Goal: Information Seeking & Learning: Check status

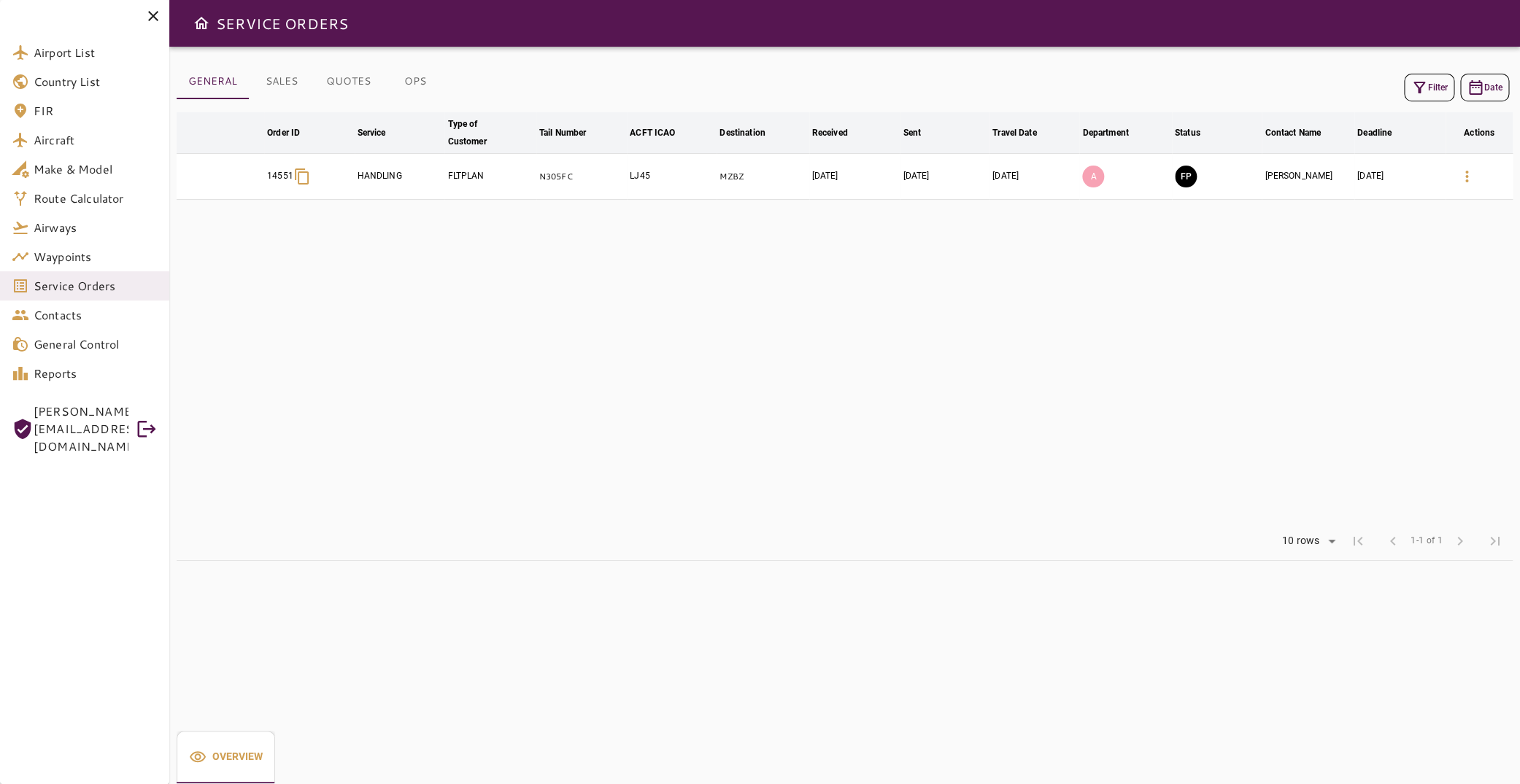
click at [1423, 86] on button "Filter" at bounding box center [1429, 87] width 51 height 27
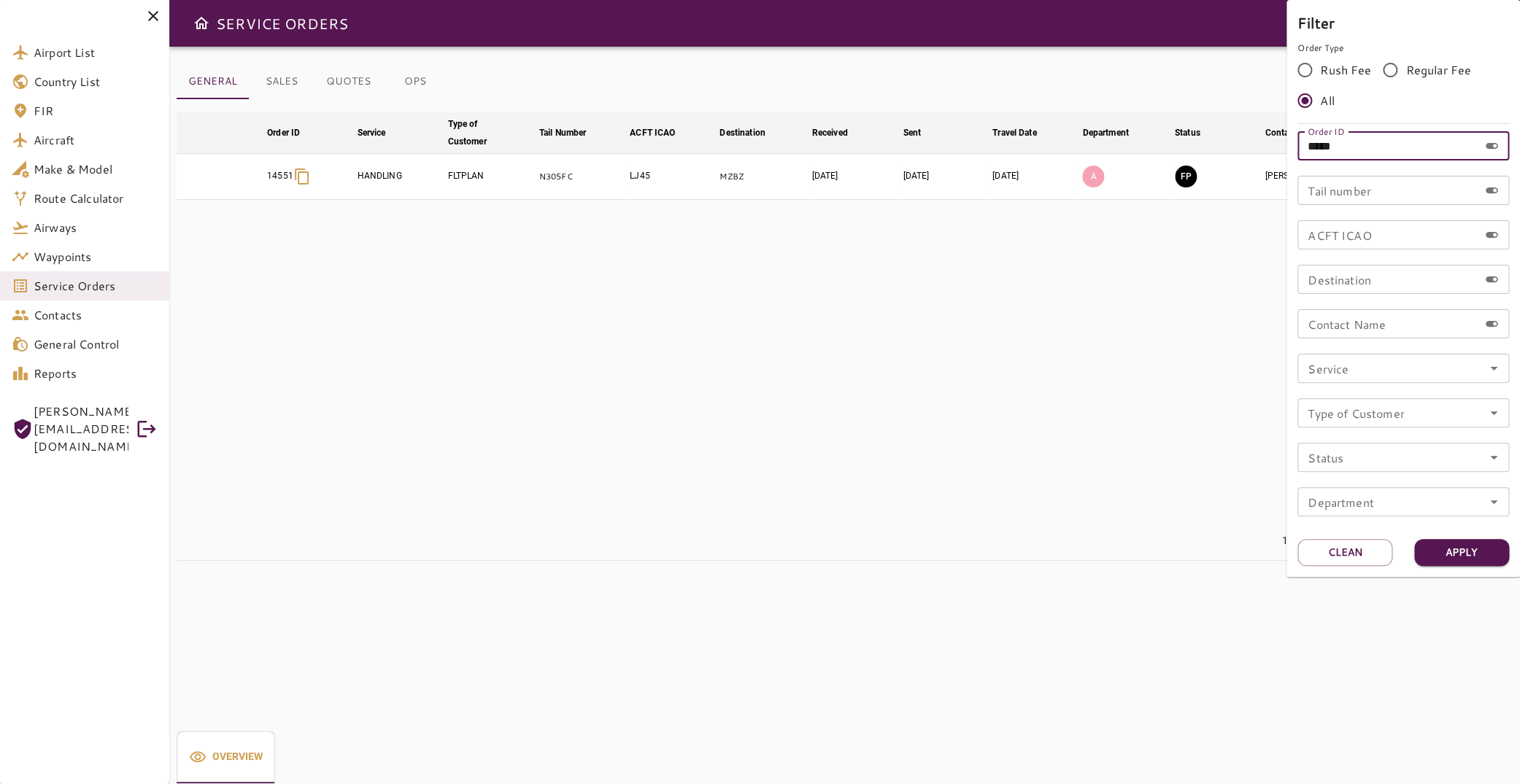
drag, startPoint x: 1393, startPoint y: 145, endPoint x: 1321, endPoint y: 142, distance: 72.1
click at [1321, 142] on input "*****" at bounding box center [1388, 145] width 181 height 29
type input "*****"
click at [1448, 550] on button "Apply" at bounding box center [1461, 553] width 95 height 27
click at [930, 273] on div at bounding box center [760, 392] width 1520 height 784
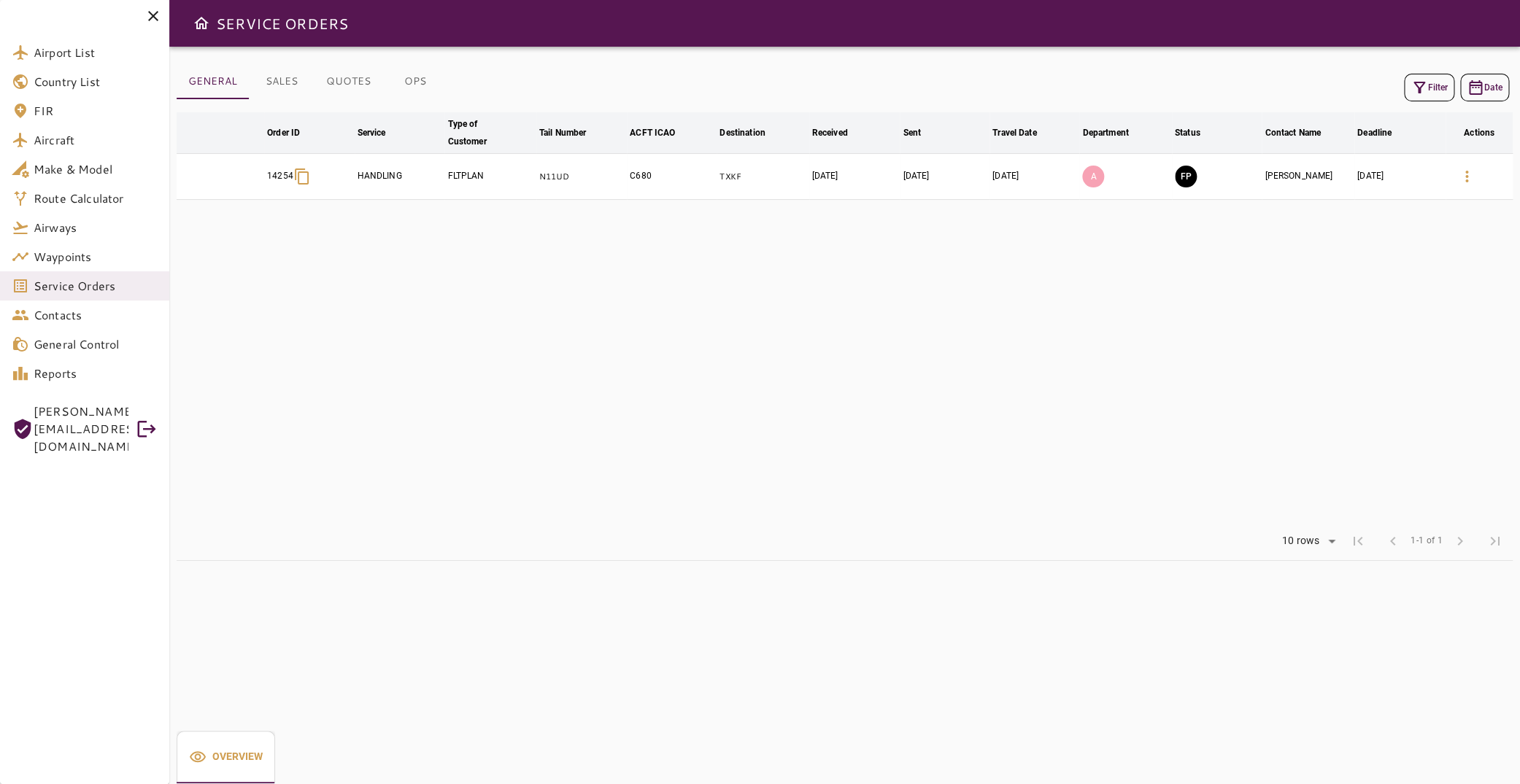
click at [1458, 173] on icon "button" at bounding box center [1467, 176] width 18 height 18
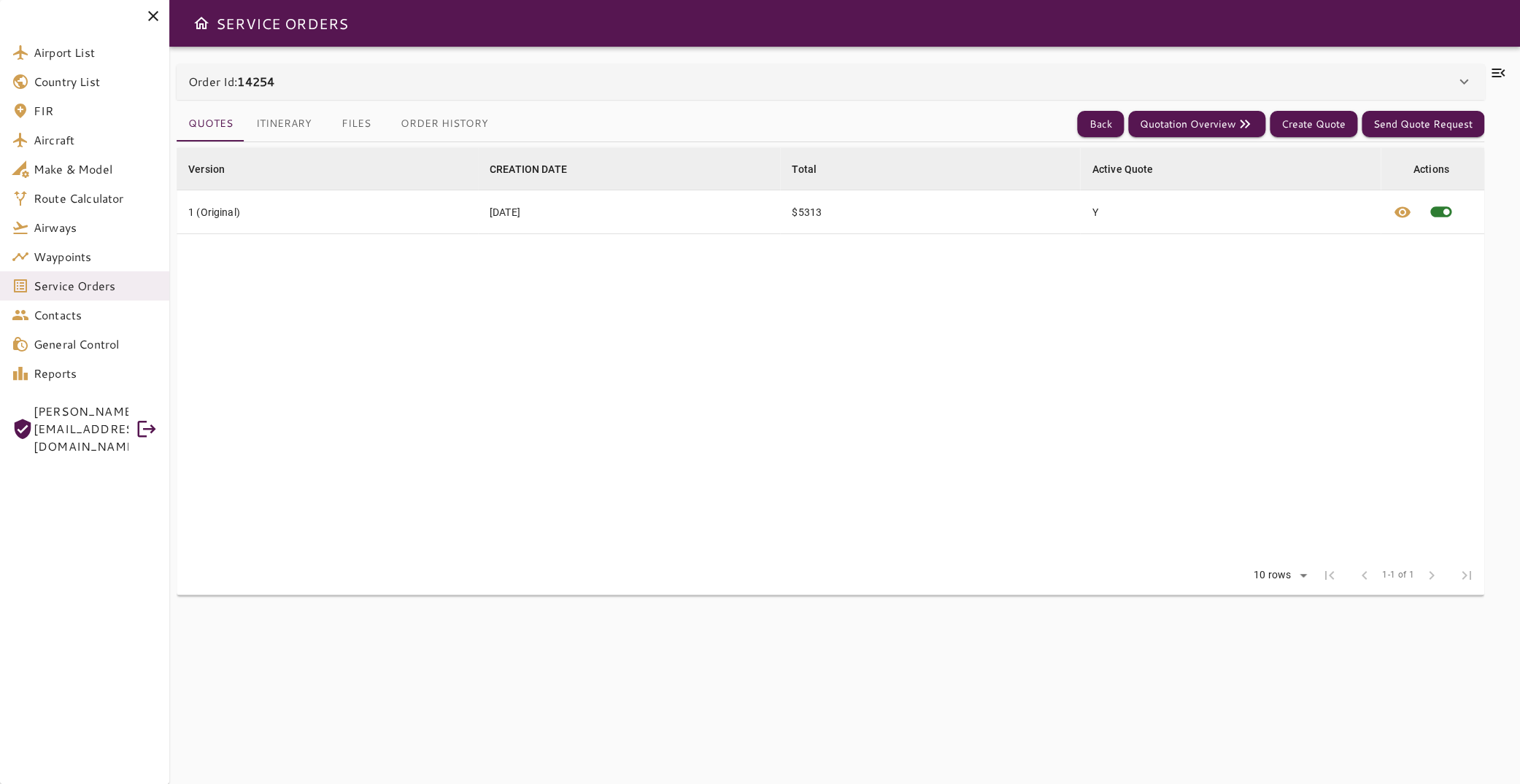
click at [1489, 67] on icon at bounding box center [1498, 73] width 18 height 18
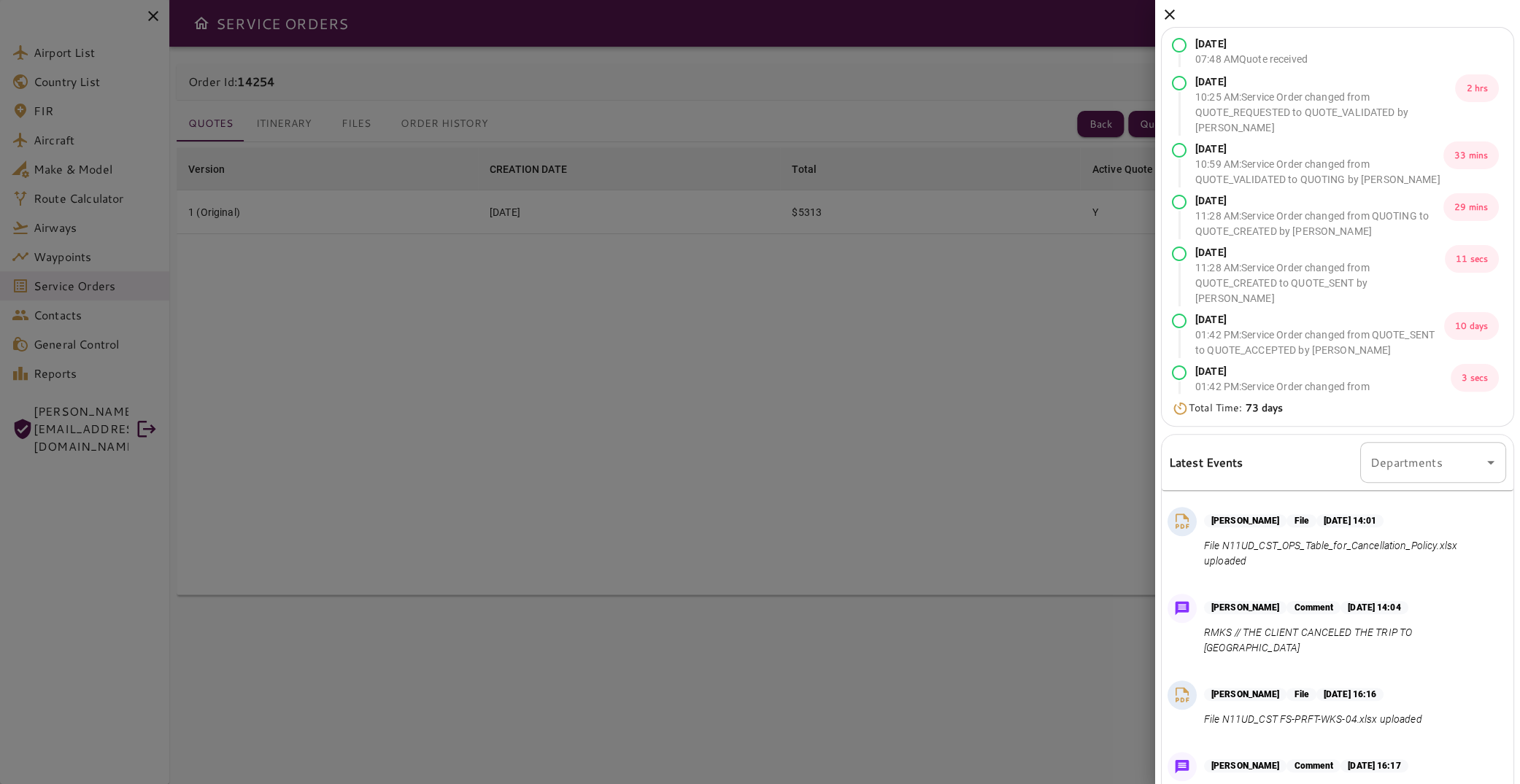
click at [1167, 11] on icon at bounding box center [1170, 15] width 18 height 18
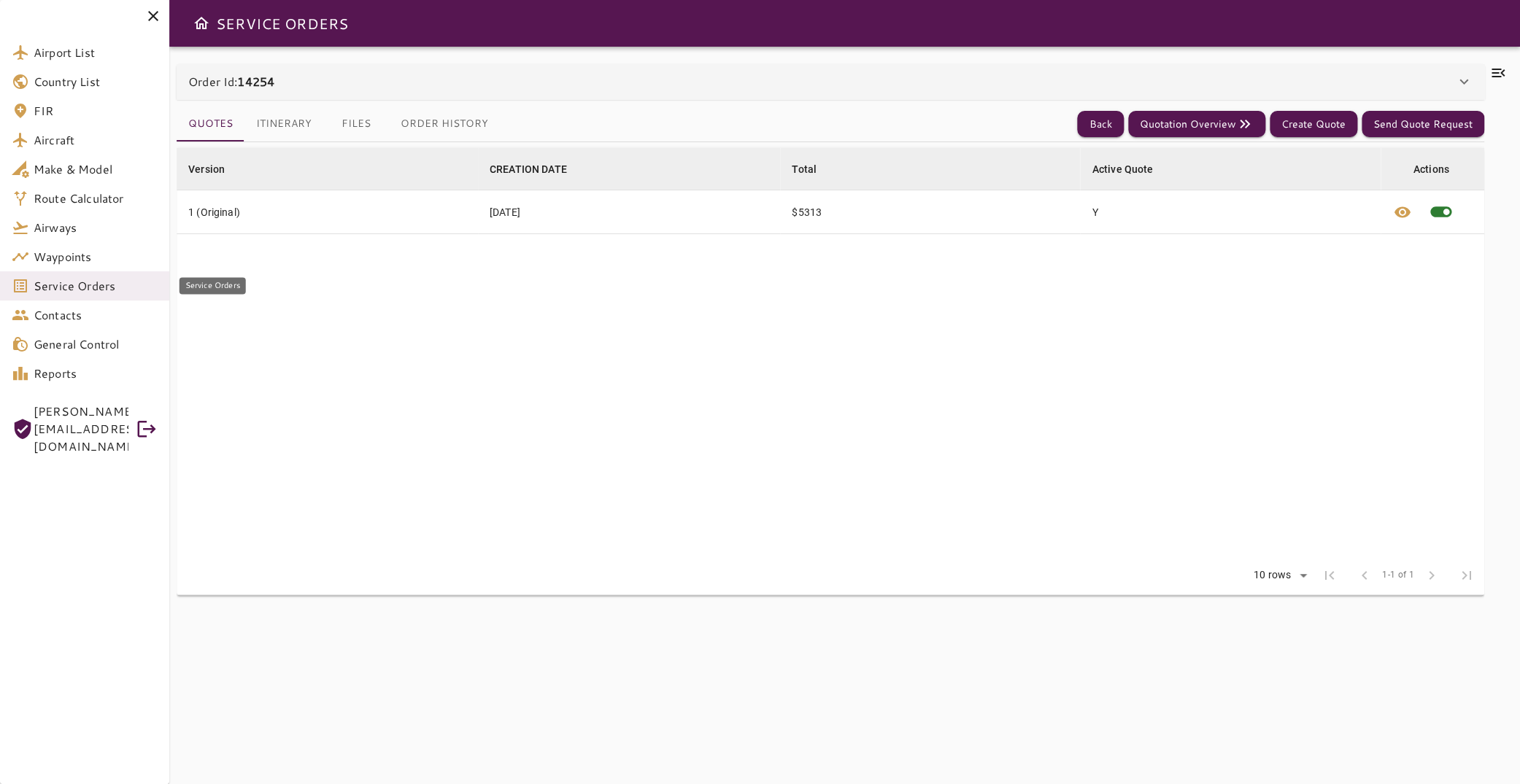
click at [89, 291] on span "Service Orders" at bounding box center [96, 286] width 124 height 18
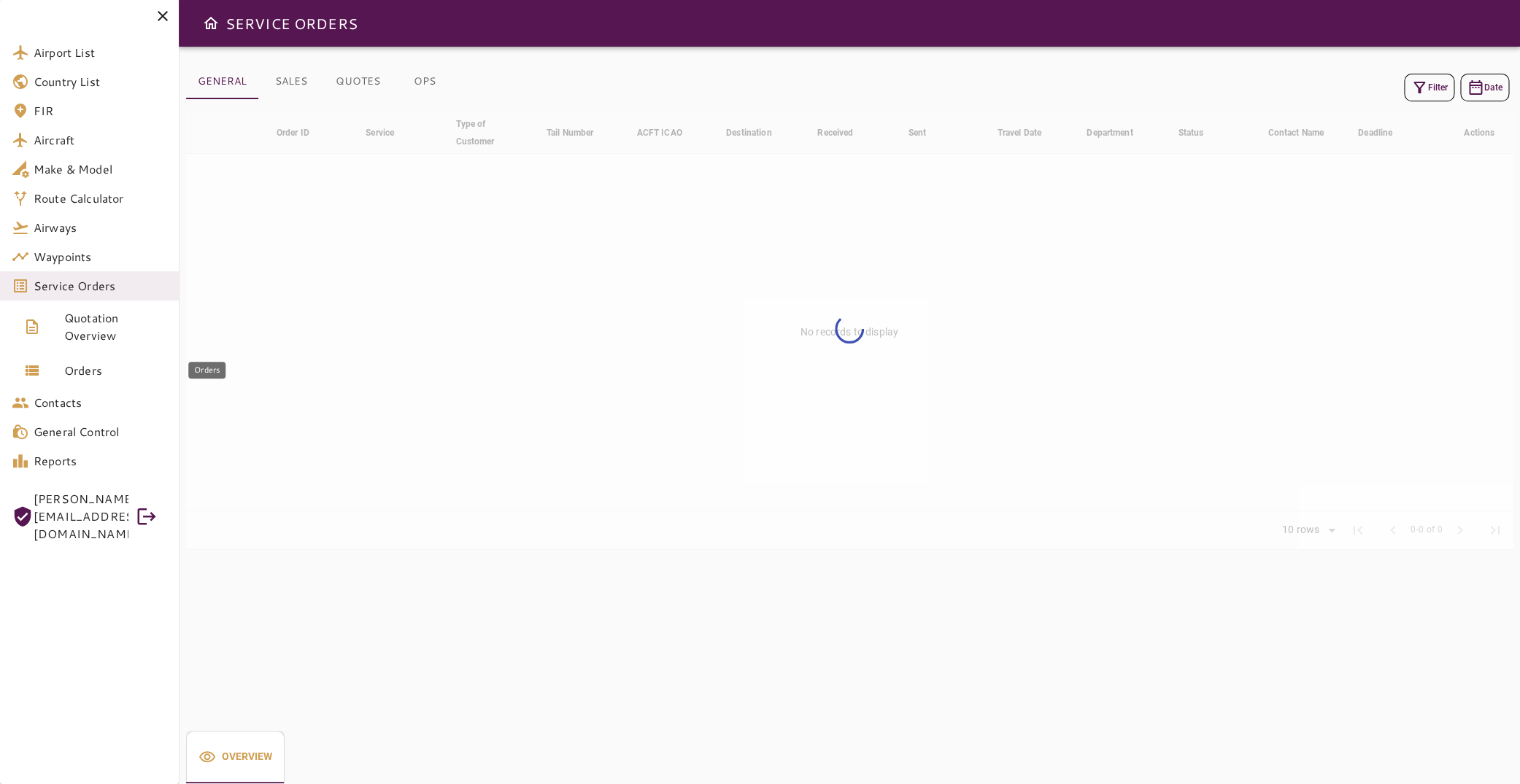
click at [109, 375] on span "Orders" at bounding box center [115, 371] width 103 height 18
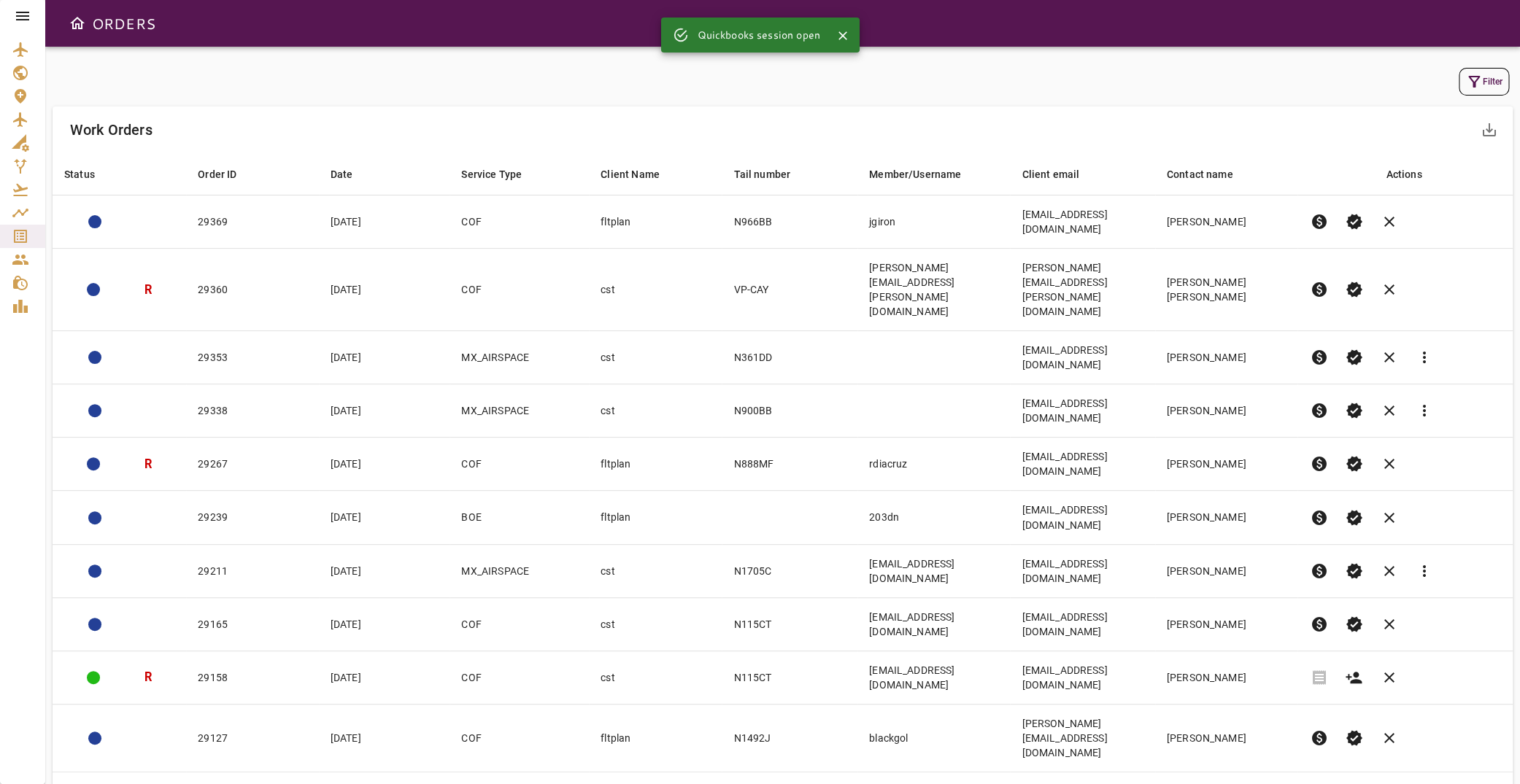
click at [1465, 78] on icon "button" at bounding box center [1474, 82] width 18 height 18
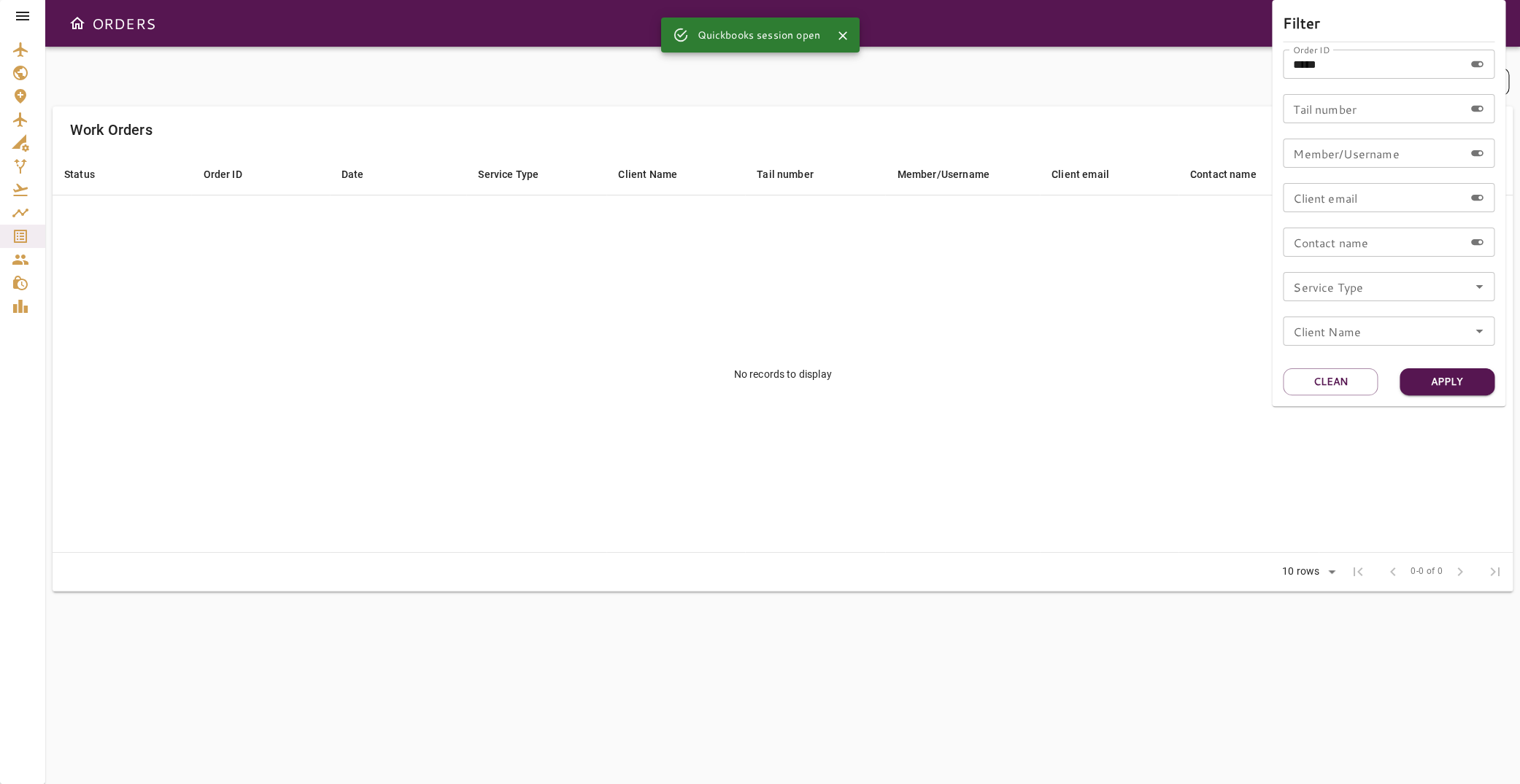
drag, startPoint x: 1205, startPoint y: 79, endPoint x: 1174, endPoint y: 79, distance: 31.0
click at [1283, 79] on input "*****" at bounding box center [1374, 64] width 181 height 29
click at [1316, 105] on input "Tail number" at bounding box center [1374, 108] width 181 height 29
type input "*****"
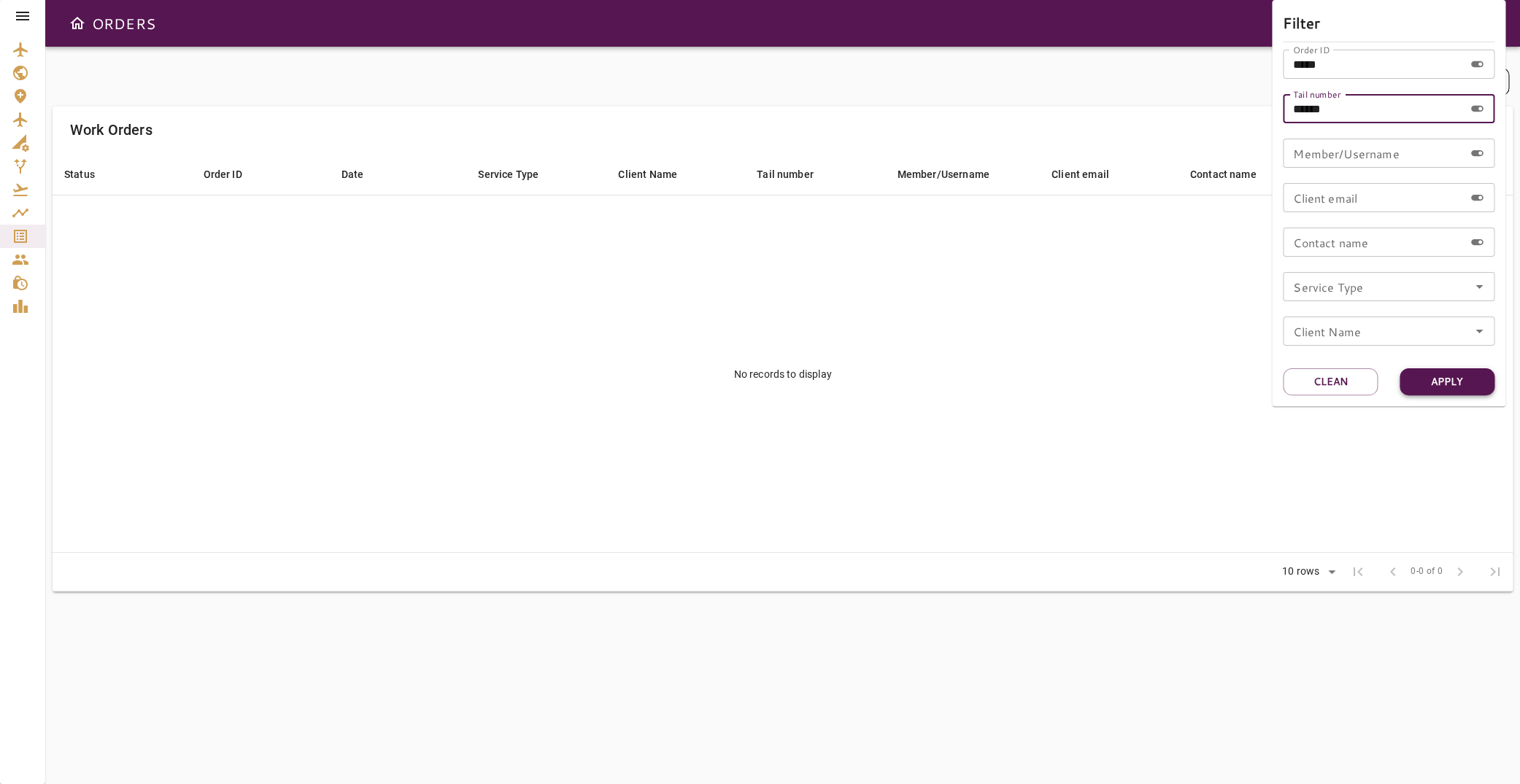
type input "******"
click at [1456, 378] on button "Apply" at bounding box center [1446, 381] width 95 height 27
click at [23, 233] on div at bounding box center [760, 392] width 1520 height 784
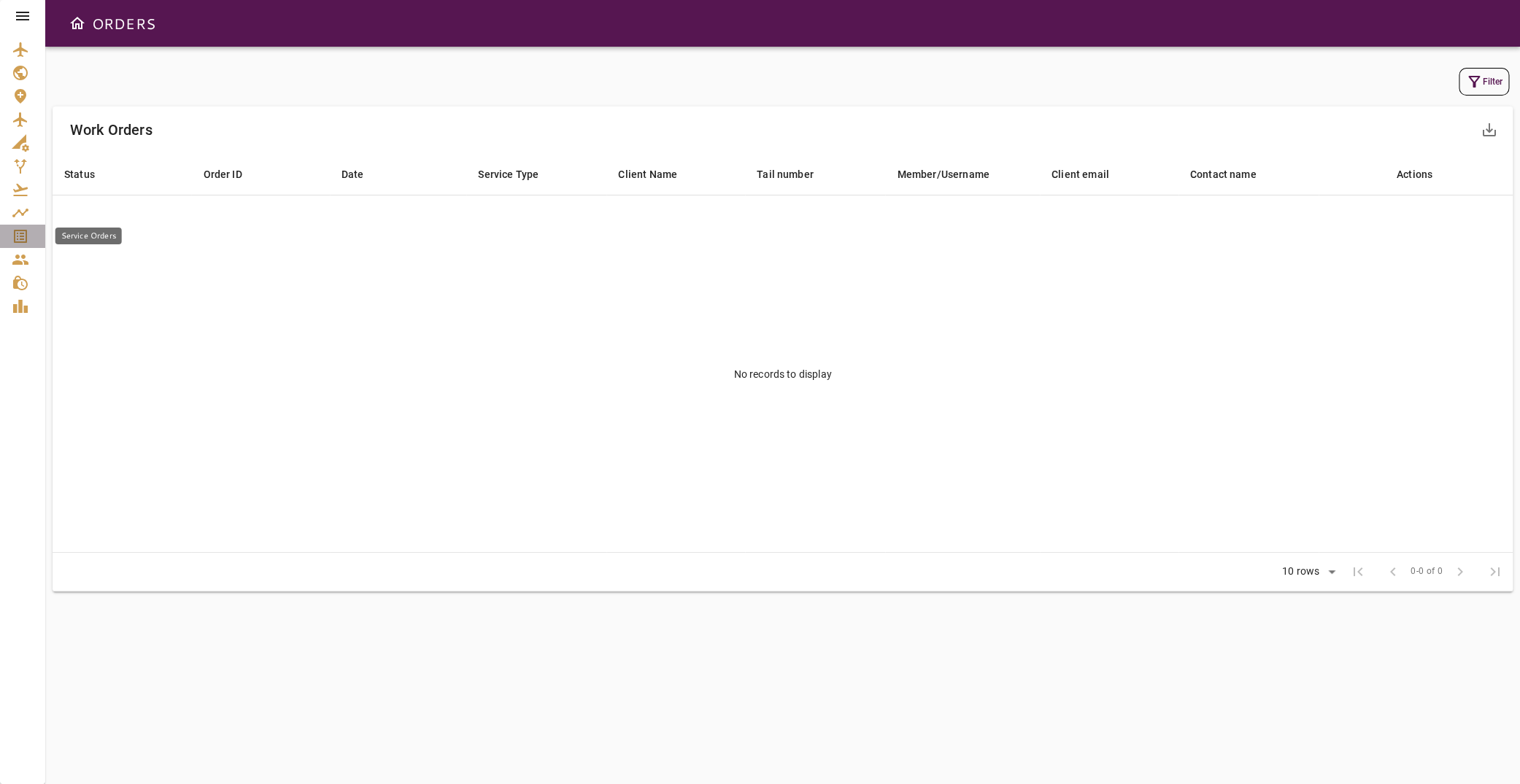
click at [28, 236] on icon "Service Orders" at bounding box center [20, 237] width 18 height 18
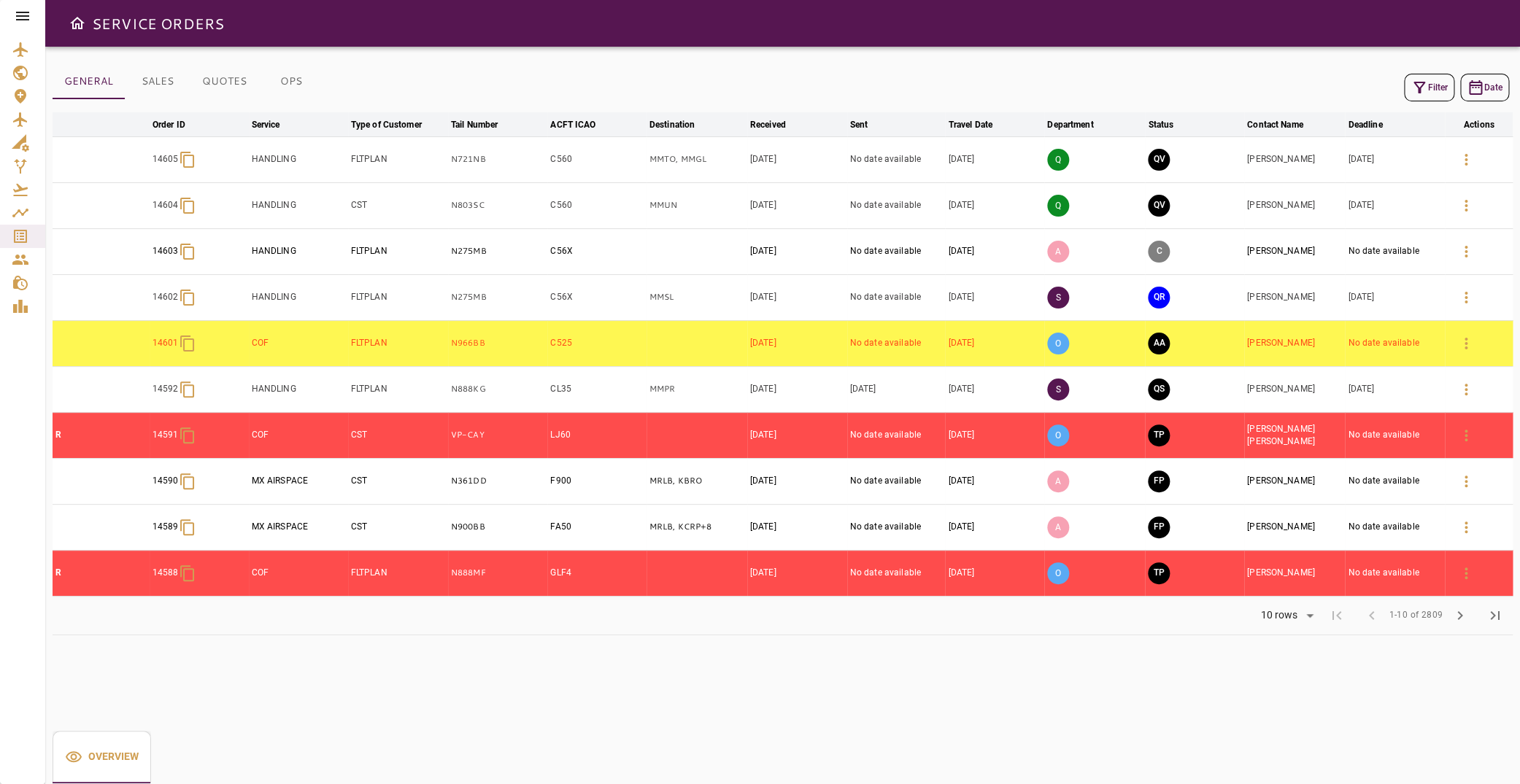
click at [20, 6] on div at bounding box center [22, 16] width 45 height 32
click at [24, 14] on icon at bounding box center [23, 16] width 18 height 18
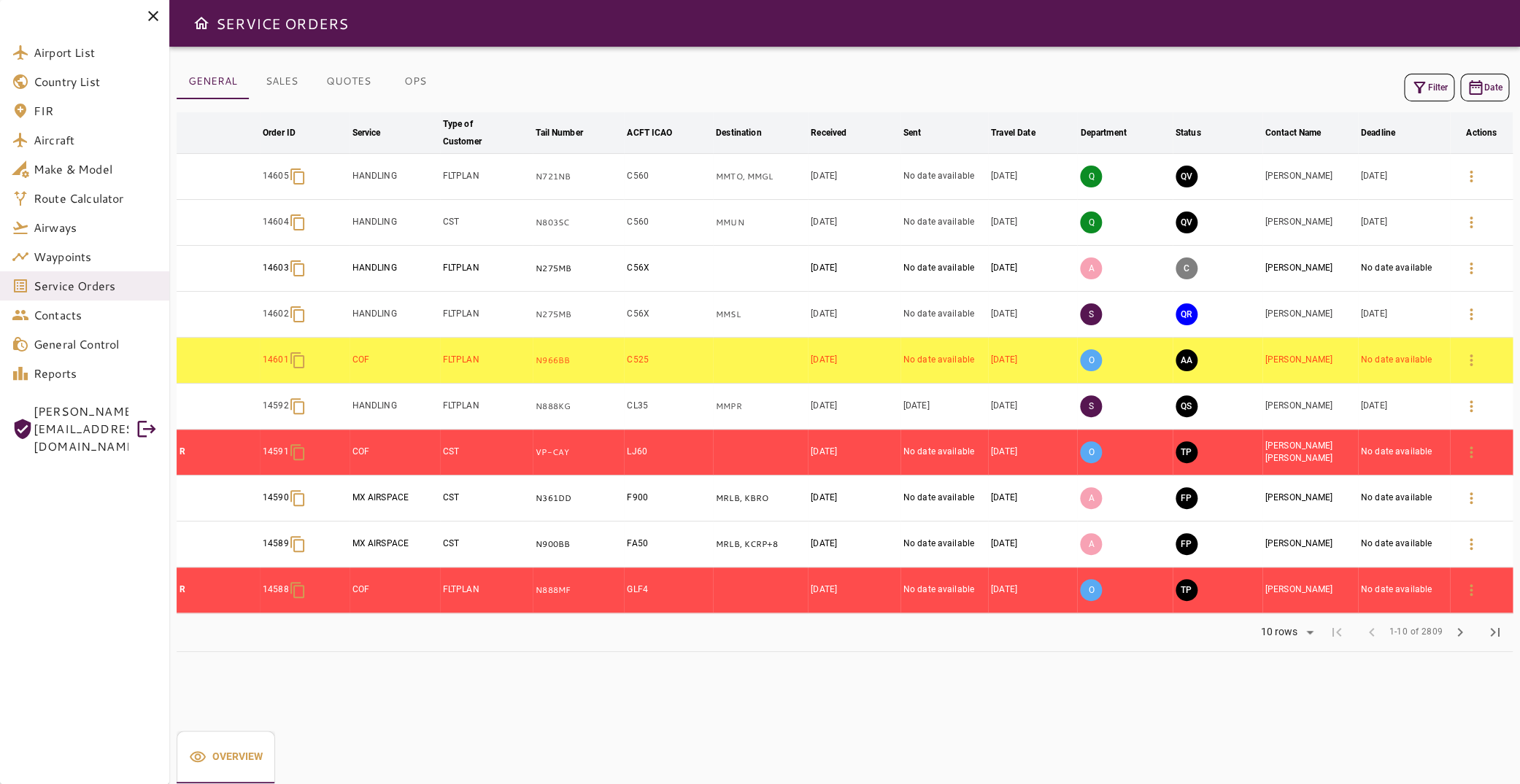
click at [83, 282] on span "Service Orders" at bounding box center [96, 286] width 124 height 18
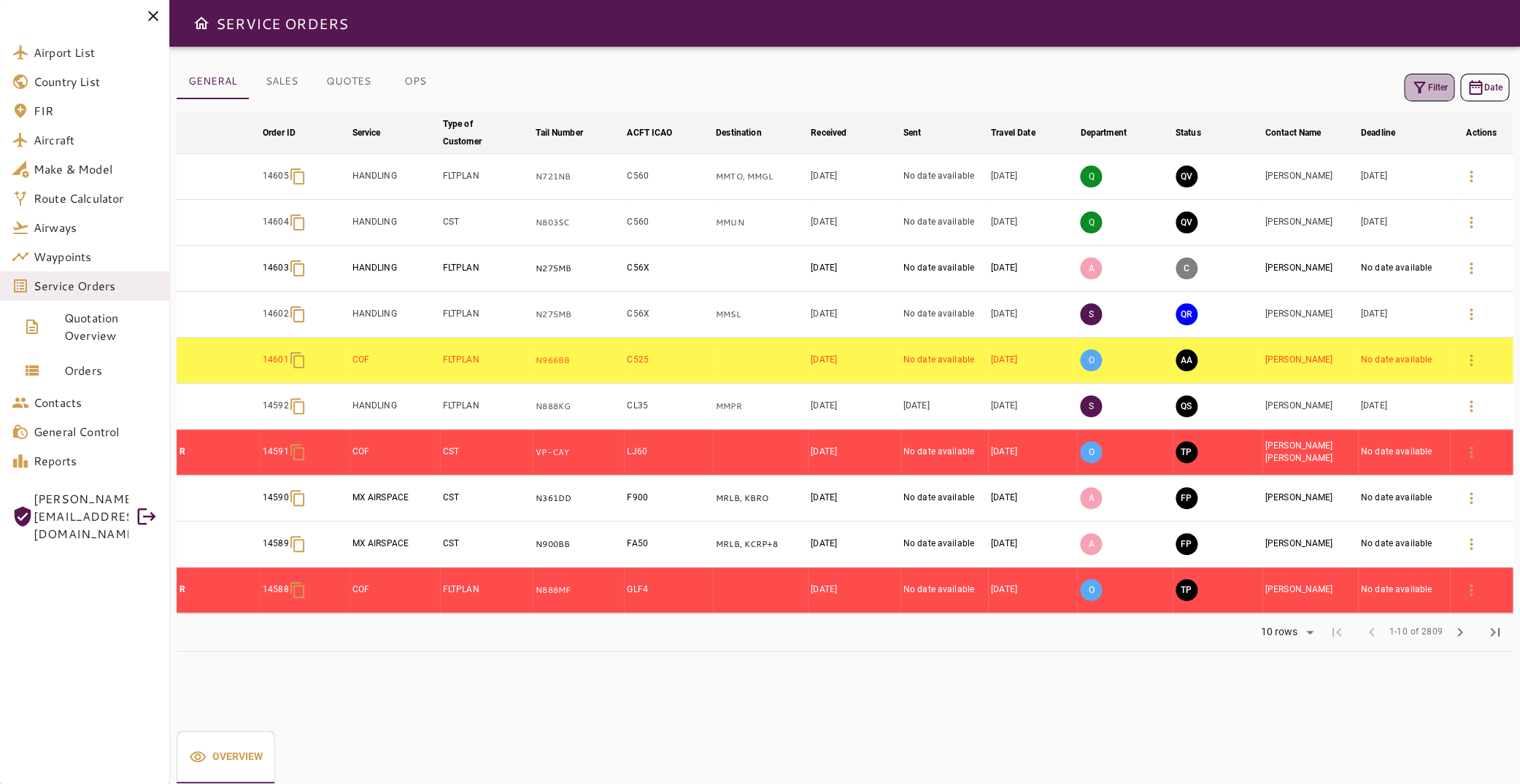
click at [1411, 88] on icon "button" at bounding box center [1420, 88] width 18 height 18
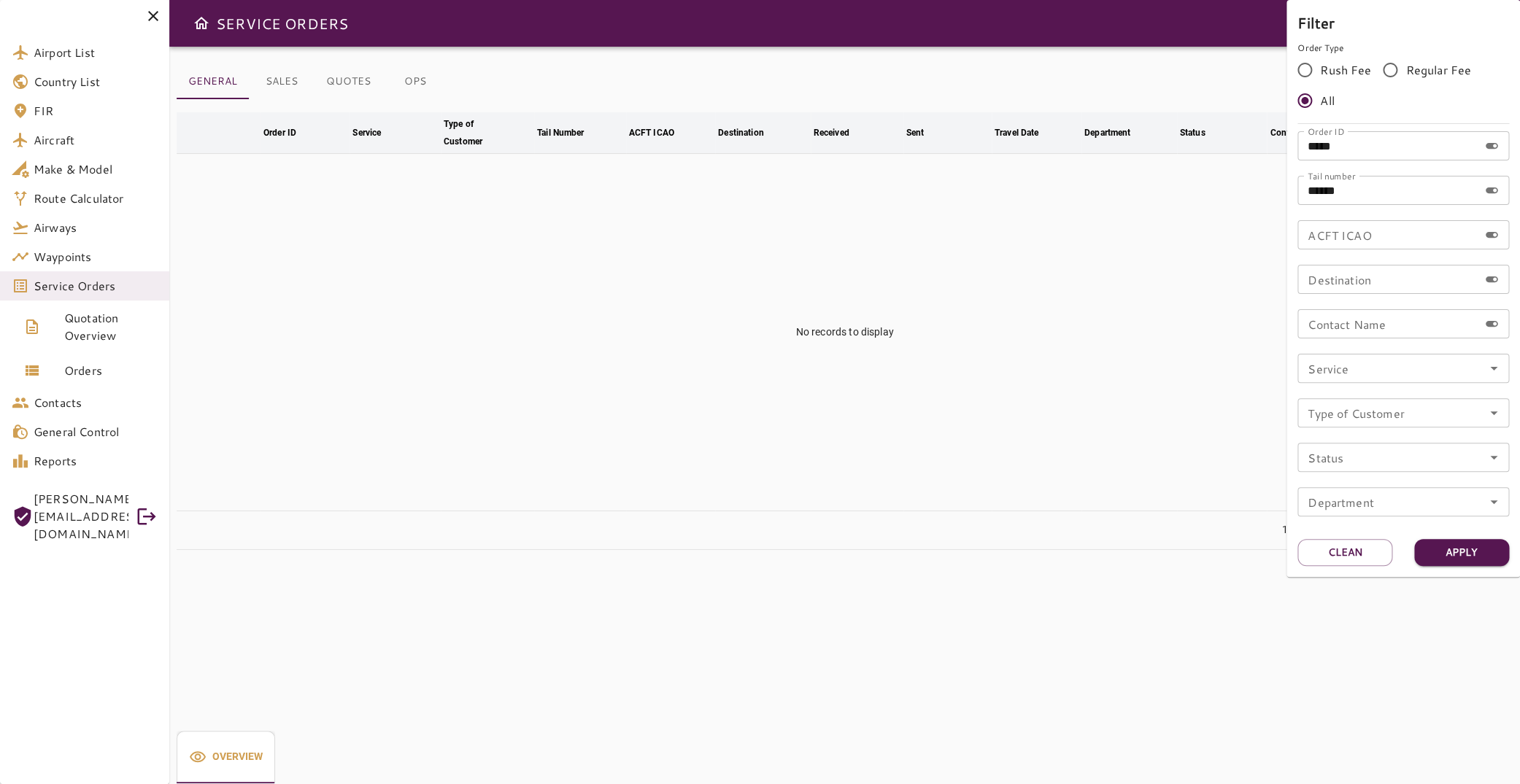
drag, startPoint x: 1154, startPoint y: 145, endPoint x: 1131, endPoint y: 143, distance: 23.1
click at [1297, 143] on input "*****" at bounding box center [1388, 145] width 181 height 29
click at [1443, 551] on button "Apply" at bounding box center [1461, 553] width 95 height 27
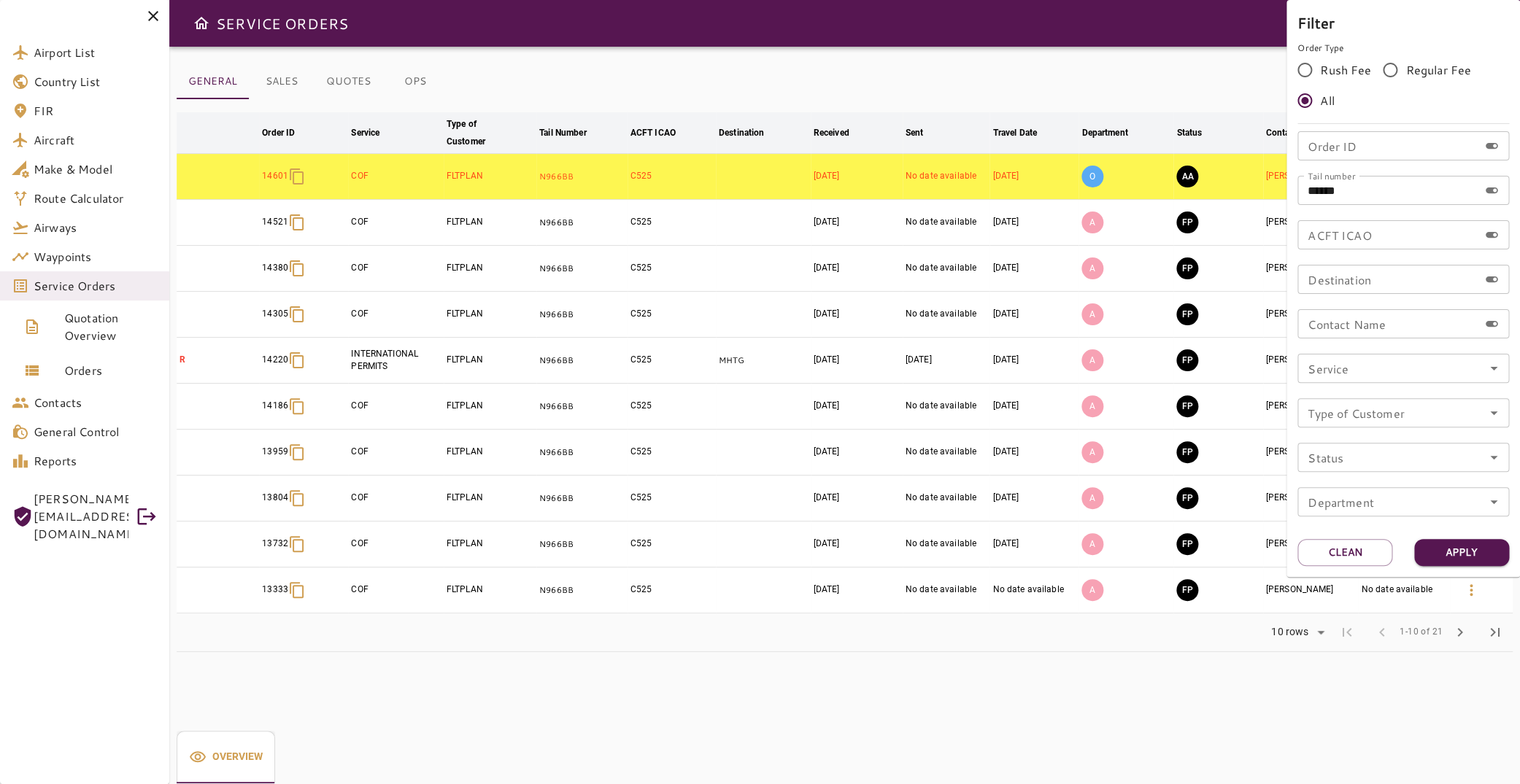
drag, startPoint x: 1045, startPoint y: 609, endPoint x: 1046, endPoint y: 600, distance: 9.1
click at [1045, 609] on div at bounding box center [760, 392] width 1520 height 784
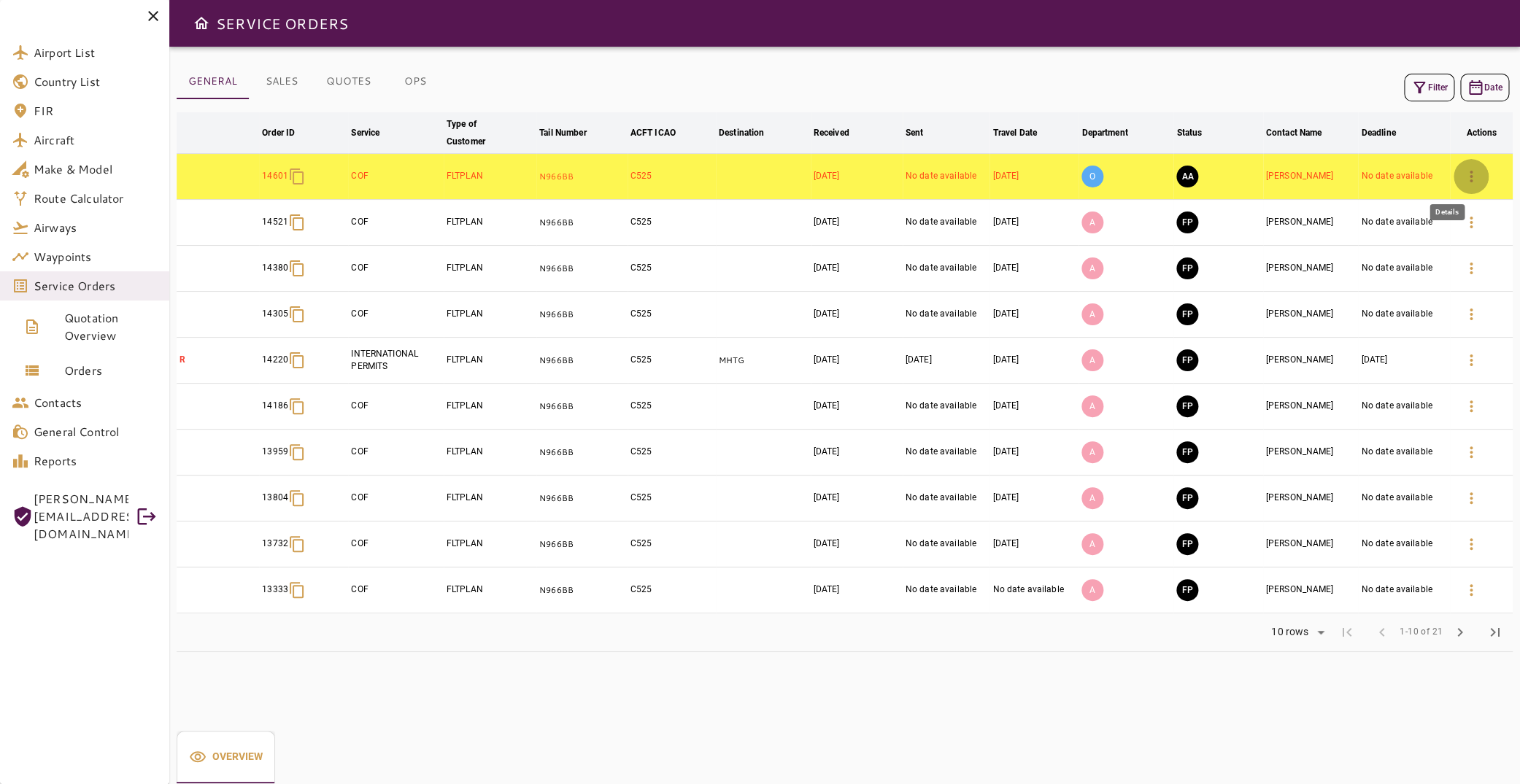
click at [1462, 173] on icon "button" at bounding box center [1471, 176] width 18 height 18
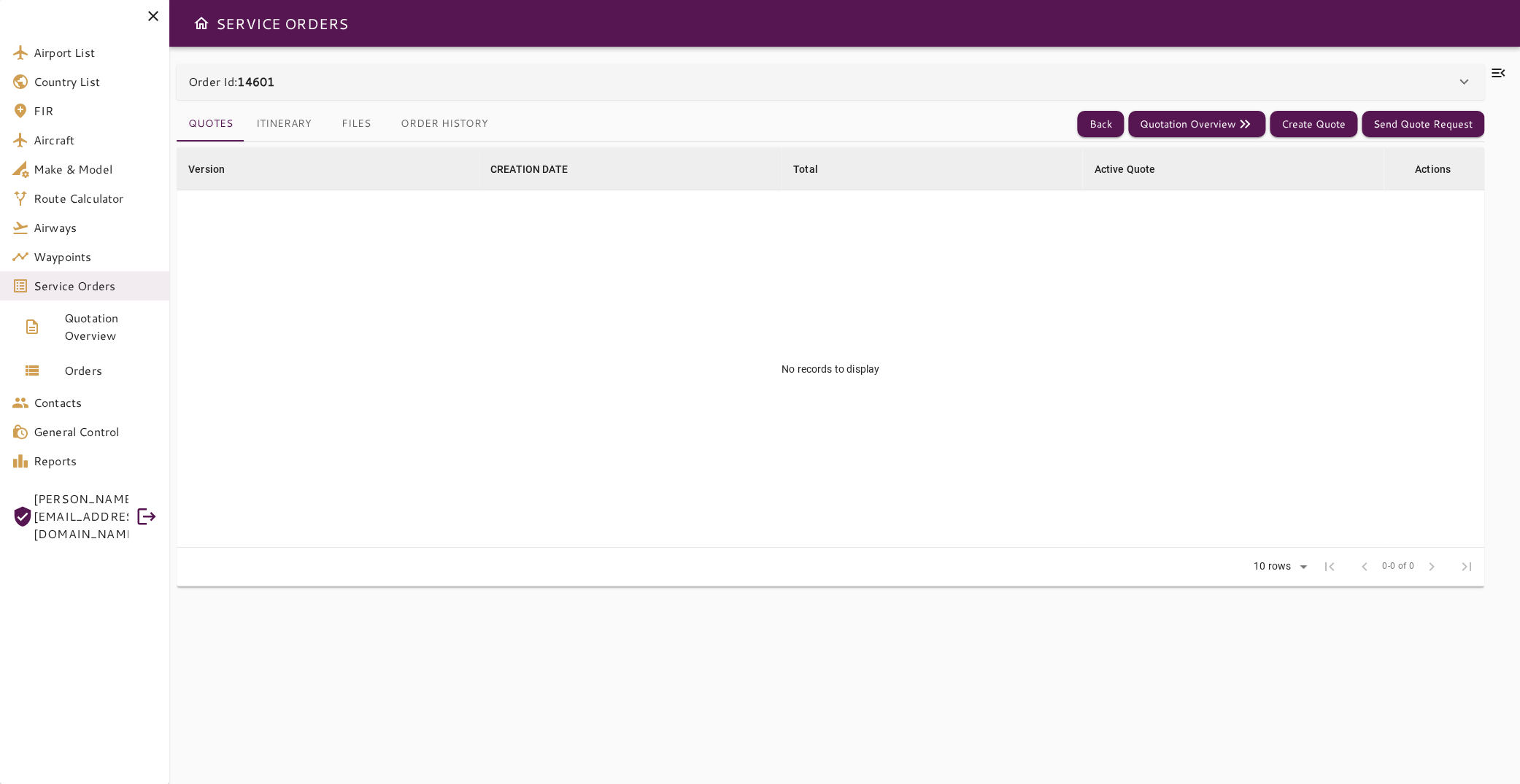
click at [294, 131] on button "Itinerary" at bounding box center [283, 123] width 79 height 35
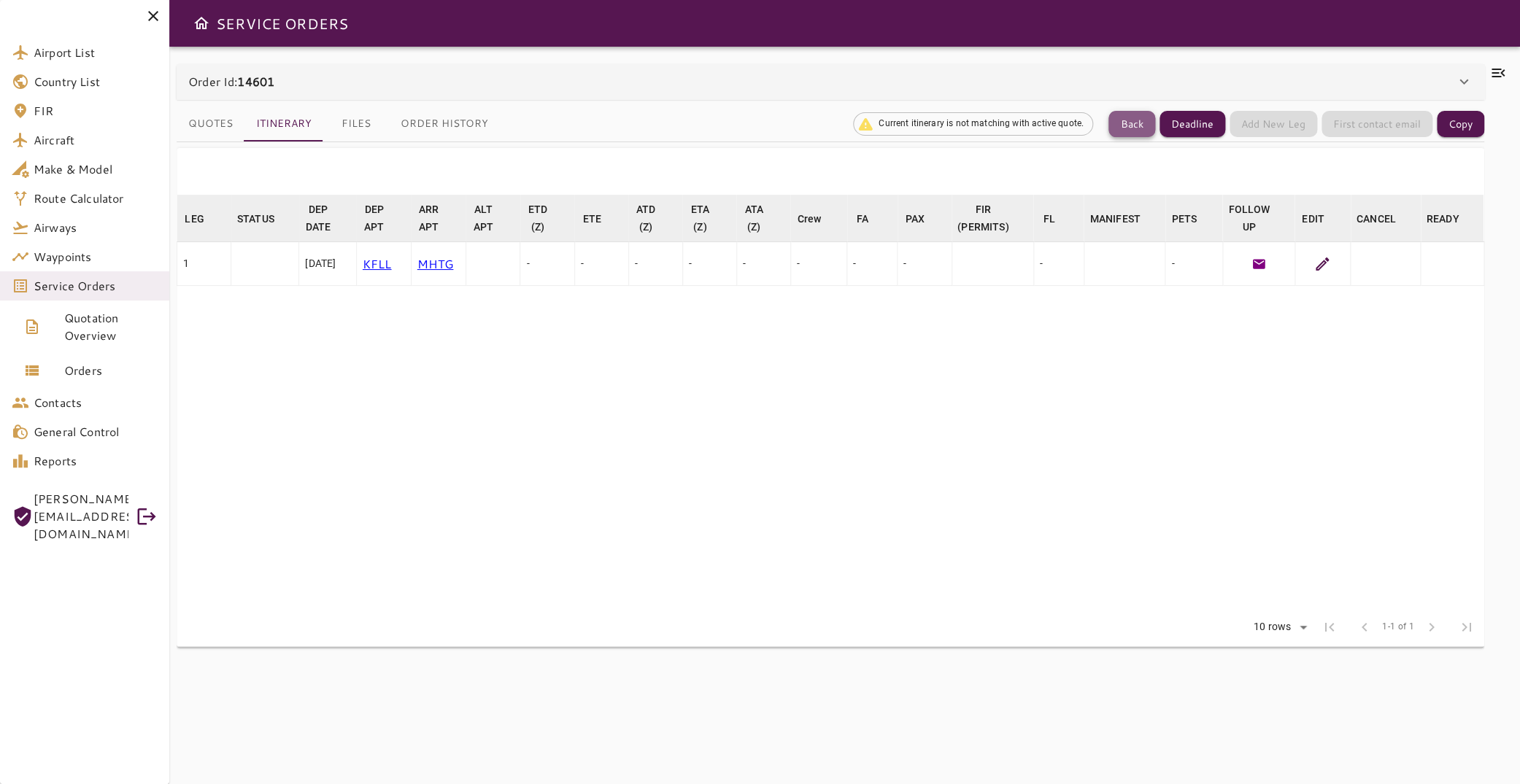
click at [1119, 122] on button "Back" at bounding box center [1131, 124] width 47 height 27
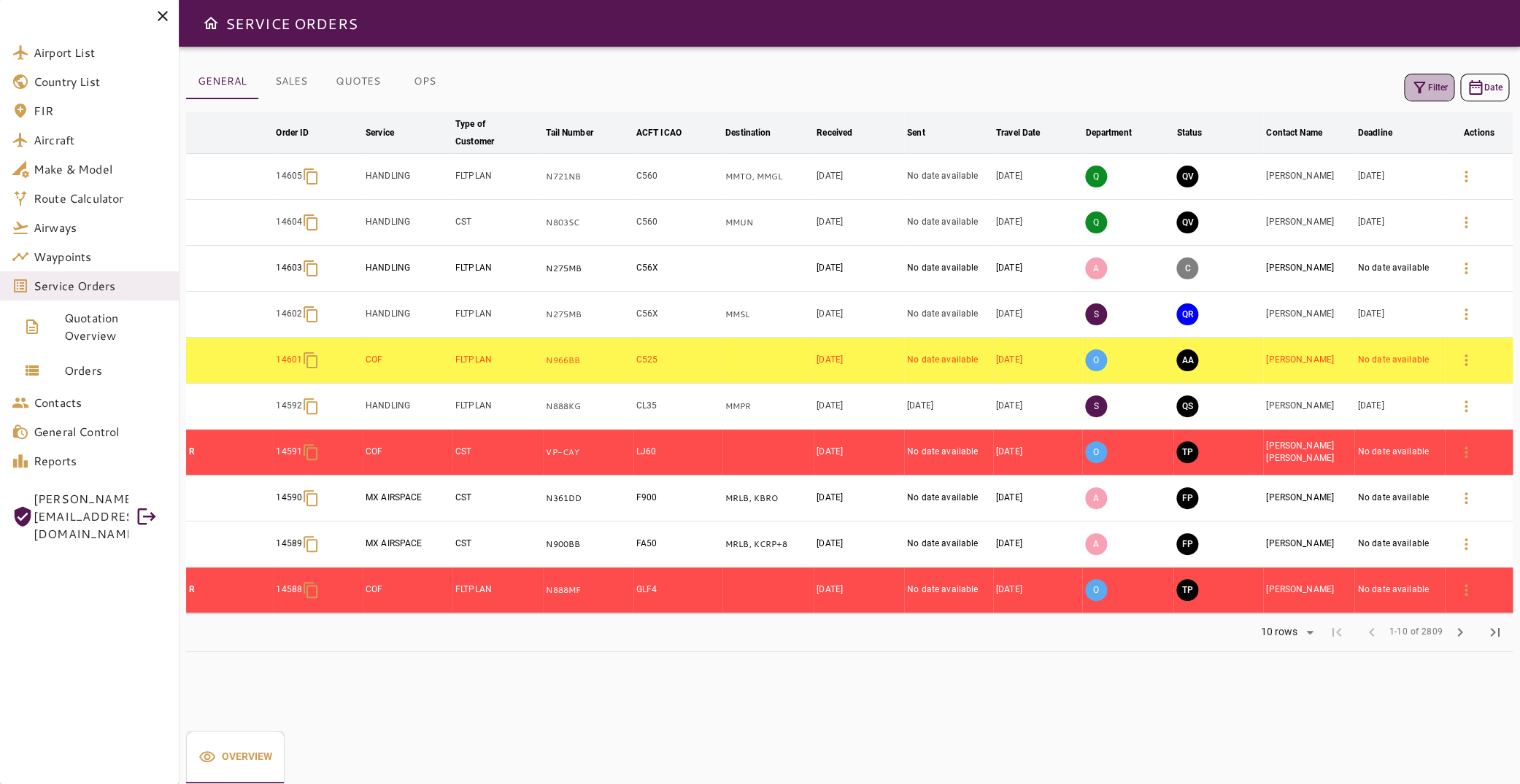
click at [1412, 87] on icon "button" at bounding box center [1420, 88] width 18 height 18
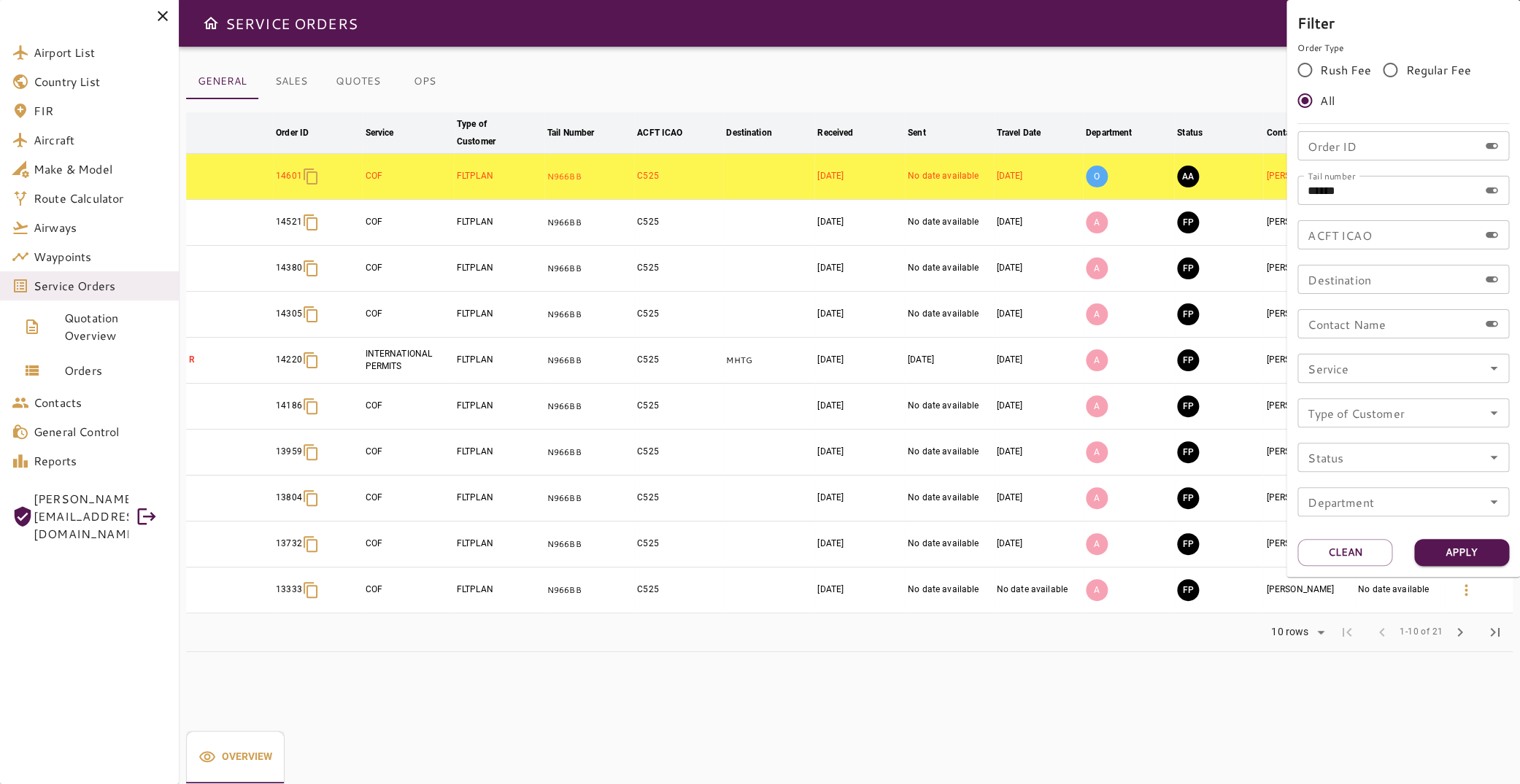
click at [840, 677] on div at bounding box center [760, 392] width 1520 height 784
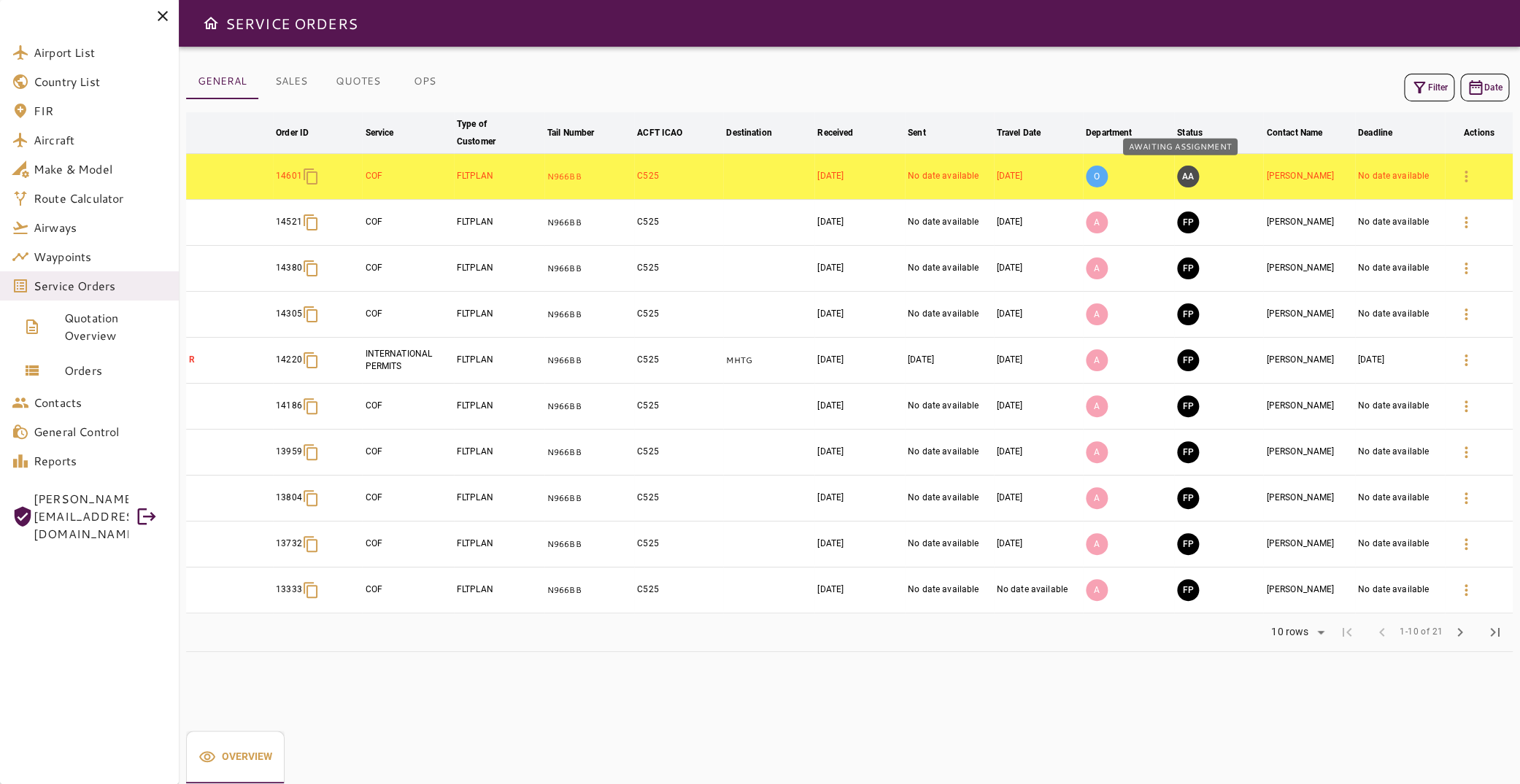
click at [1179, 172] on button "AA" at bounding box center [1187, 176] width 22 height 22
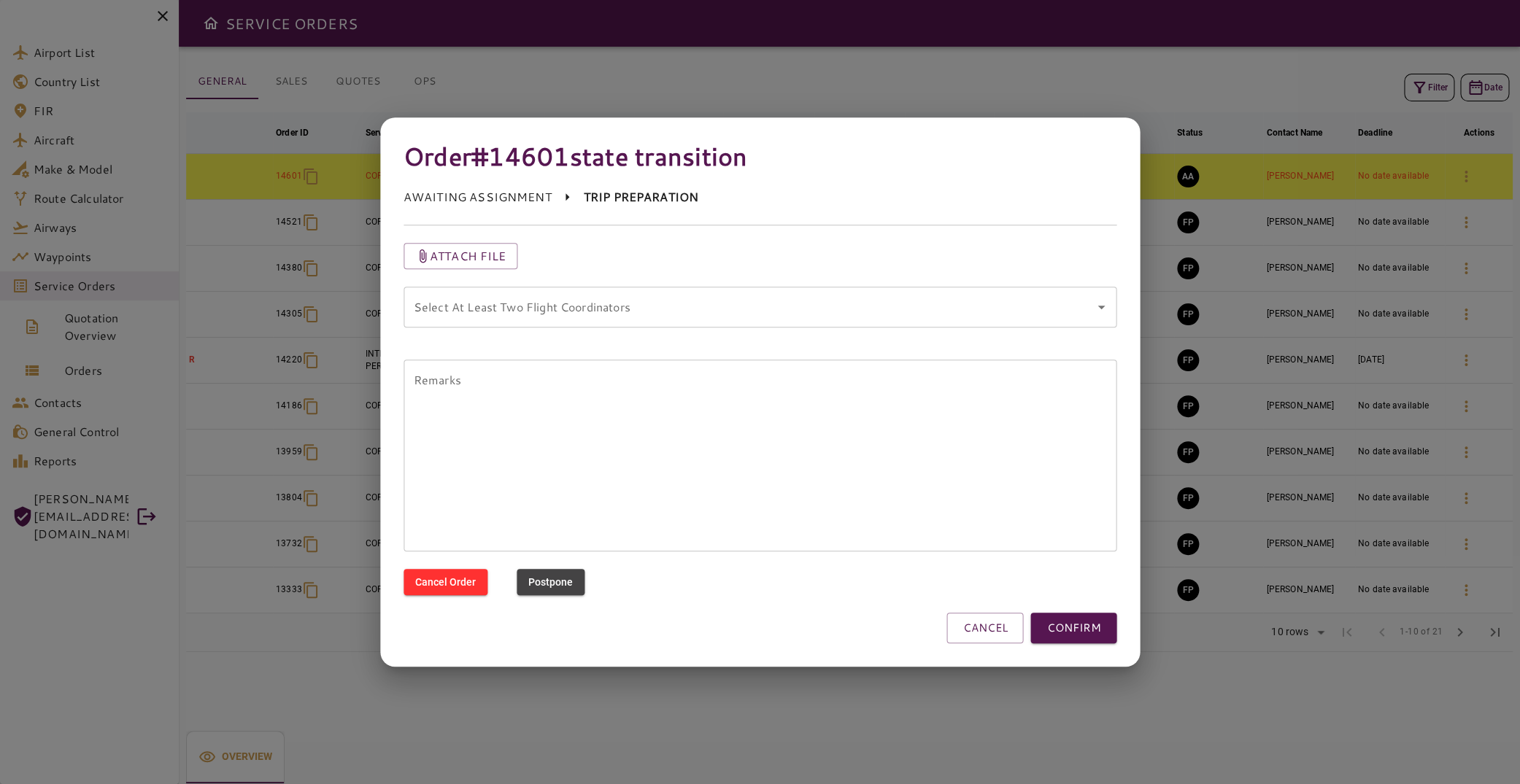
click at [706, 313] on coordinators "Select At Least Two Flight Coordinators" at bounding box center [749, 307] width 679 height 27
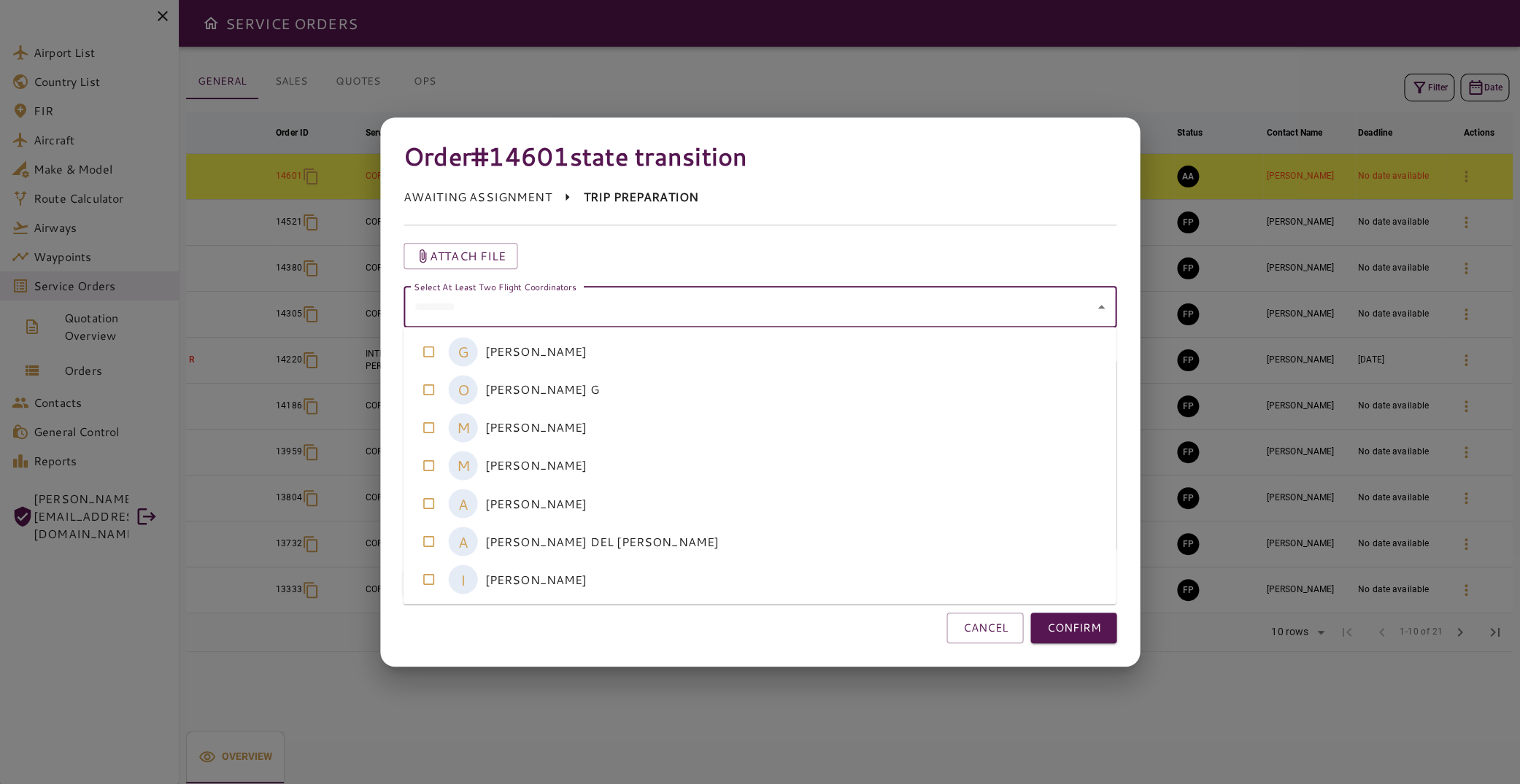
click at [611, 497] on coordinators-option-4 "A [PERSON_NAME]" at bounding box center [760, 503] width 713 height 38
click at [616, 530] on coordinators-option-5 "A [PERSON_NAME] DEL [PERSON_NAME]" at bounding box center [760, 541] width 713 height 38
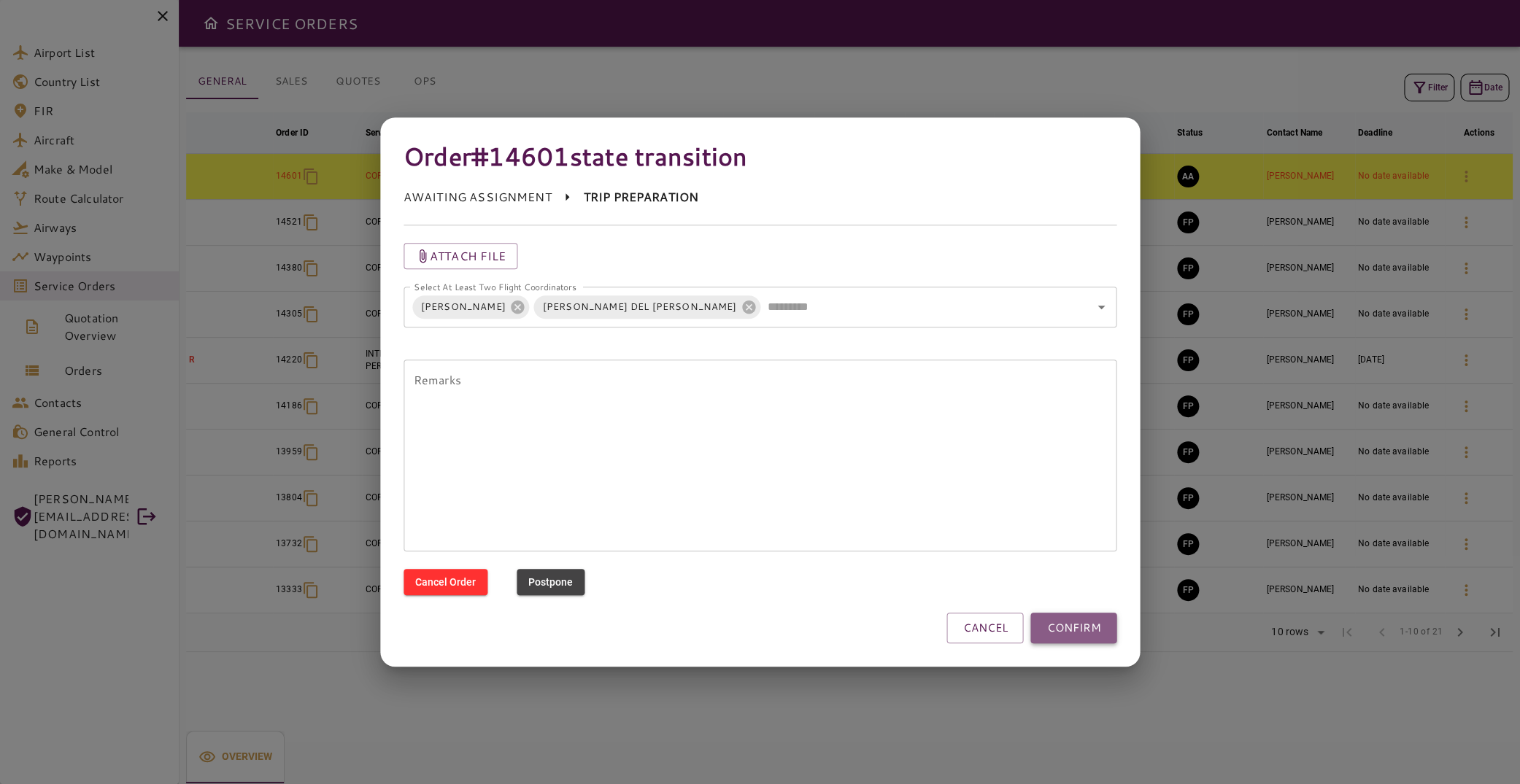
click at [1075, 630] on button "CONFIRM" at bounding box center [1073, 628] width 86 height 31
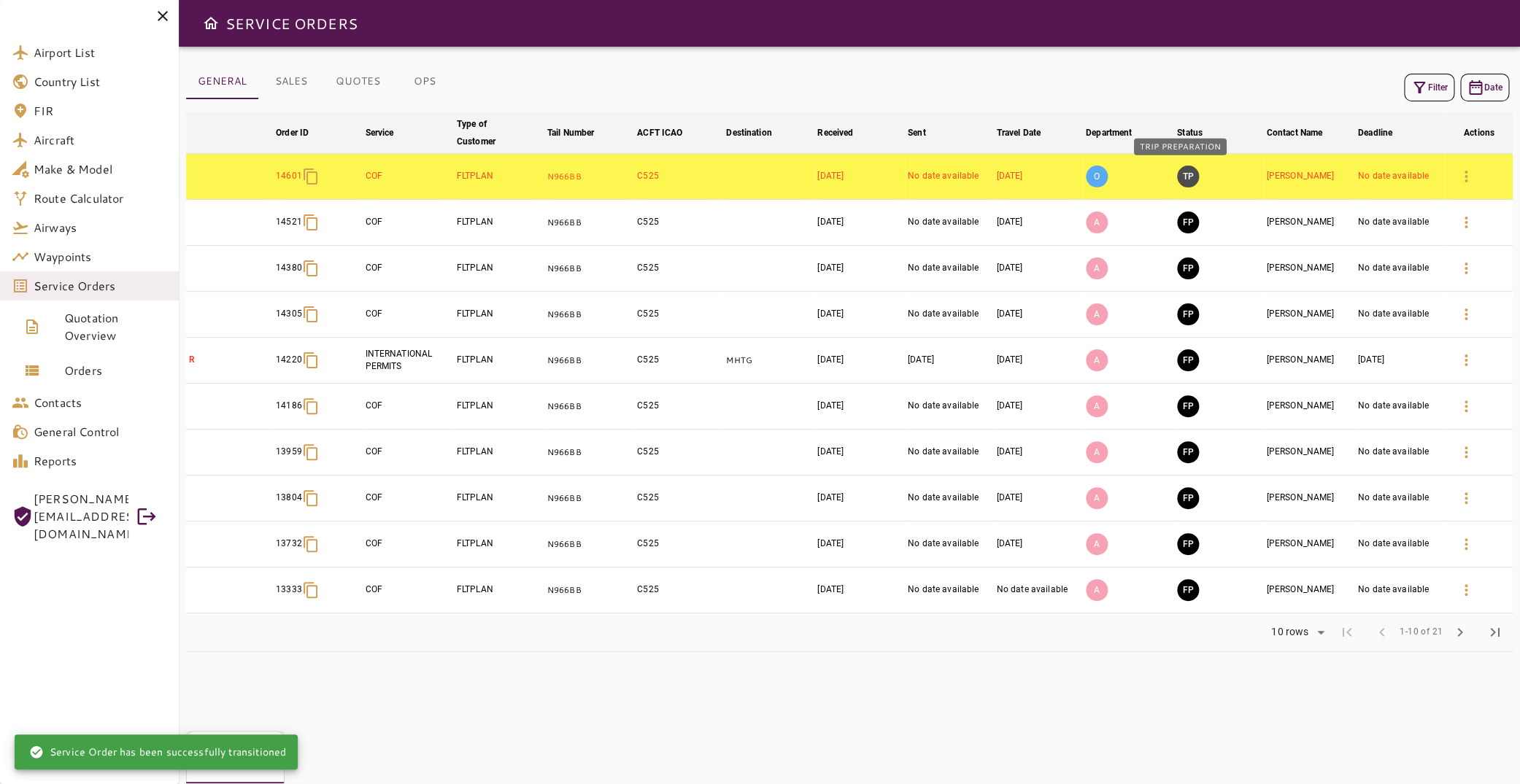
click at [1185, 170] on button "TP" at bounding box center [1187, 176] width 22 height 22
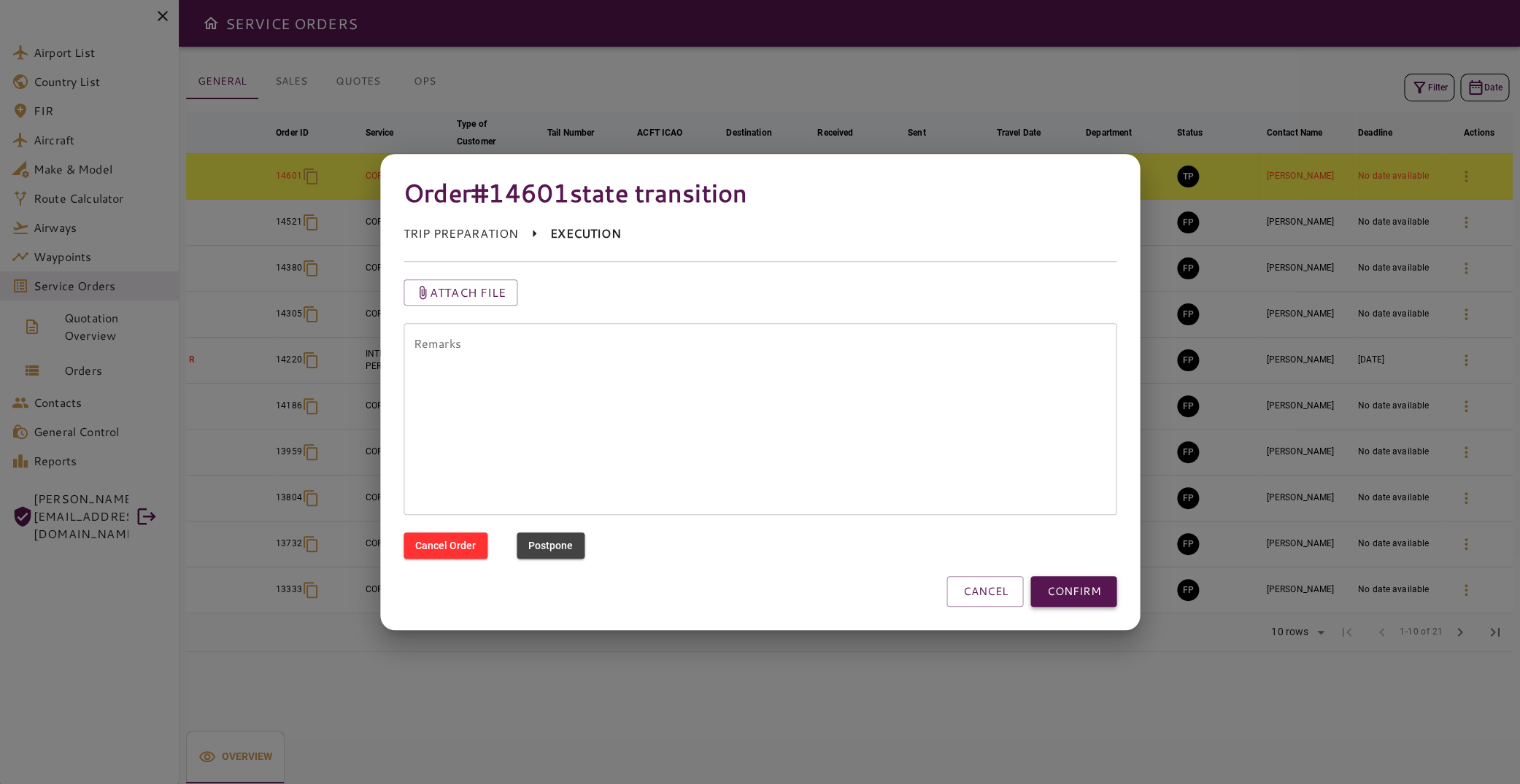
click at [1075, 592] on button "CONFIRM" at bounding box center [1073, 592] width 86 height 31
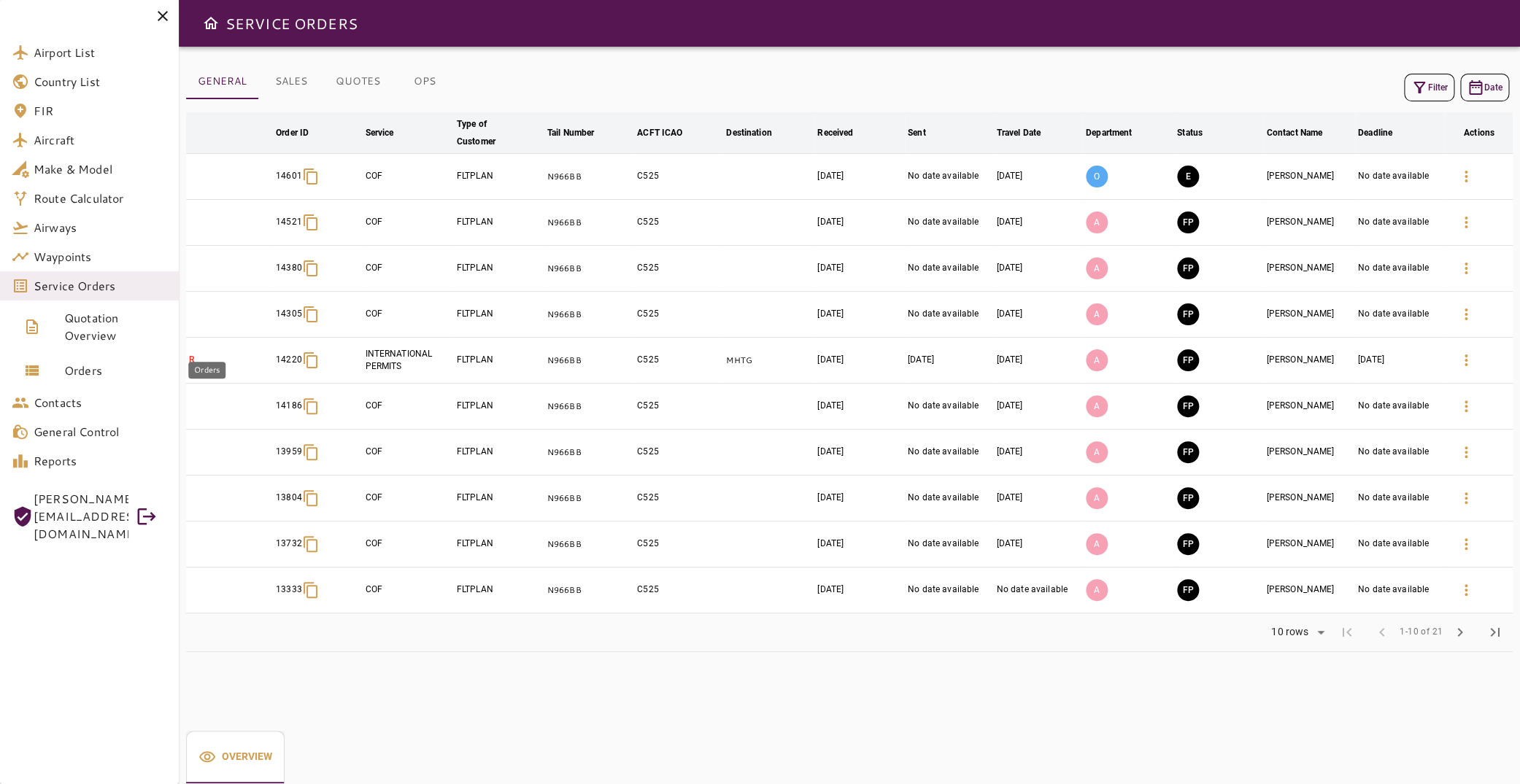
click at [67, 377] on span "Orders" at bounding box center [115, 371] width 103 height 18
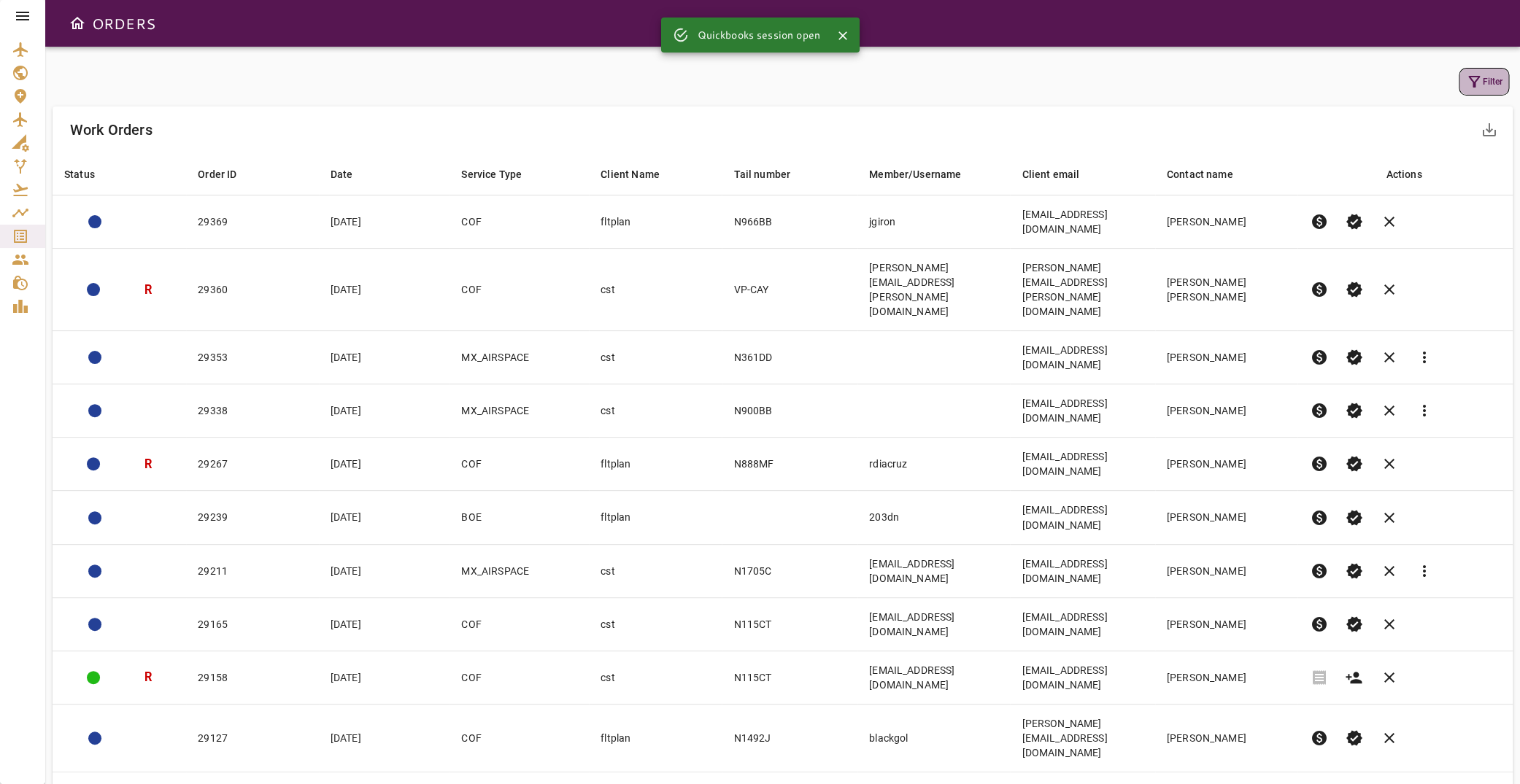
click at [1465, 80] on icon "button" at bounding box center [1474, 82] width 18 height 18
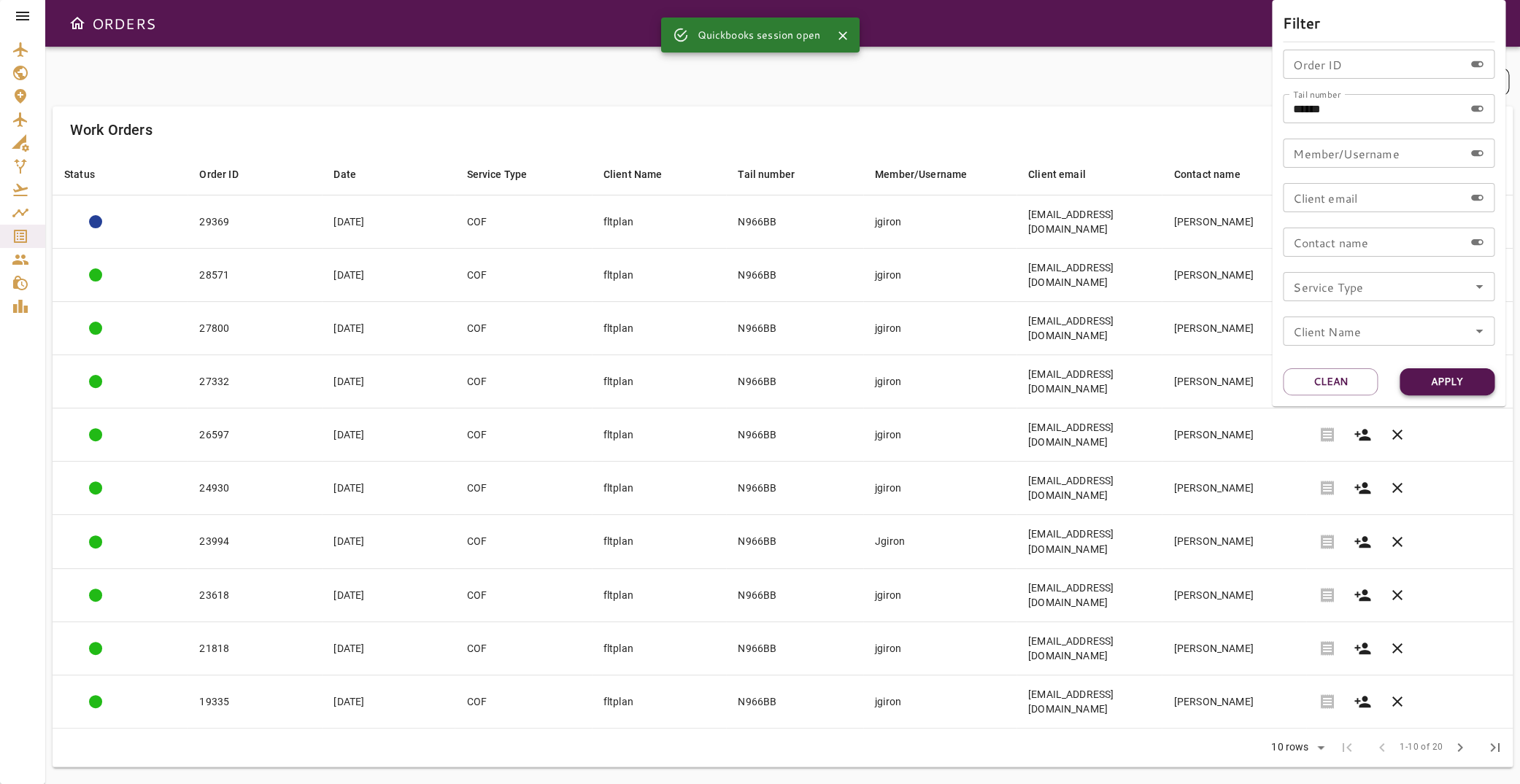
click at [1444, 379] on button "Apply" at bounding box center [1446, 381] width 95 height 27
click at [1053, 659] on div at bounding box center [760, 392] width 1520 height 784
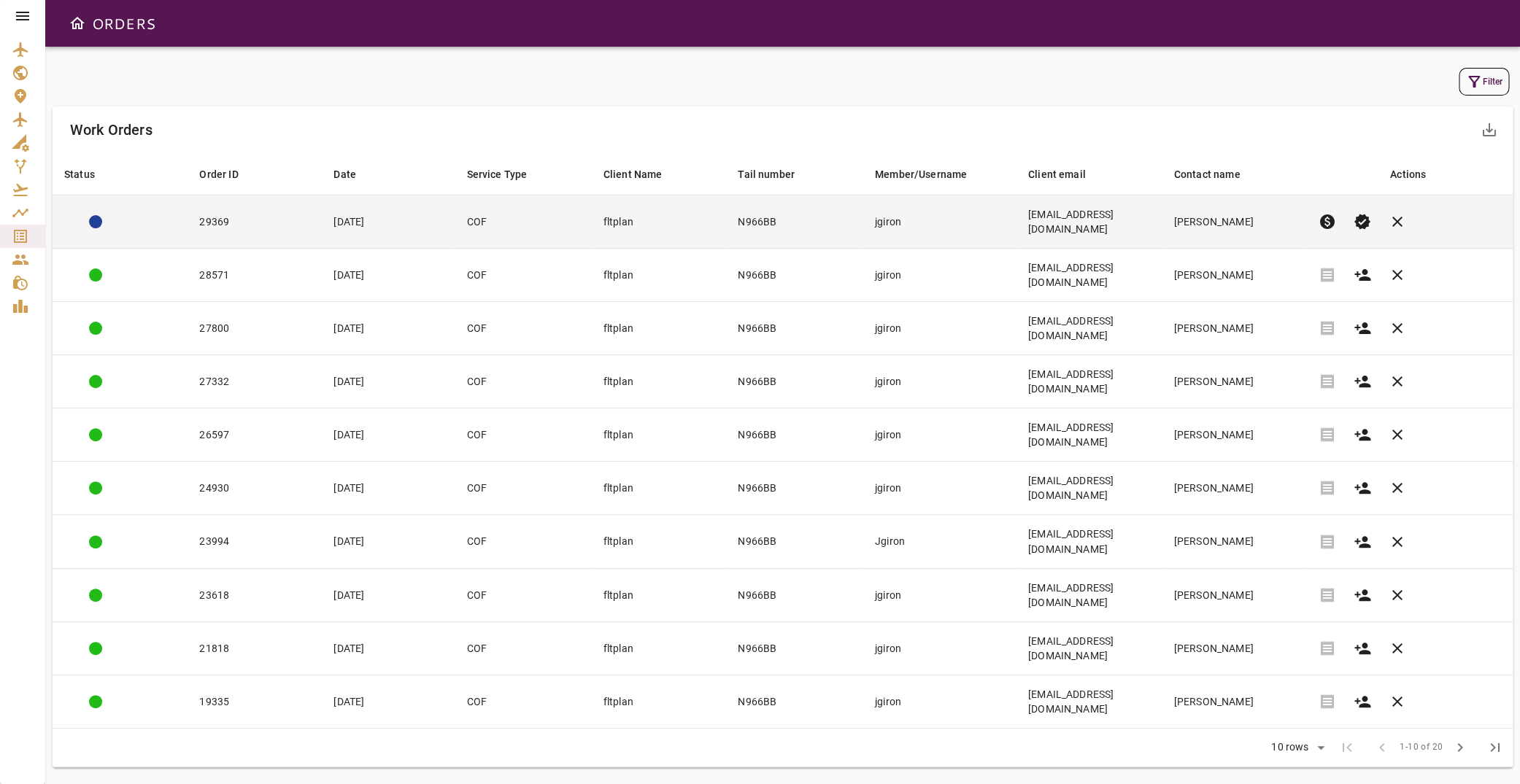
click at [988, 213] on td "jgiron" at bounding box center [940, 222] width 154 height 53
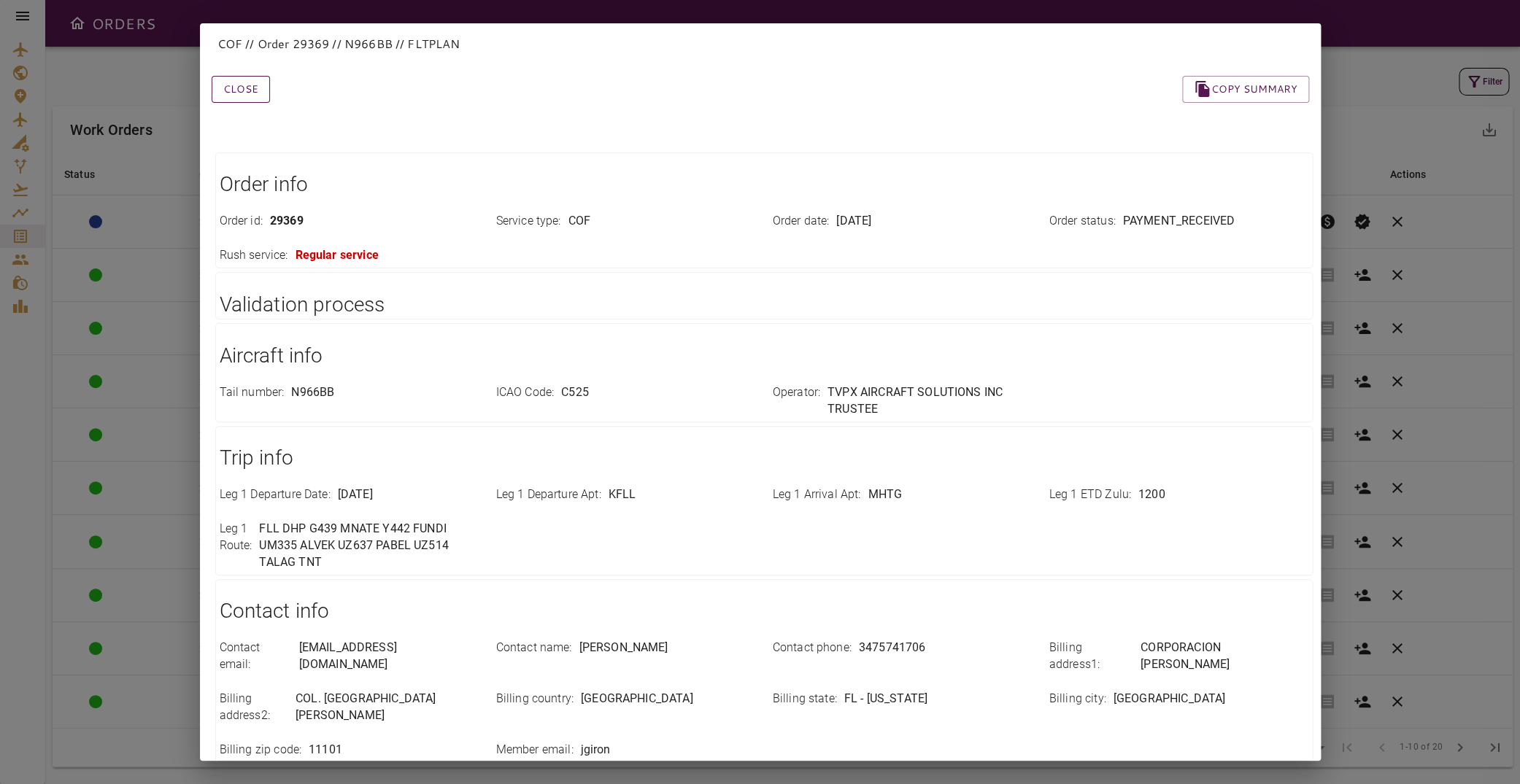
click at [247, 91] on button "Close" at bounding box center [240, 90] width 59 height 27
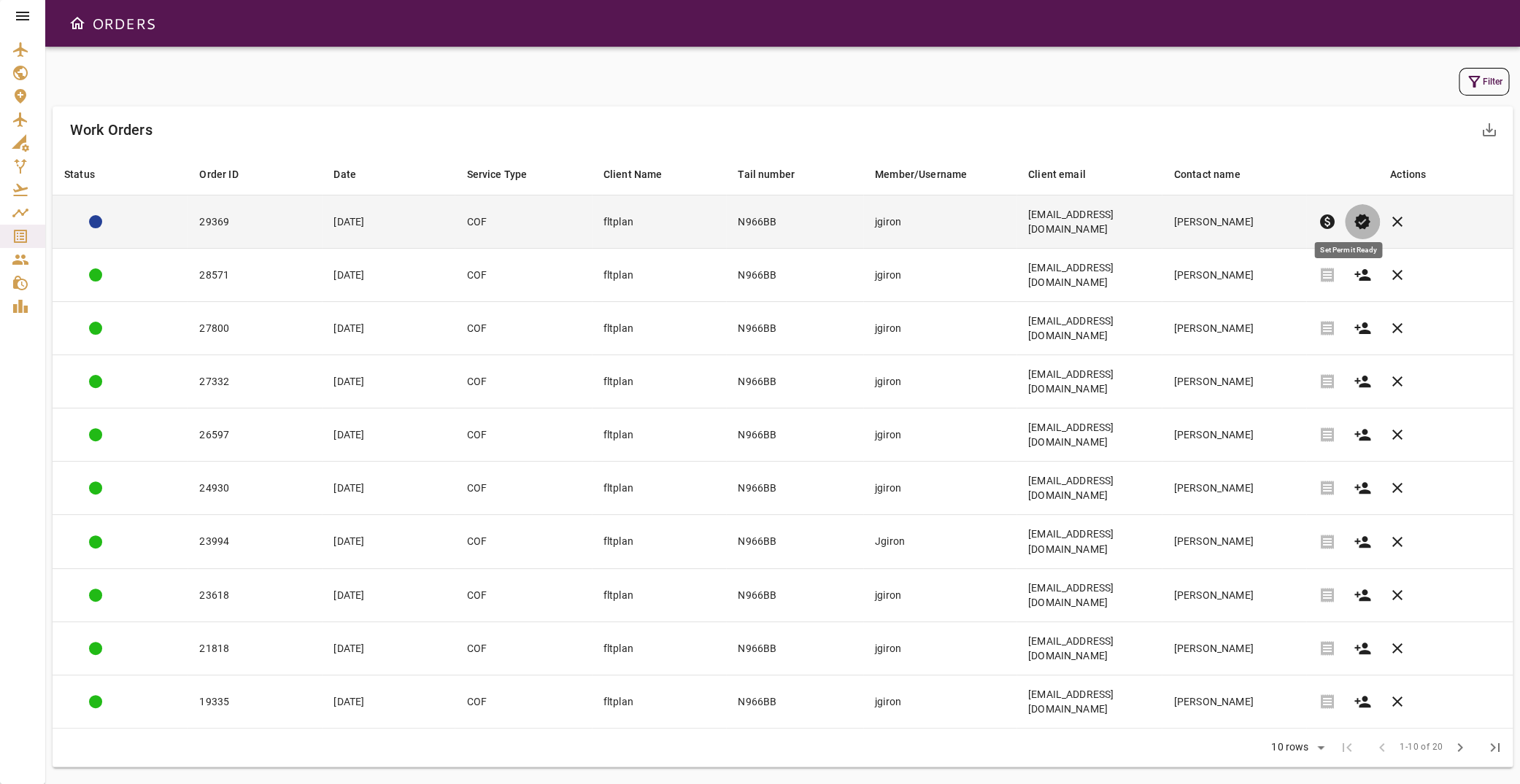
click at [1353, 213] on span "verified" at bounding box center [1362, 222] width 18 height 18
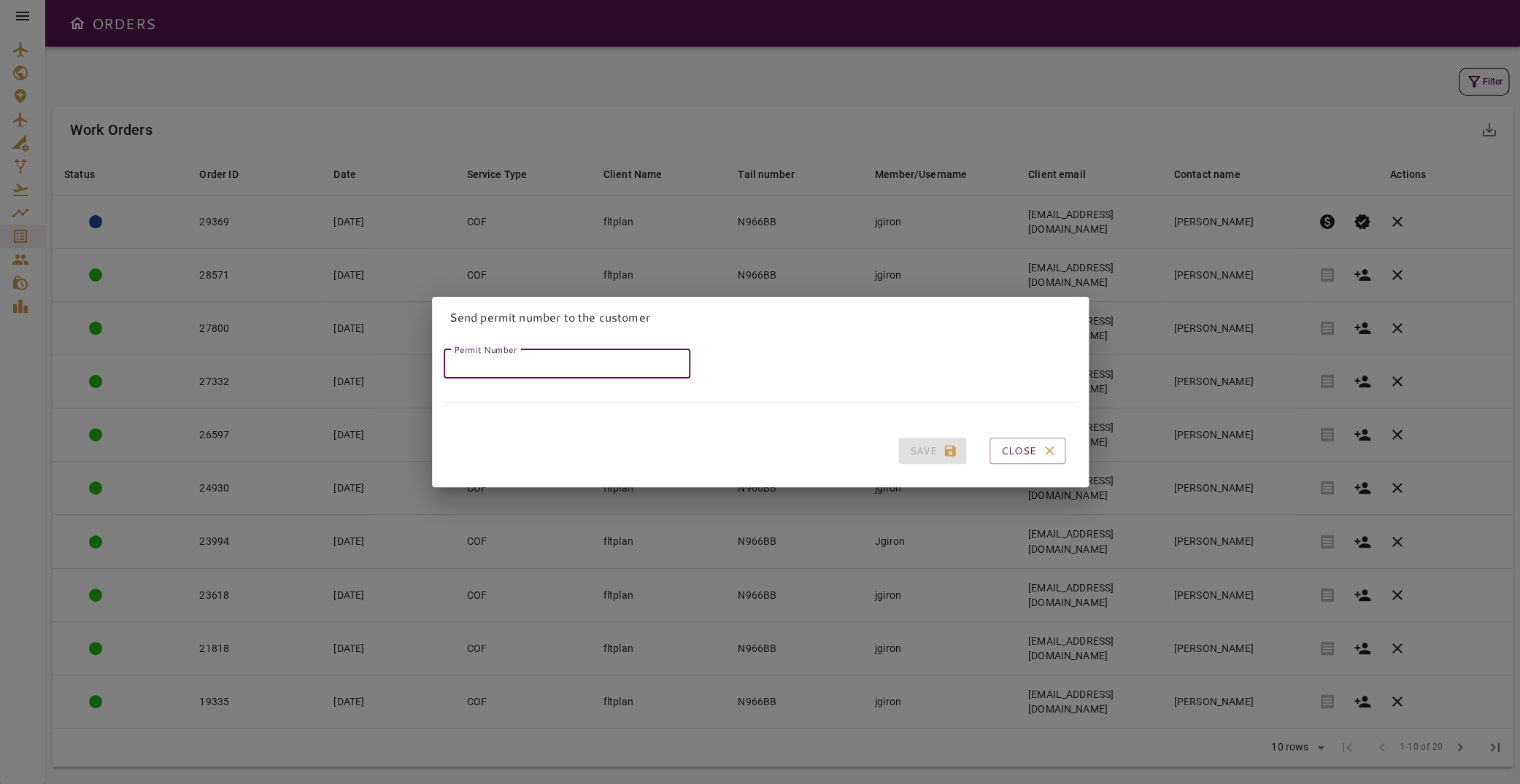
click at [536, 365] on input "Permit Number" at bounding box center [567, 364] width 247 height 29
paste input "*****"
type input "*****"
click at [914, 452] on button "Save" at bounding box center [932, 451] width 67 height 27
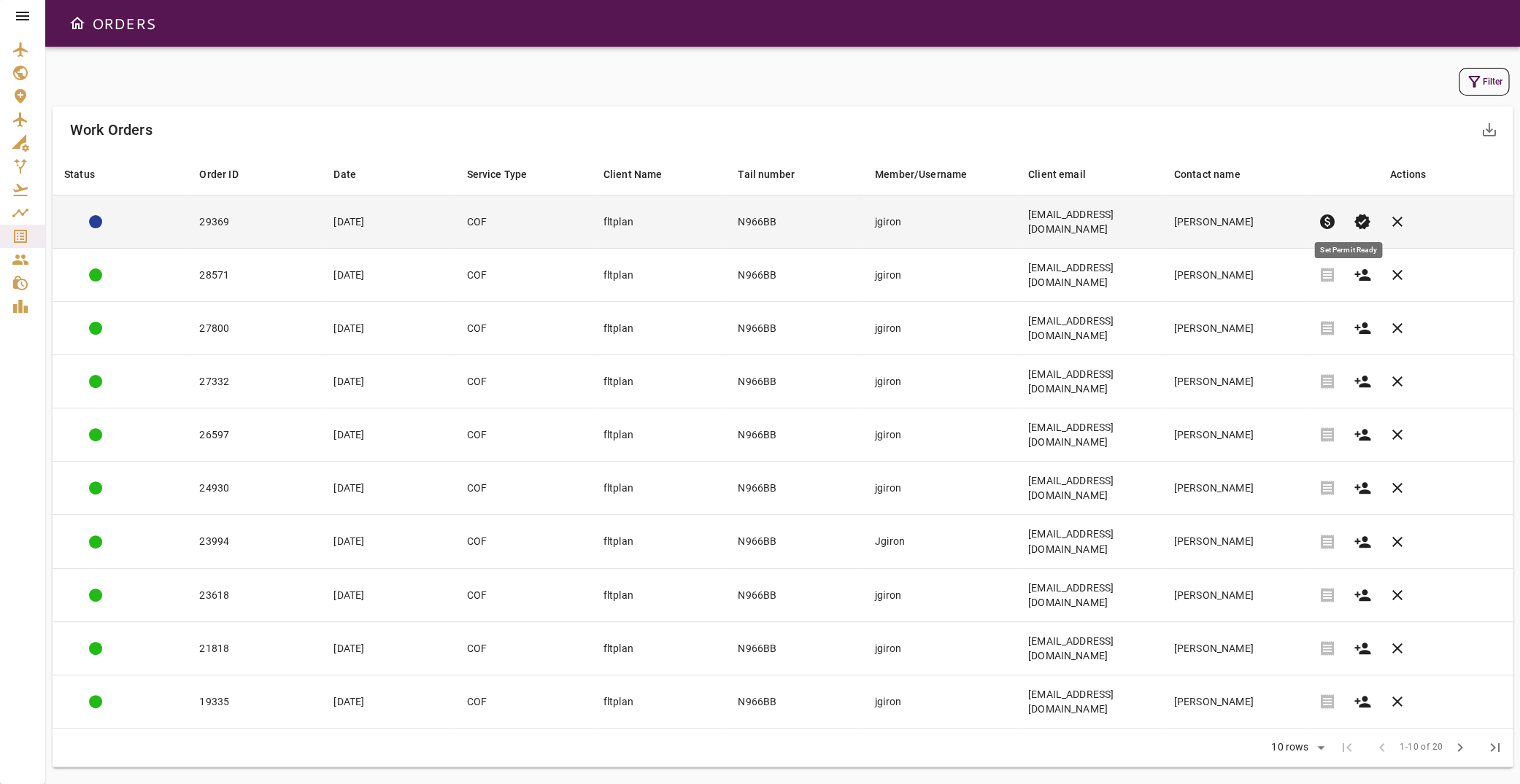
click at [1353, 213] on span "verified" at bounding box center [1362, 222] width 18 height 18
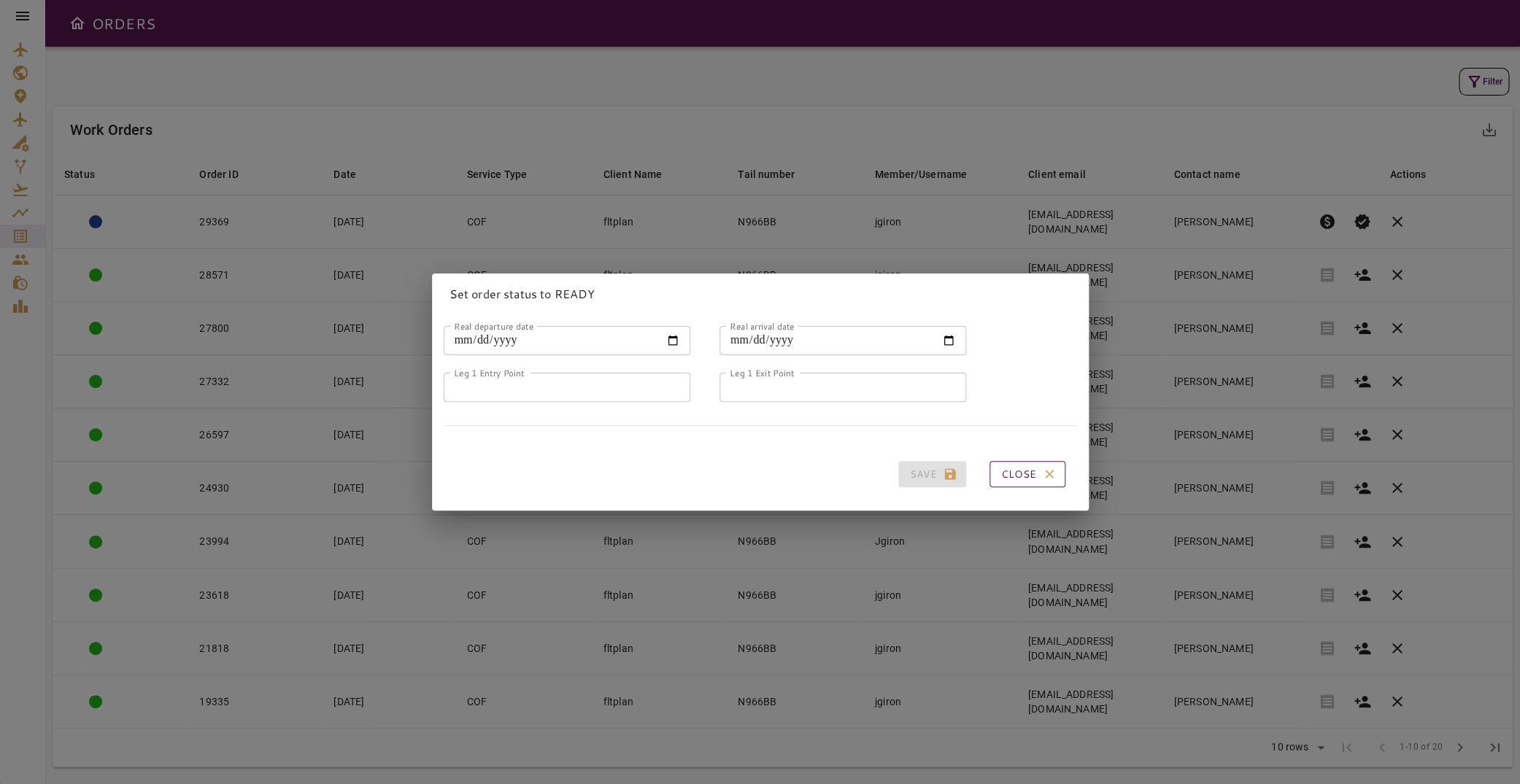
click at [1042, 466] on icon "button" at bounding box center [1049, 474] width 14 height 14
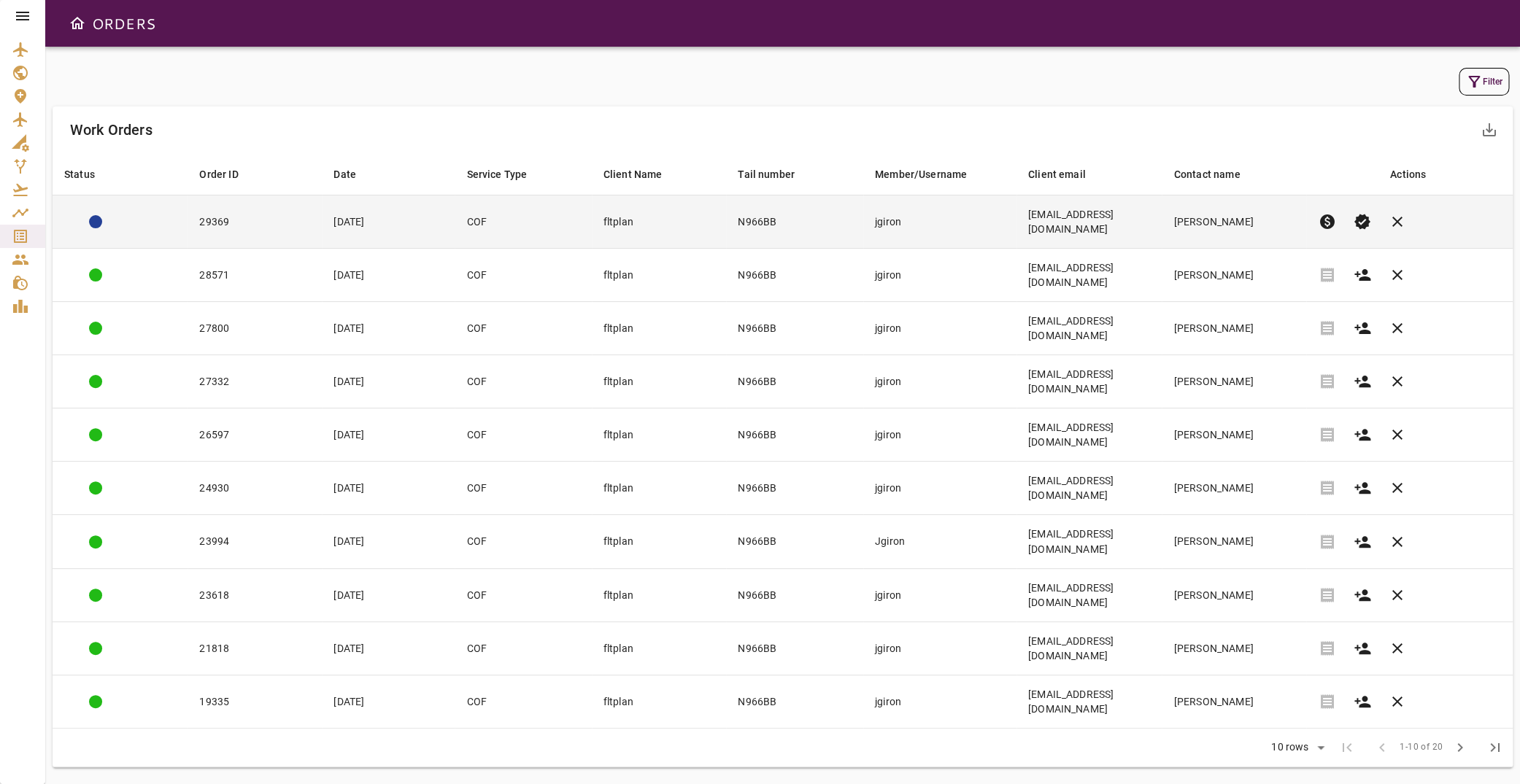
click at [1353, 213] on span "verified" at bounding box center [1362, 222] width 18 height 18
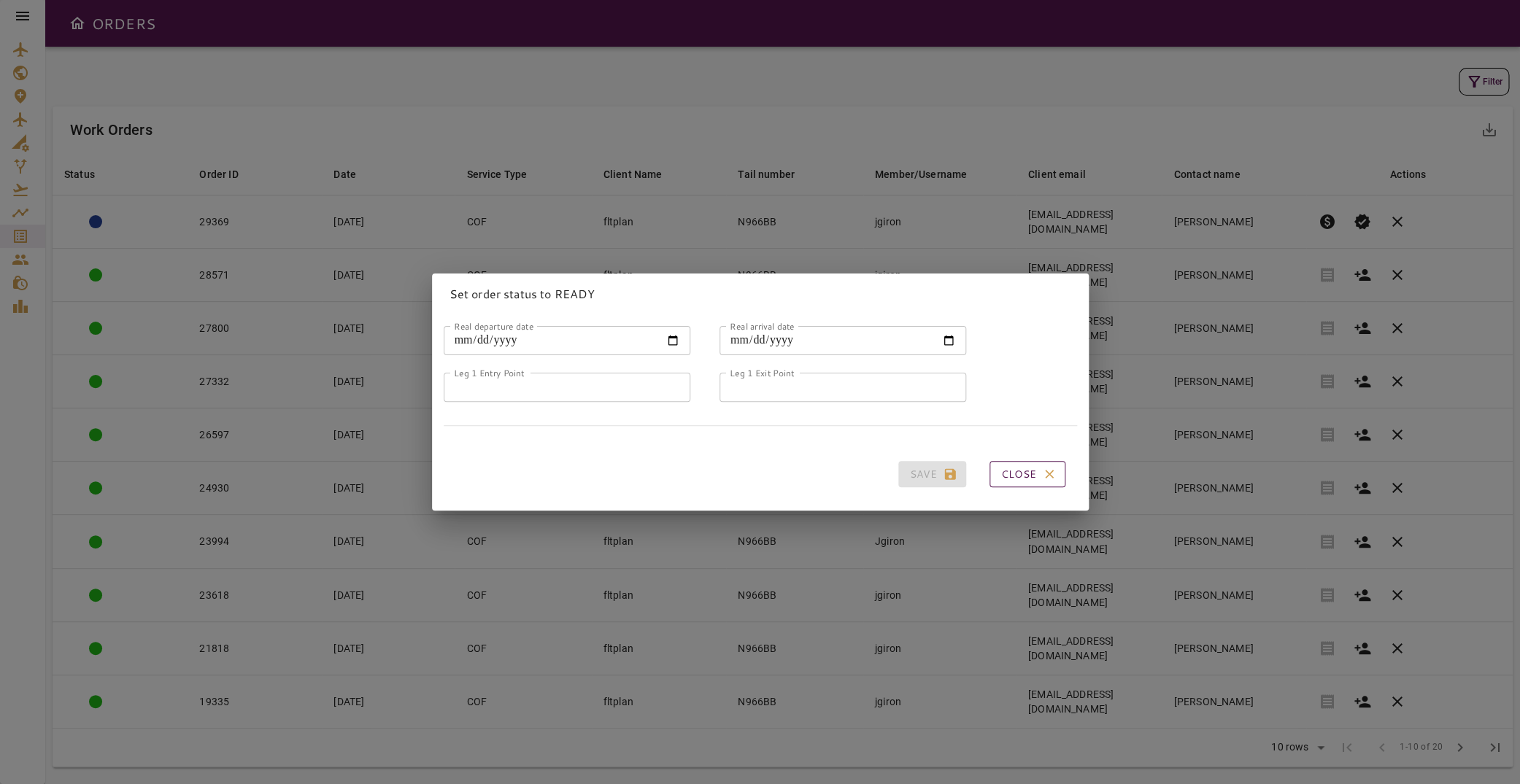
click at [1042, 466] on icon "button" at bounding box center [1049, 474] width 14 height 14
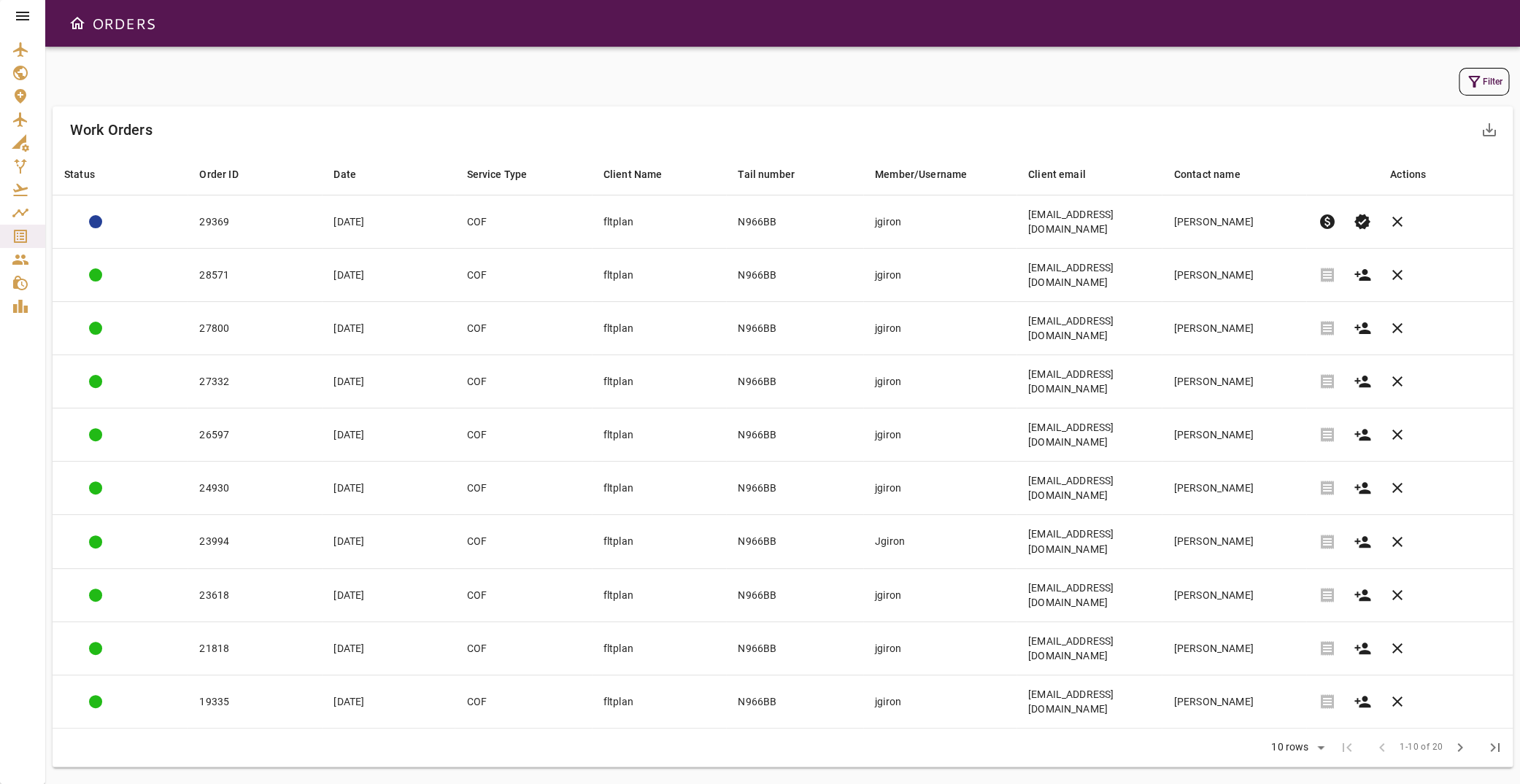
click at [25, 18] on icon at bounding box center [23, 16] width 18 height 18
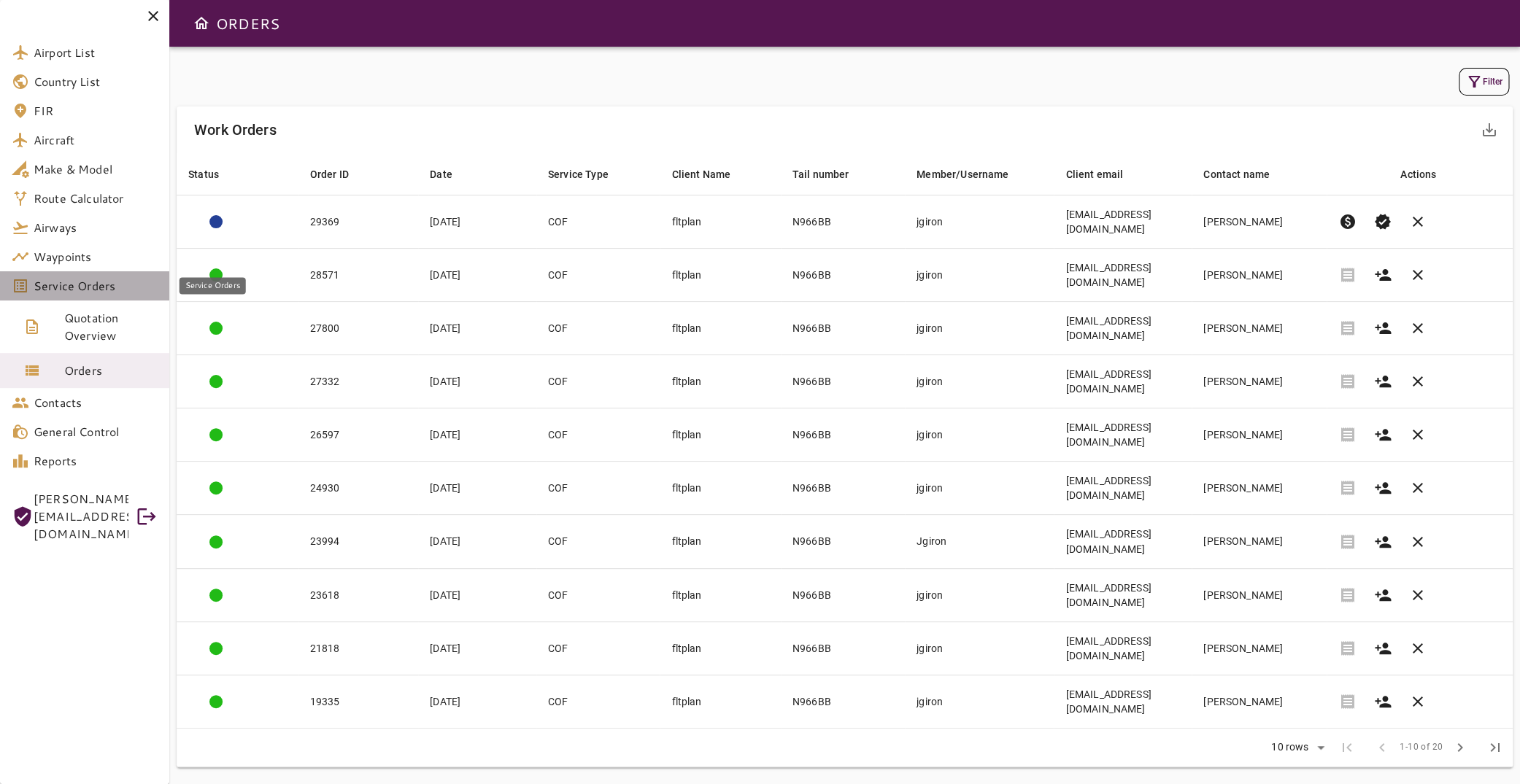
click at [107, 279] on span "Service Orders" at bounding box center [96, 286] width 124 height 18
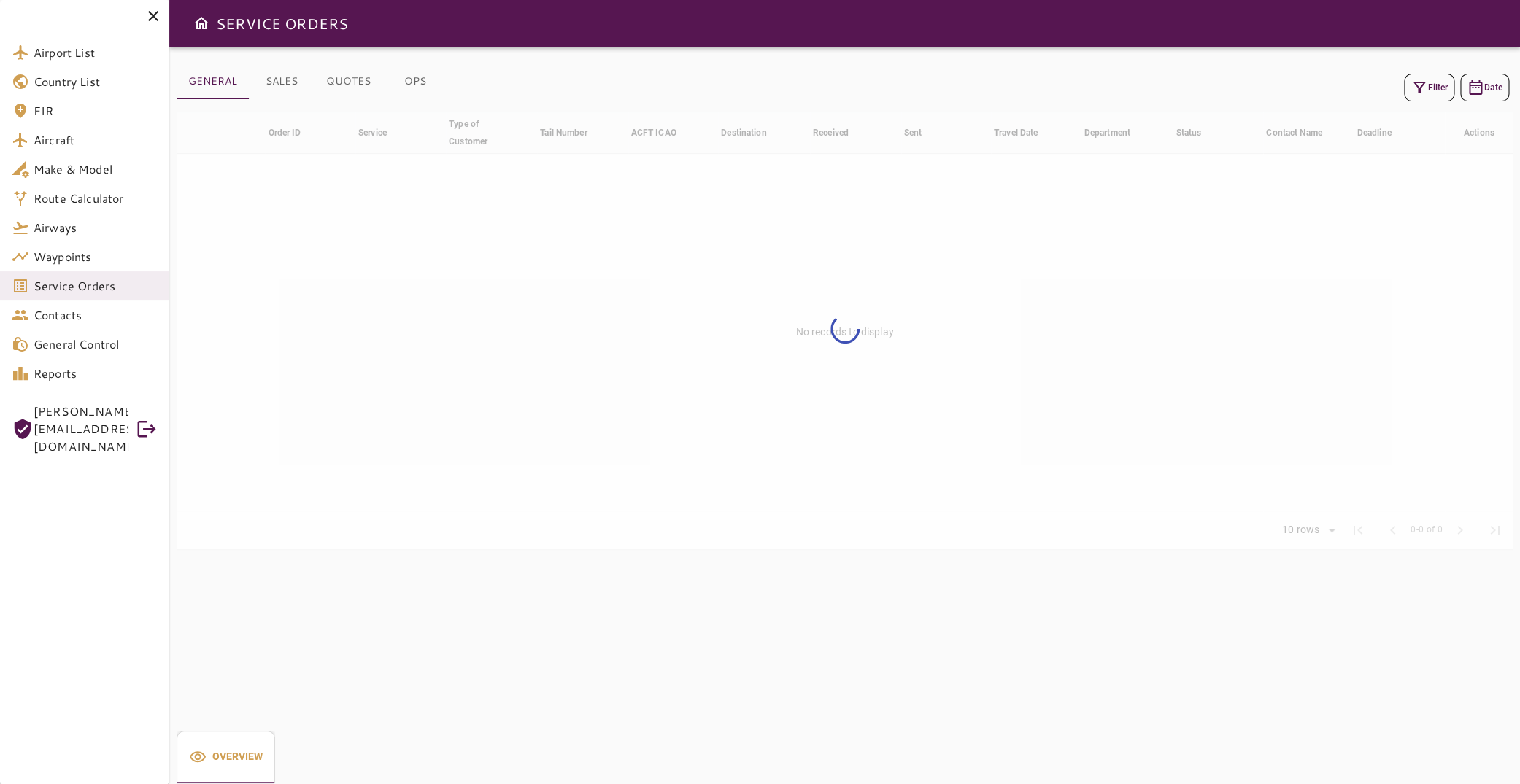
click at [1433, 88] on button "Filter" at bounding box center [1429, 87] width 51 height 27
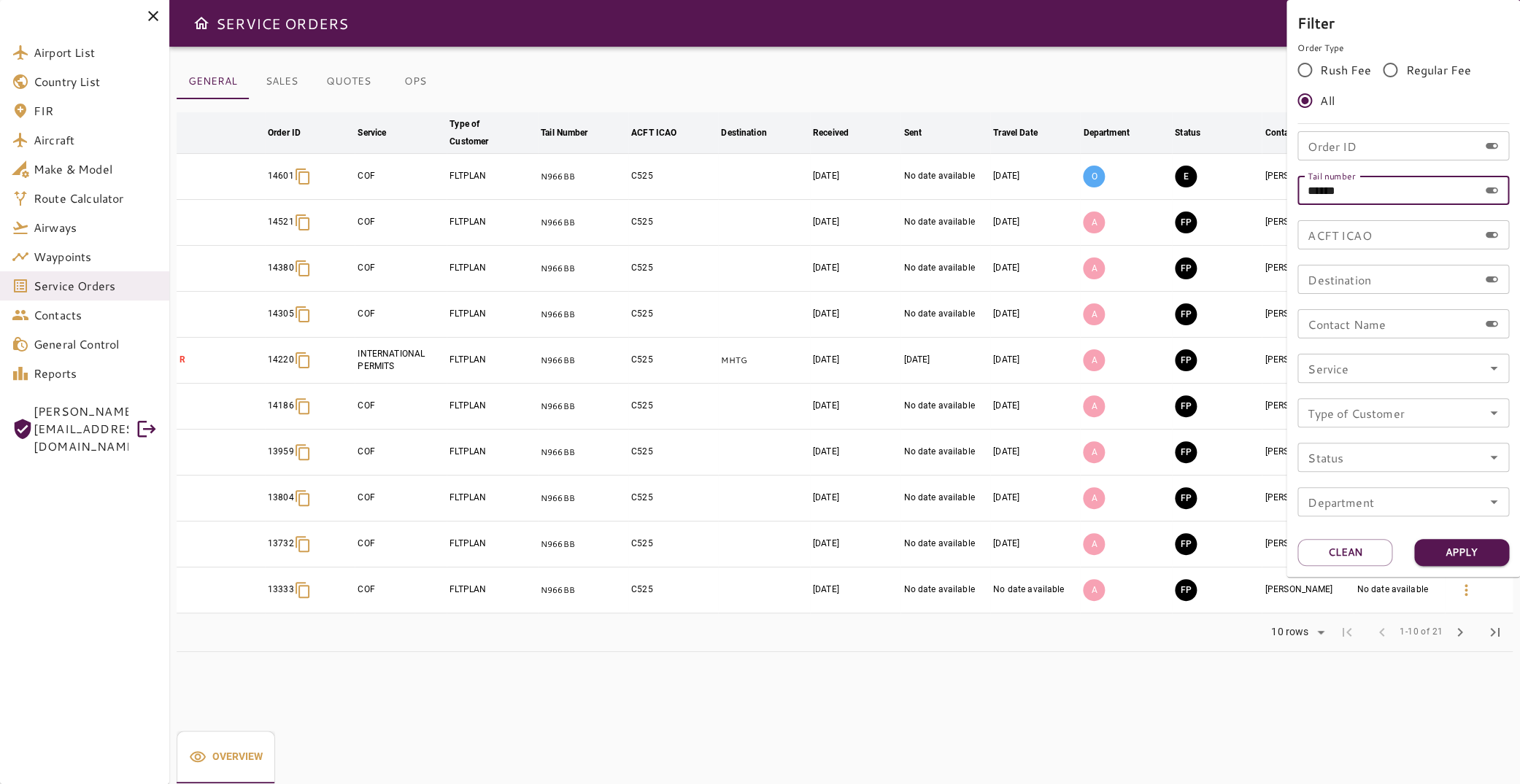
drag, startPoint x: 1375, startPoint y: 187, endPoint x: 1283, endPoint y: 190, distance: 92.0
click at [1297, 190] on input "******" at bounding box center [1388, 190] width 181 height 29
type input "*"
type input "******"
click at [1454, 555] on button "Apply" at bounding box center [1461, 553] width 95 height 27
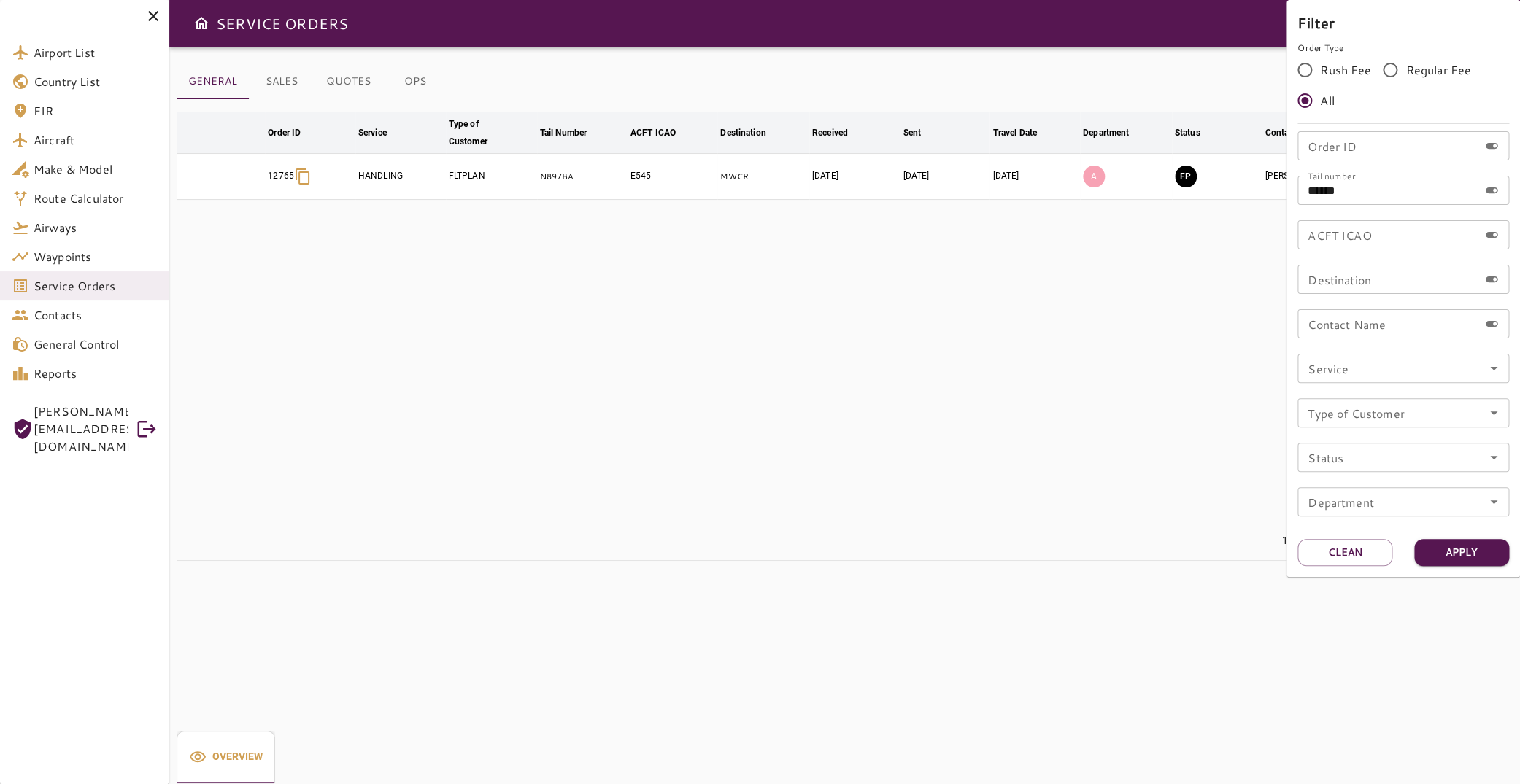
click at [673, 375] on div at bounding box center [760, 392] width 1520 height 784
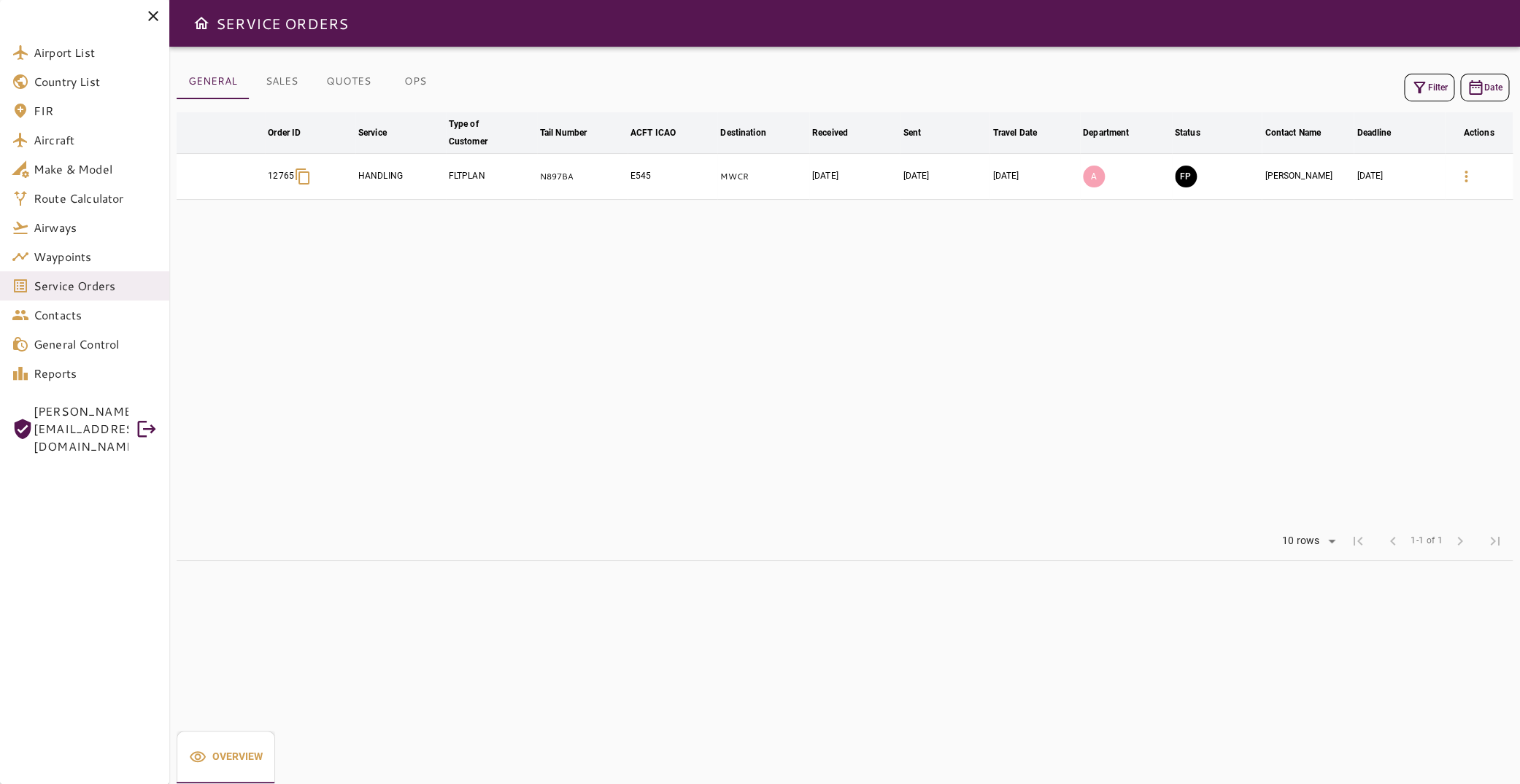
click at [1457, 177] on icon "button" at bounding box center [1466, 176] width 18 height 18
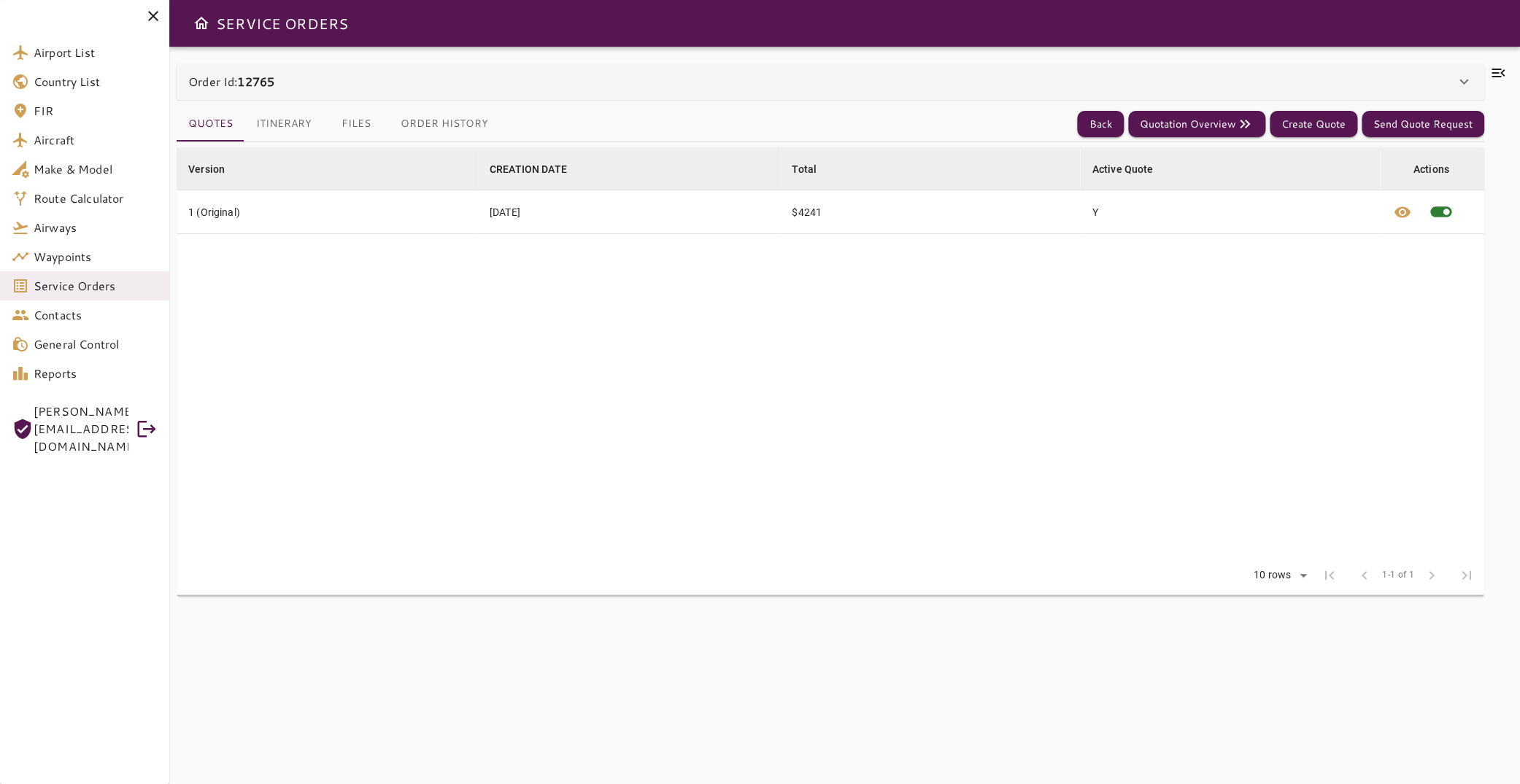
click at [1489, 72] on icon at bounding box center [1498, 73] width 18 height 18
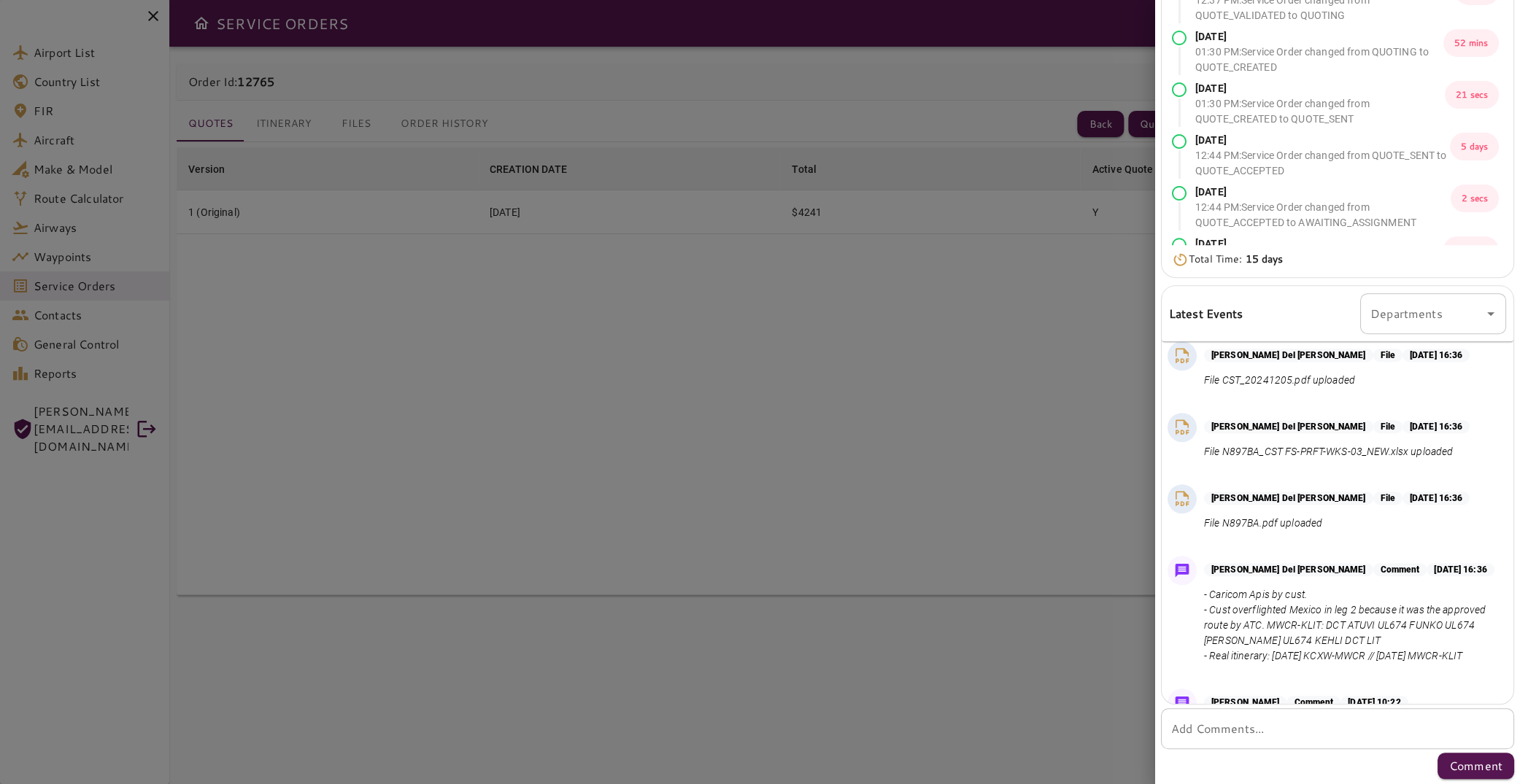
scroll to position [798, 0]
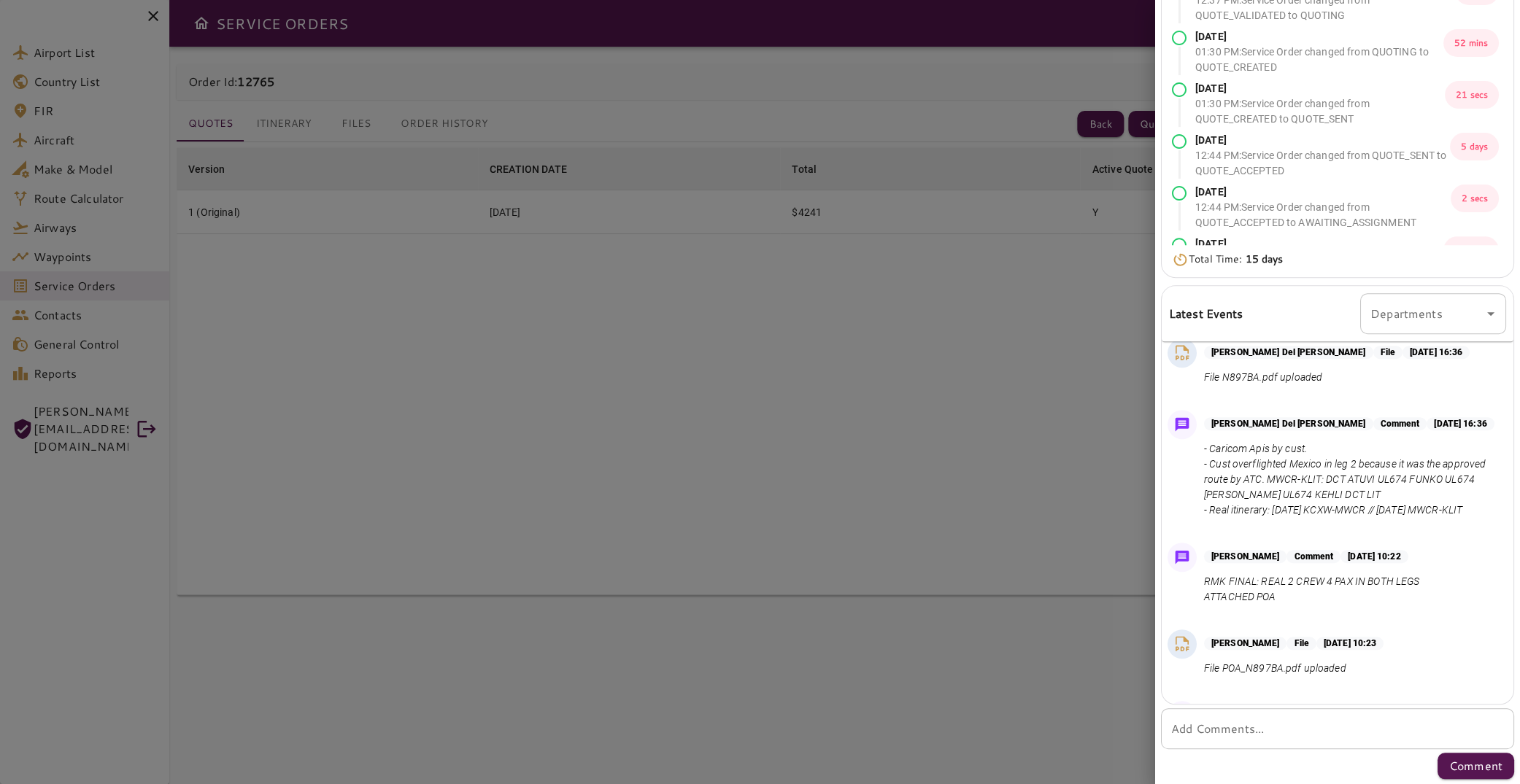
click at [1272, 518] on p "- Caricom Apis by cust. - Cust overflighted Mexico in leg 2 because it was the …" at bounding box center [1352, 480] width 296 height 76
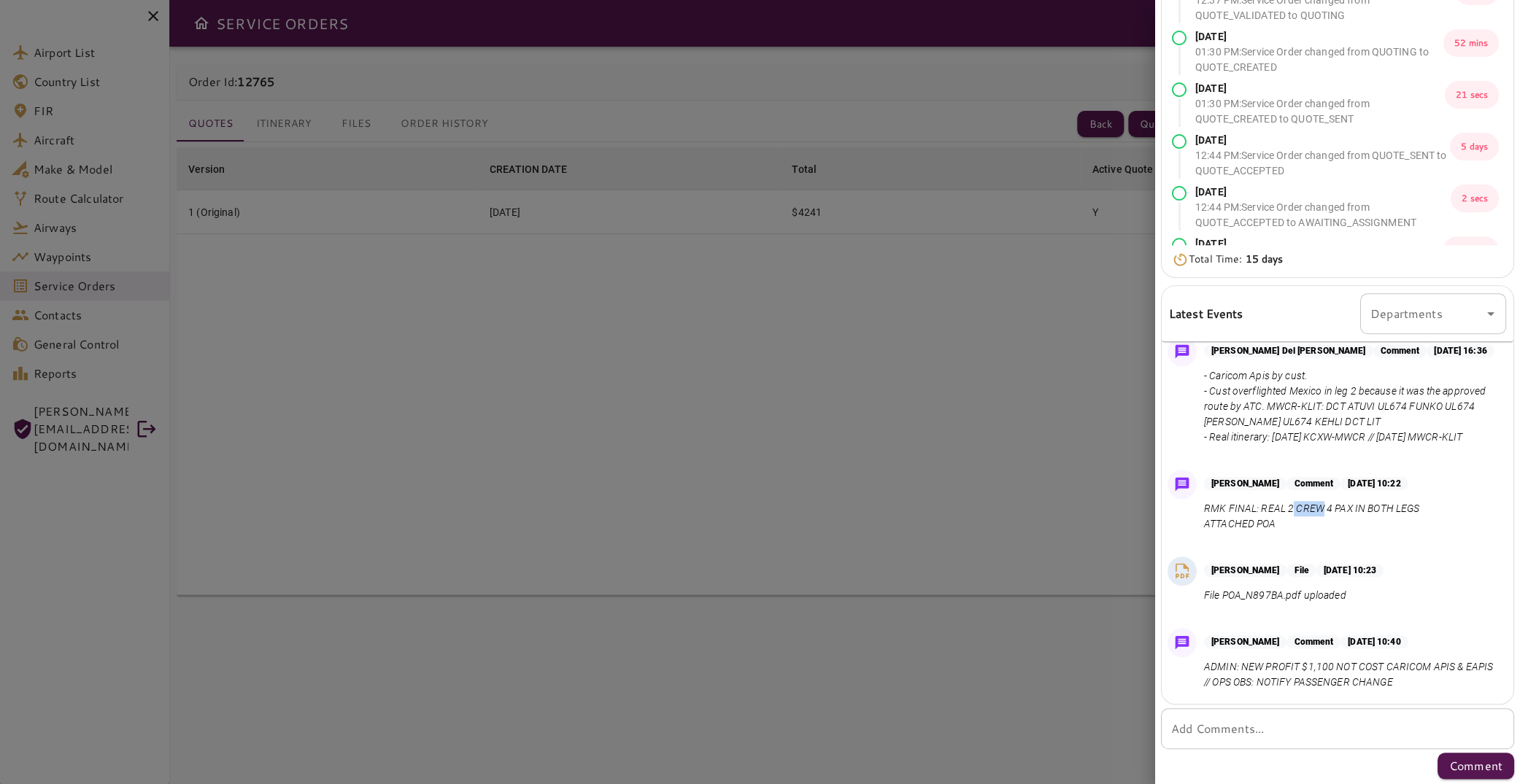
drag, startPoint x: 1292, startPoint y: 557, endPoint x: 1323, endPoint y: 555, distance: 31.1
click at [1323, 531] on p "RMK FINAL: REAL 2 CREW 4 PAX IN BOTH LEGS ATTACHED POA" at bounding box center [1313, 516] width 218 height 31
click at [1344, 531] on p "RMK FINAL: REAL 2 CREW 4 PAX IN BOTH LEGS ATTACHED POA" at bounding box center [1313, 516] width 218 height 31
drag, startPoint x: 1288, startPoint y: 556, endPoint x: 1330, endPoint y: 554, distance: 42.0
click at [1330, 531] on p "RMK FINAL: REAL 2 CREW 4 PAX IN BOTH LEGS ATTACHED POA" at bounding box center [1313, 516] width 218 height 31
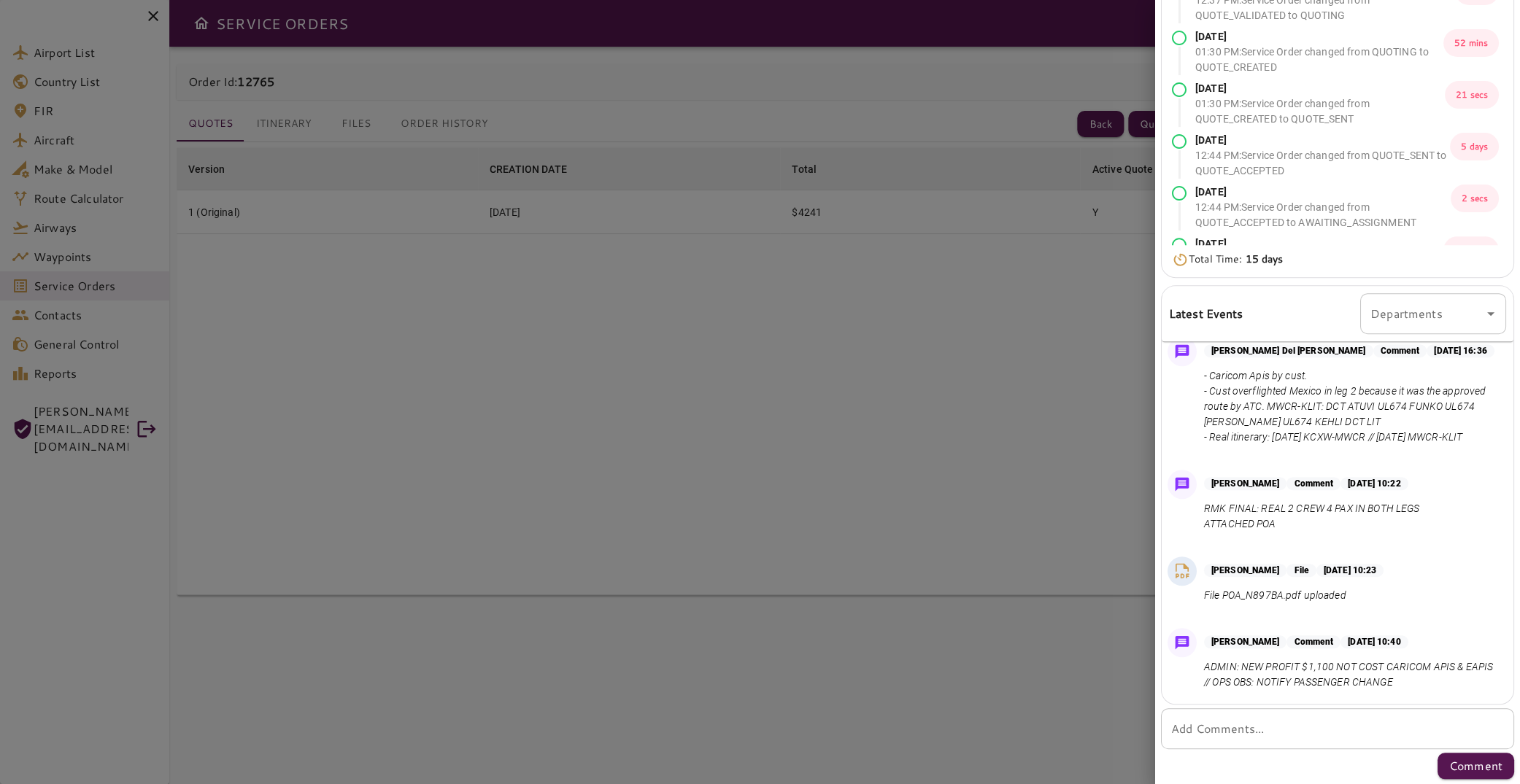
click at [1323, 531] on p "RMK FINAL: REAL 2 CREW 4 PAX IN BOTH LEGS ATTACHED POA" at bounding box center [1313, 516] width 218 height 31
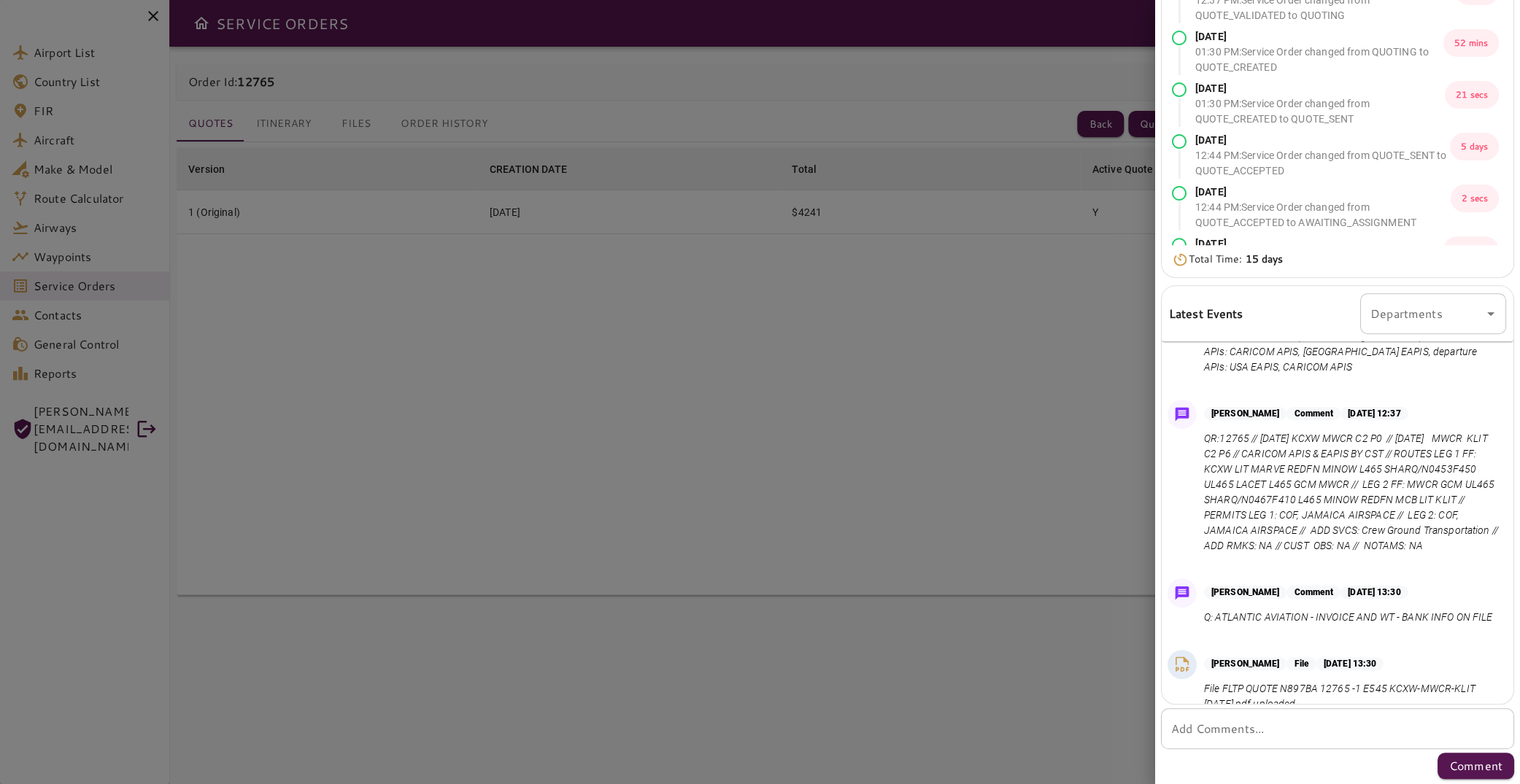
scroll to position [51, 0]
drag, startPoint x: 1422, startPoint y: 440, endPoint x: 1369, endPoint y: 444, distance: 53.2
click at [1369, 445] on p "QR:12765 // [DATE] KCXW MWCR C2 P0 // [DATE] MWCR KLIT C2 P6 // CARICOM APIS & …" at bounding box center [1352, 495] width 296 height 122
drag, startPoint x: 1333, startPoint y: 458, endPoint x: 1325, endPoint y: 459, distance: 8.1
click at [1325, 459] on p "QR:12765 // [DATE] KCXW MWCR C2 P0 // [DATE] MWCR KLIT C2 P6 // CARICOM APIS & …" at bounding box center [1352, 495] width 296 height 122
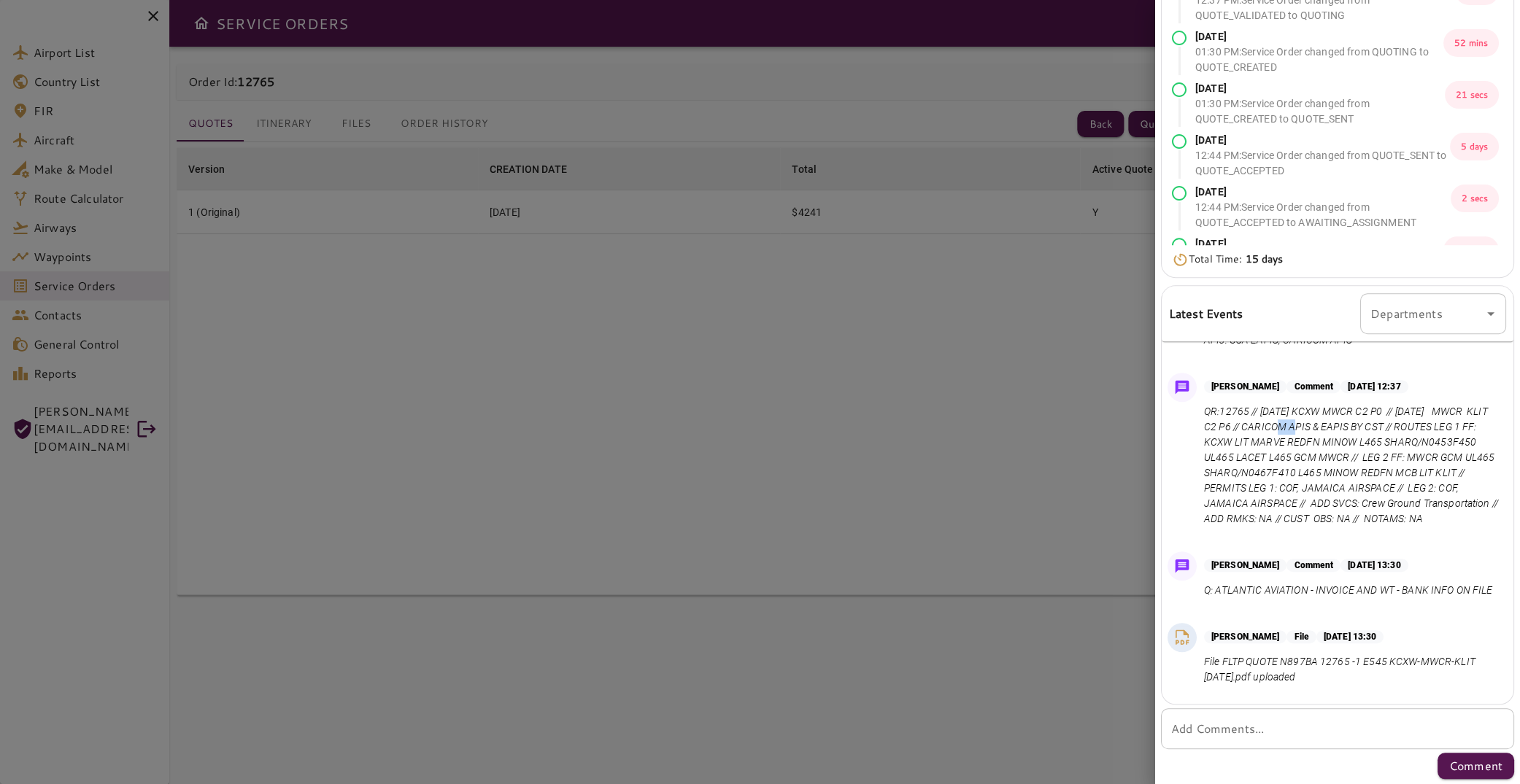
scroll to position [76, 0]
drag, startPoint x: 1337, startPoint y: 416, endPoint x: 1344, endPoint y: 424, distance: 10.6
click at [1341, 414] on p "QR:12765 // [DATE] KCXW MWCR C2 P0 // [DATE] MWCR KLIT C2 P6 // CARICOM APIS & …" at bounding box center [1352, 470] width 296 height 122
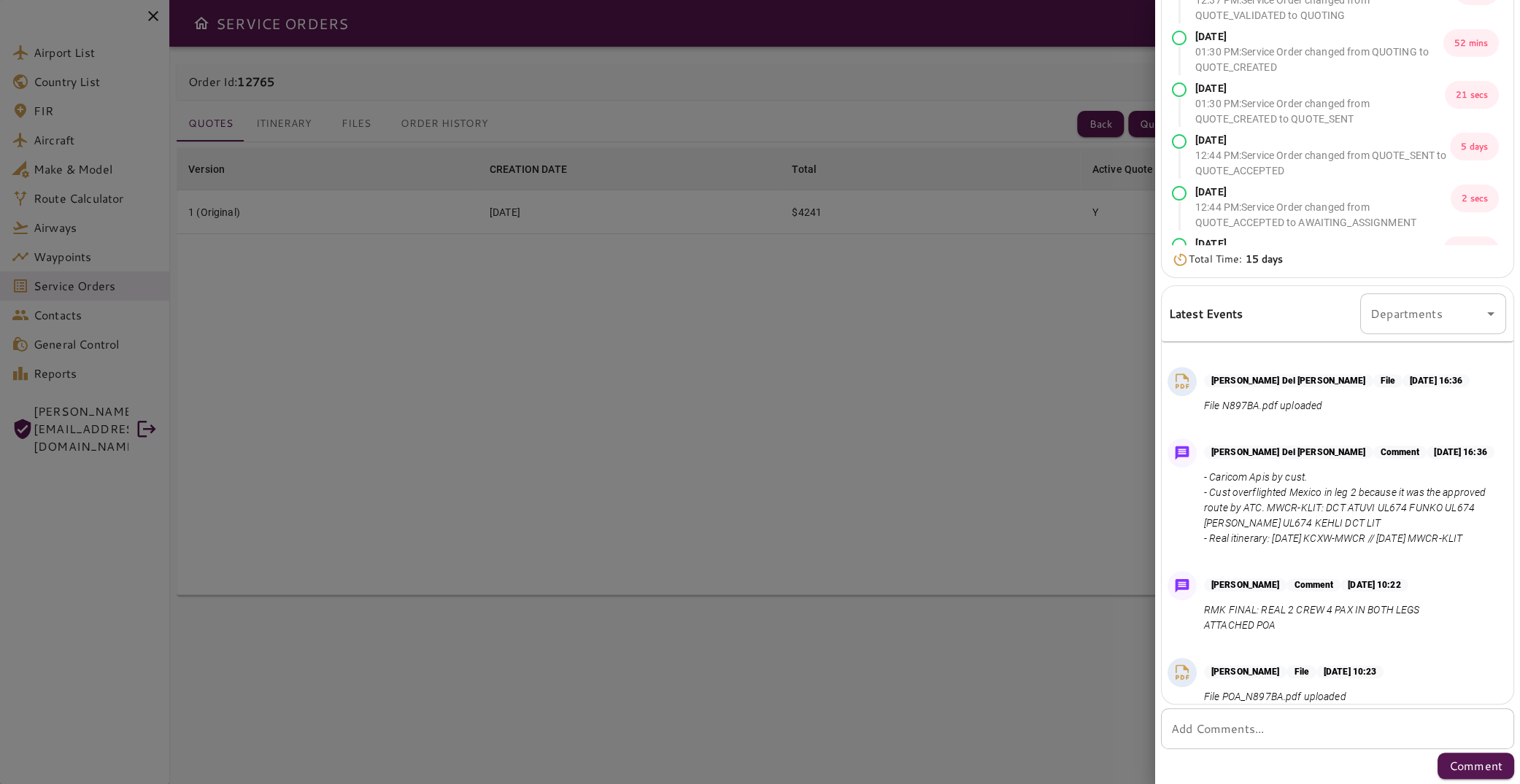
scroll to position [828, 0]
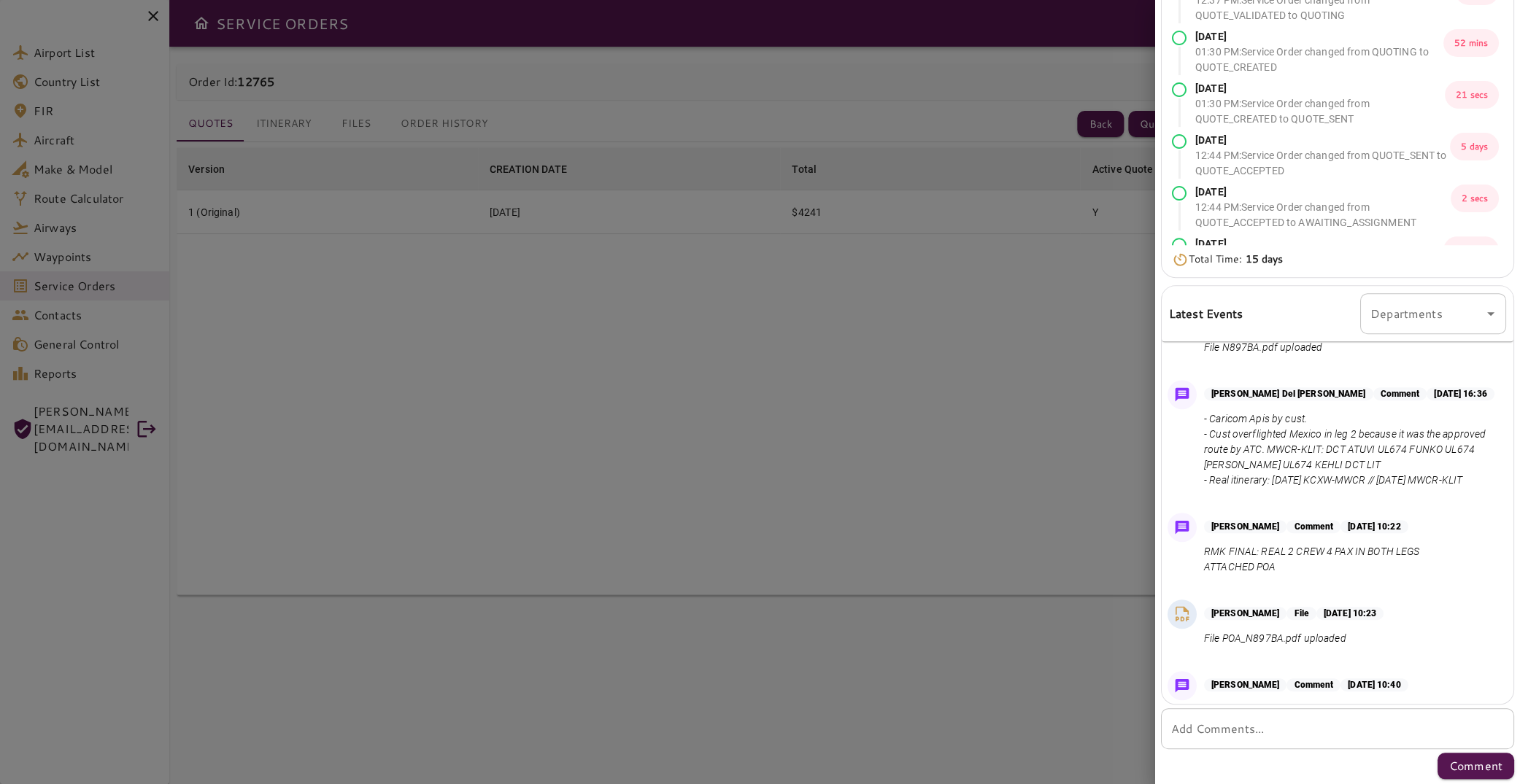
click at [1305, 448] on p "- Caricom Apis by cust. - Cust overflighted Mexico in leg 2 because it was the …" at bounding box center [1352, 450] width 296 height 76
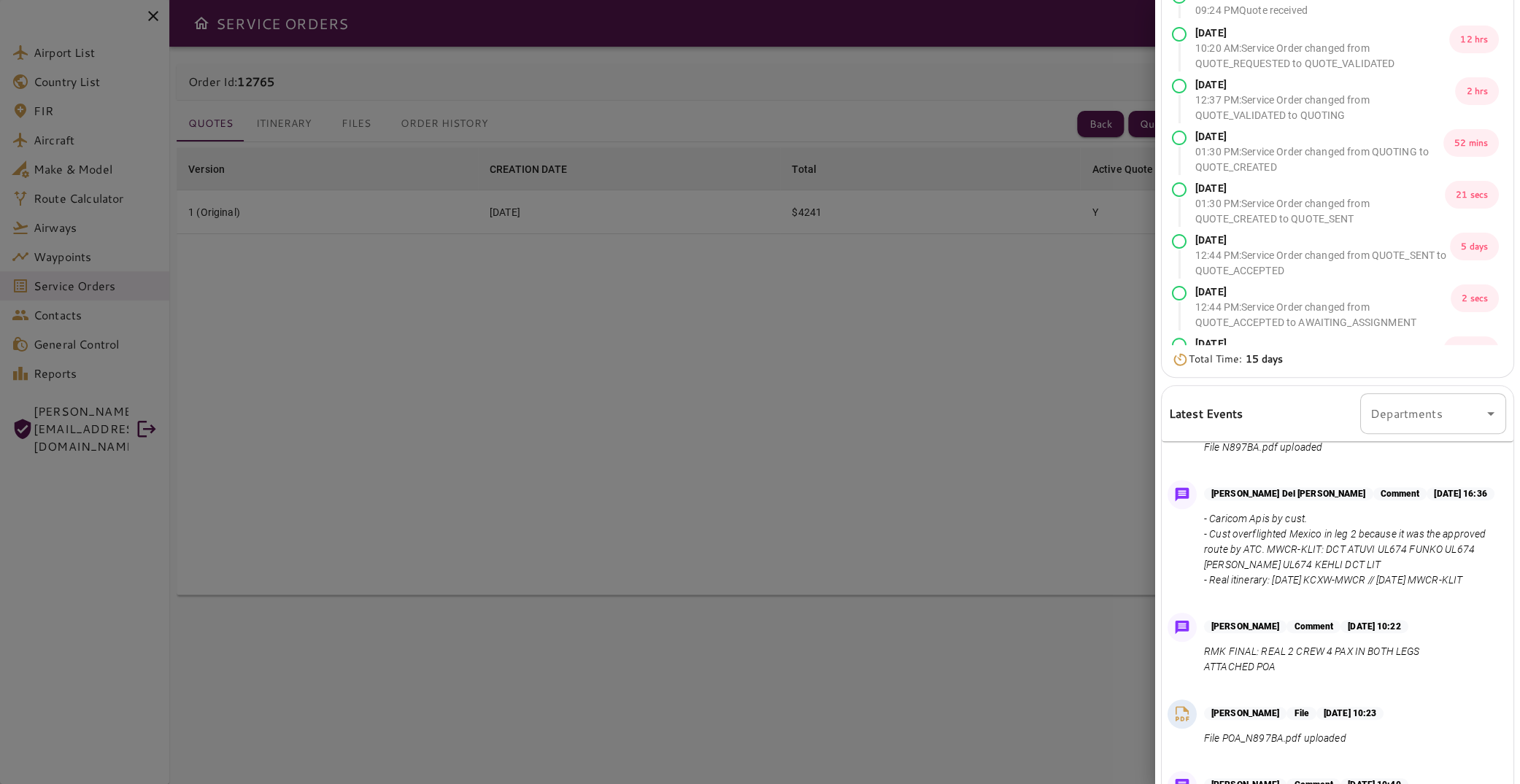
scroll to position [0, 0]
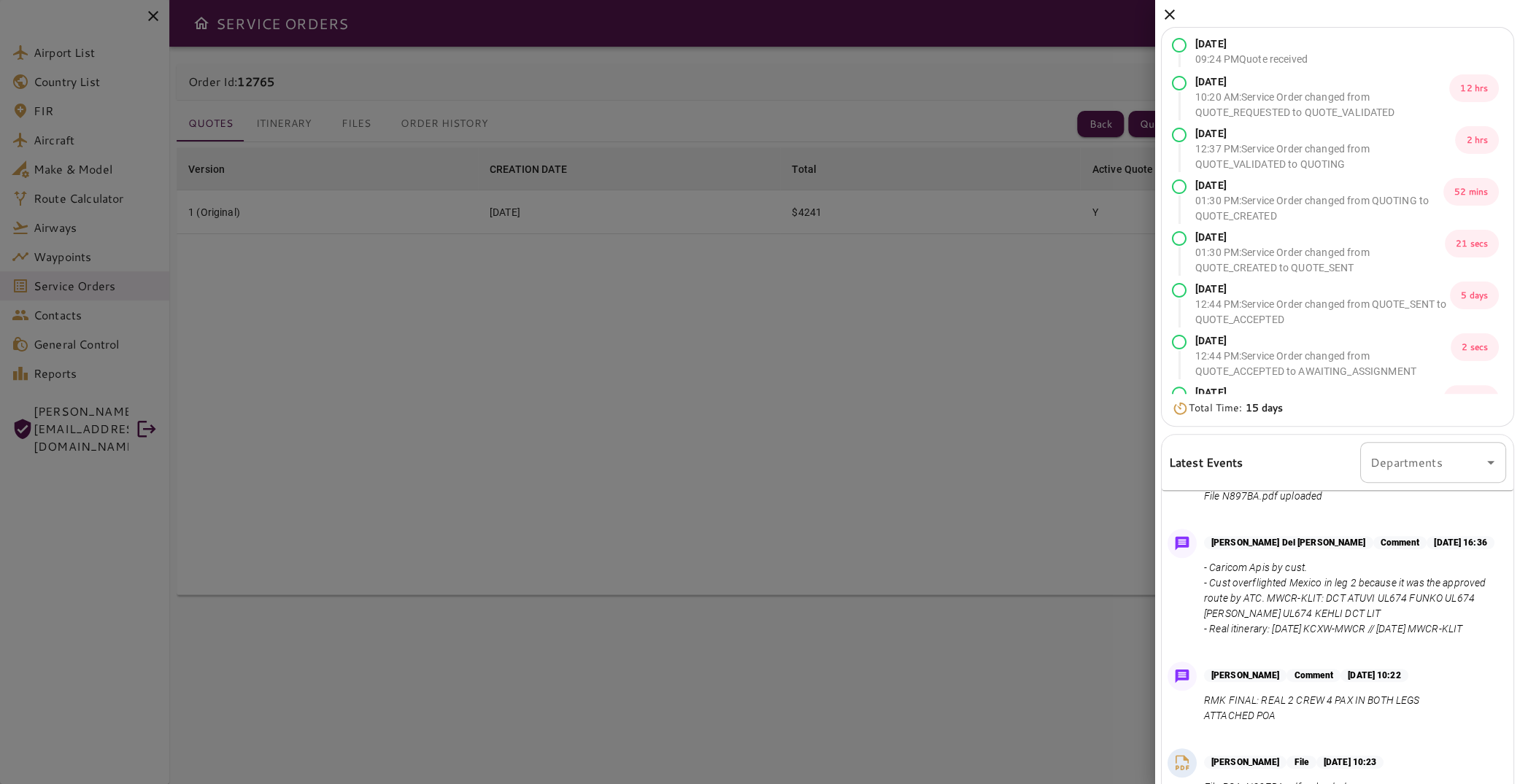
click at [1164, 20] on icon at bounding box center [1170, 15] width 18 height 18
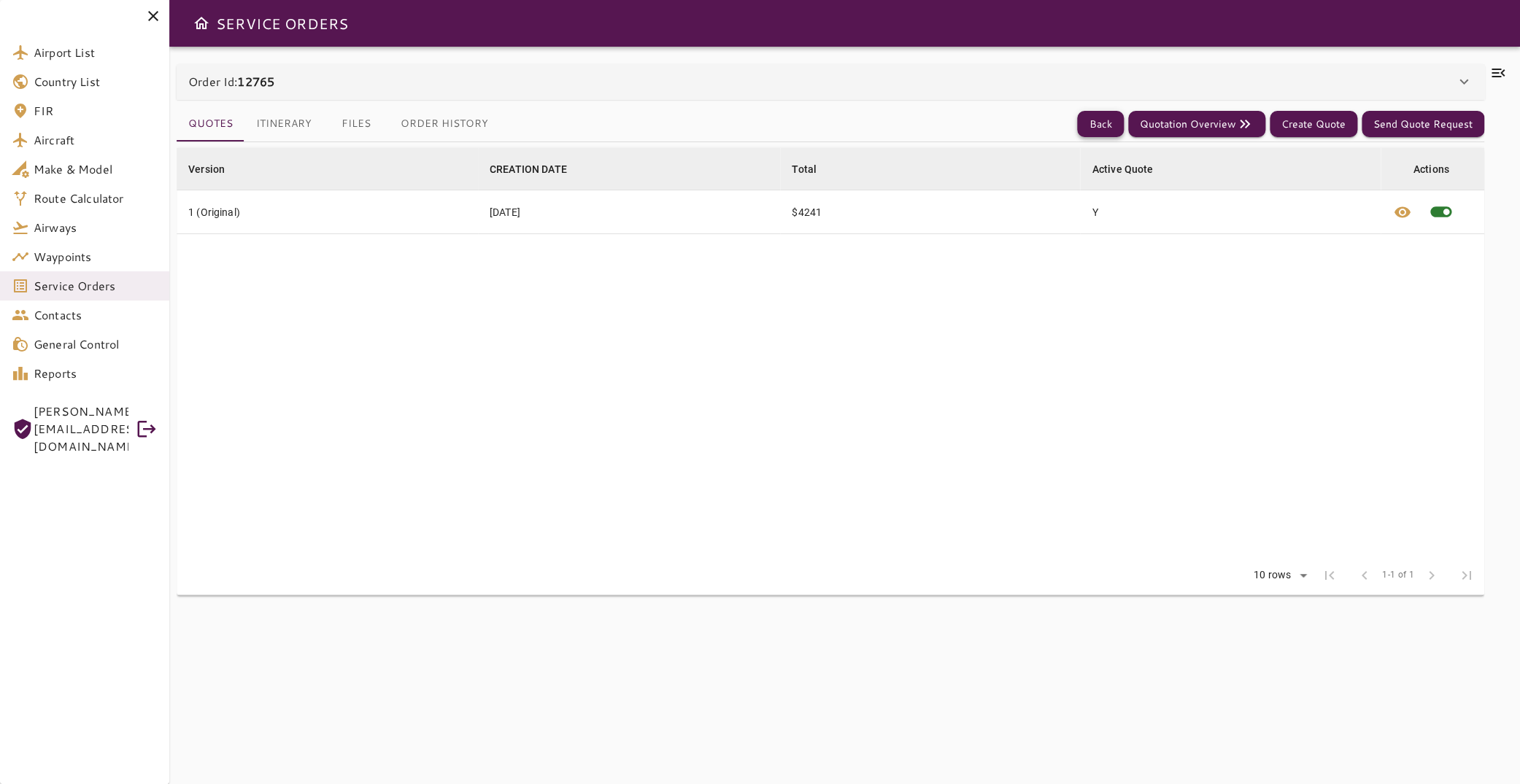
click at [1098, 126] on button "Back" at bounding box center [1100, 124] width 47 height 27
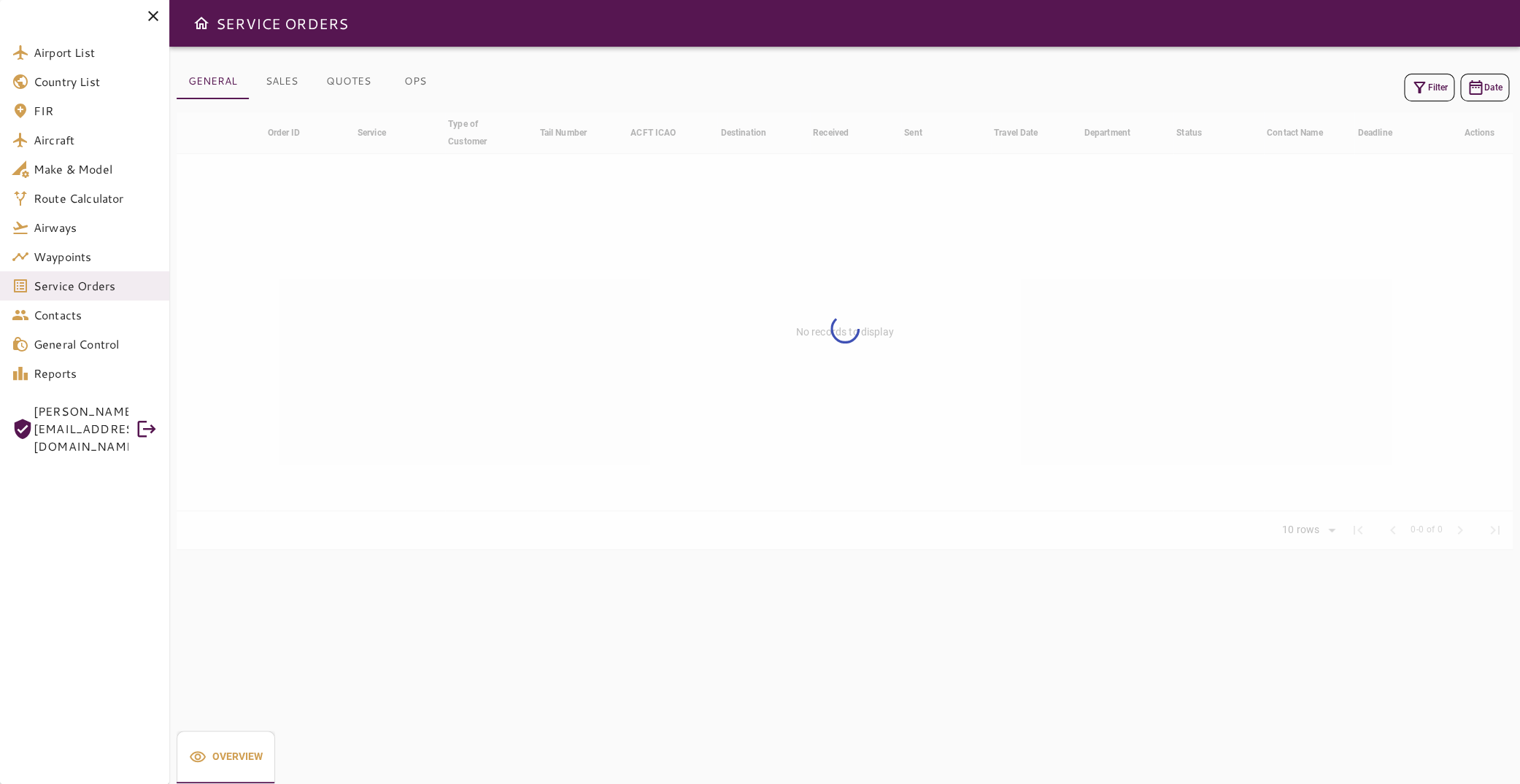
click at [1432, 84] on button "Filter" at bounding box center [1429, 87] width 51 height 27
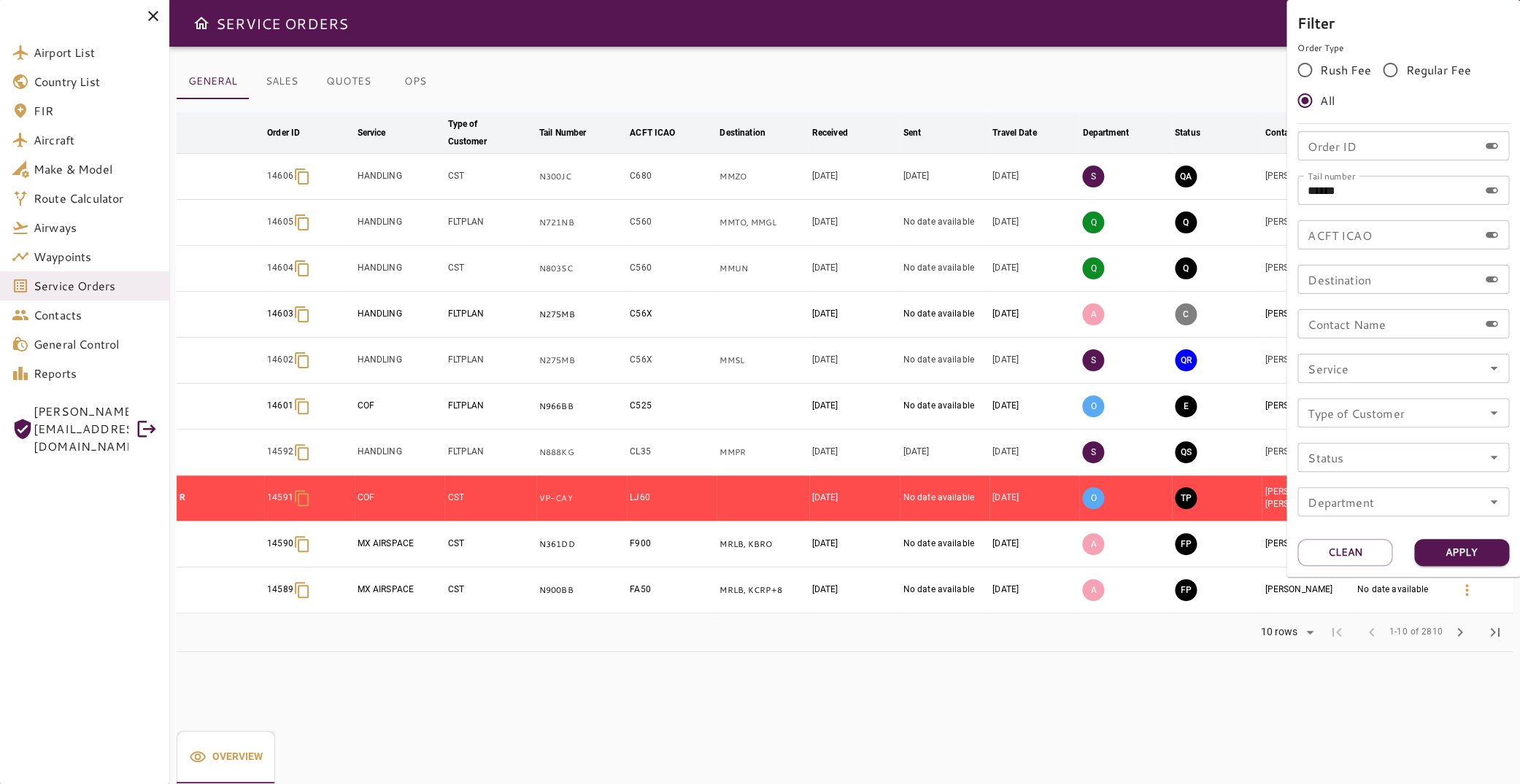
click at [1394, 195] on input "******" at bounding box center [1388, 190] width 181 height 29
type input "******"
click at [1477, 549] on button "Apply" at bounding box center [1461, 553] width 95 height 27
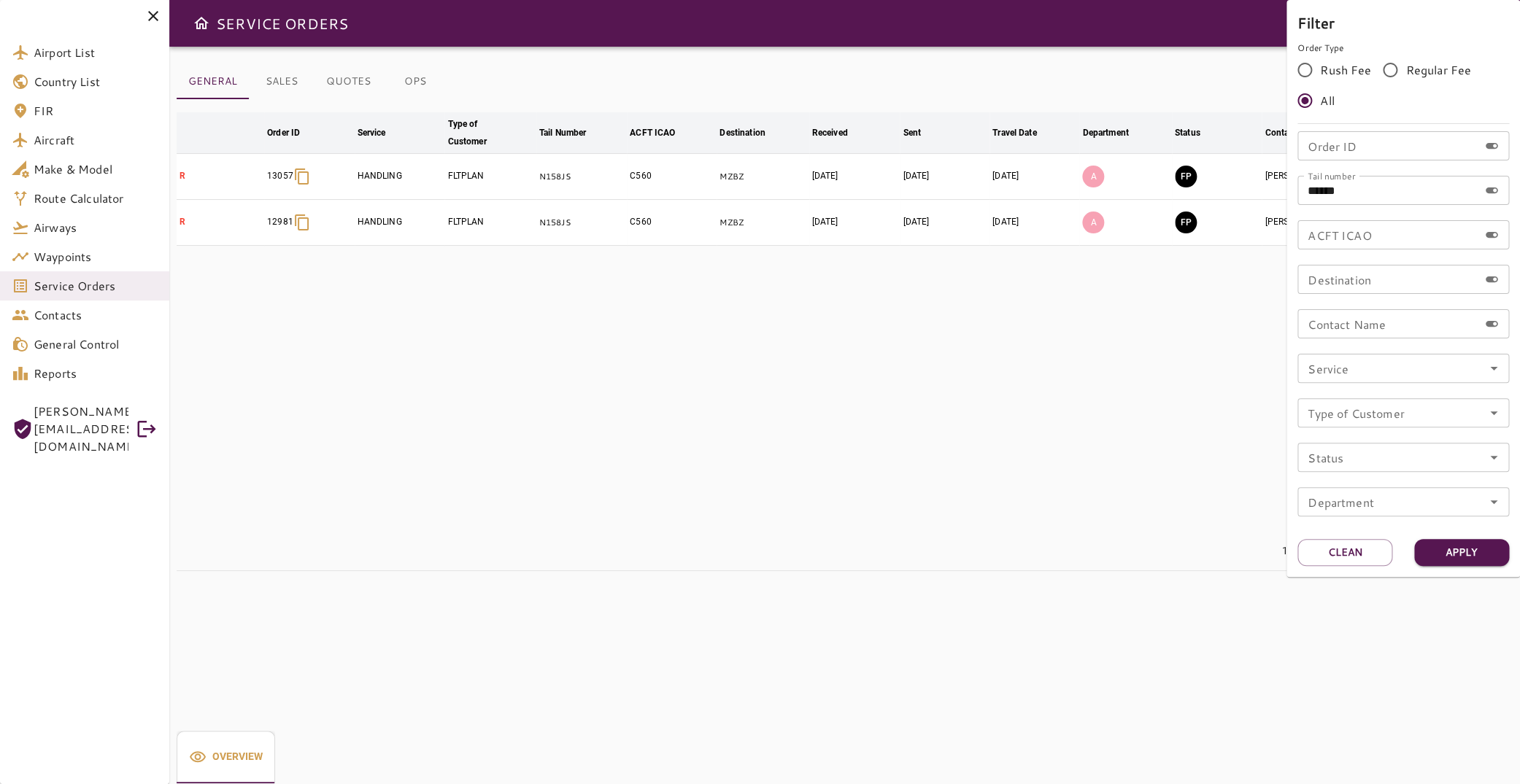
click at [697, 339] on div at bounding box center [760, 392] width 1520 height 784
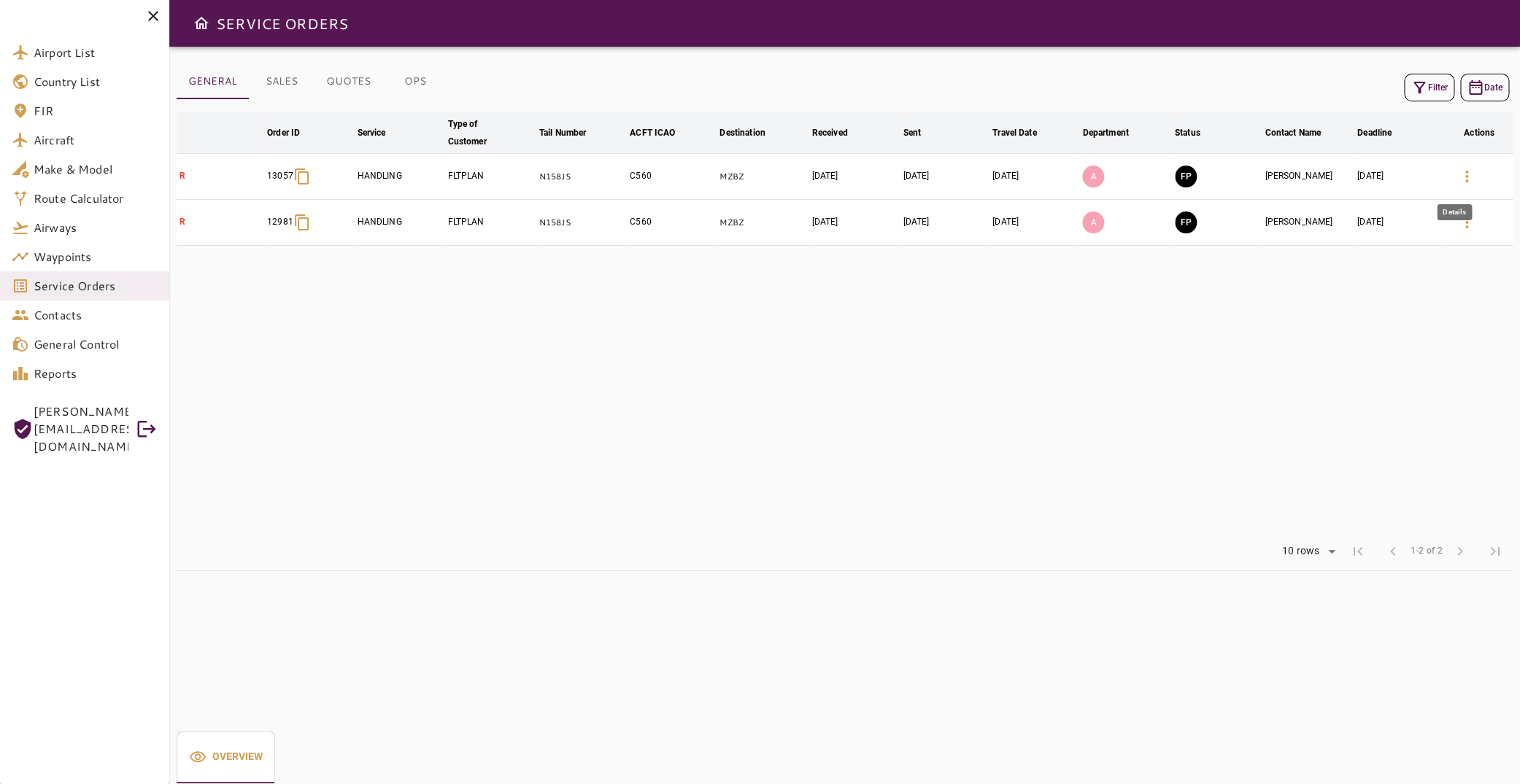
click at [1461, 175] on icon "button" at bounding box center [1467, 176] width 18 height 18
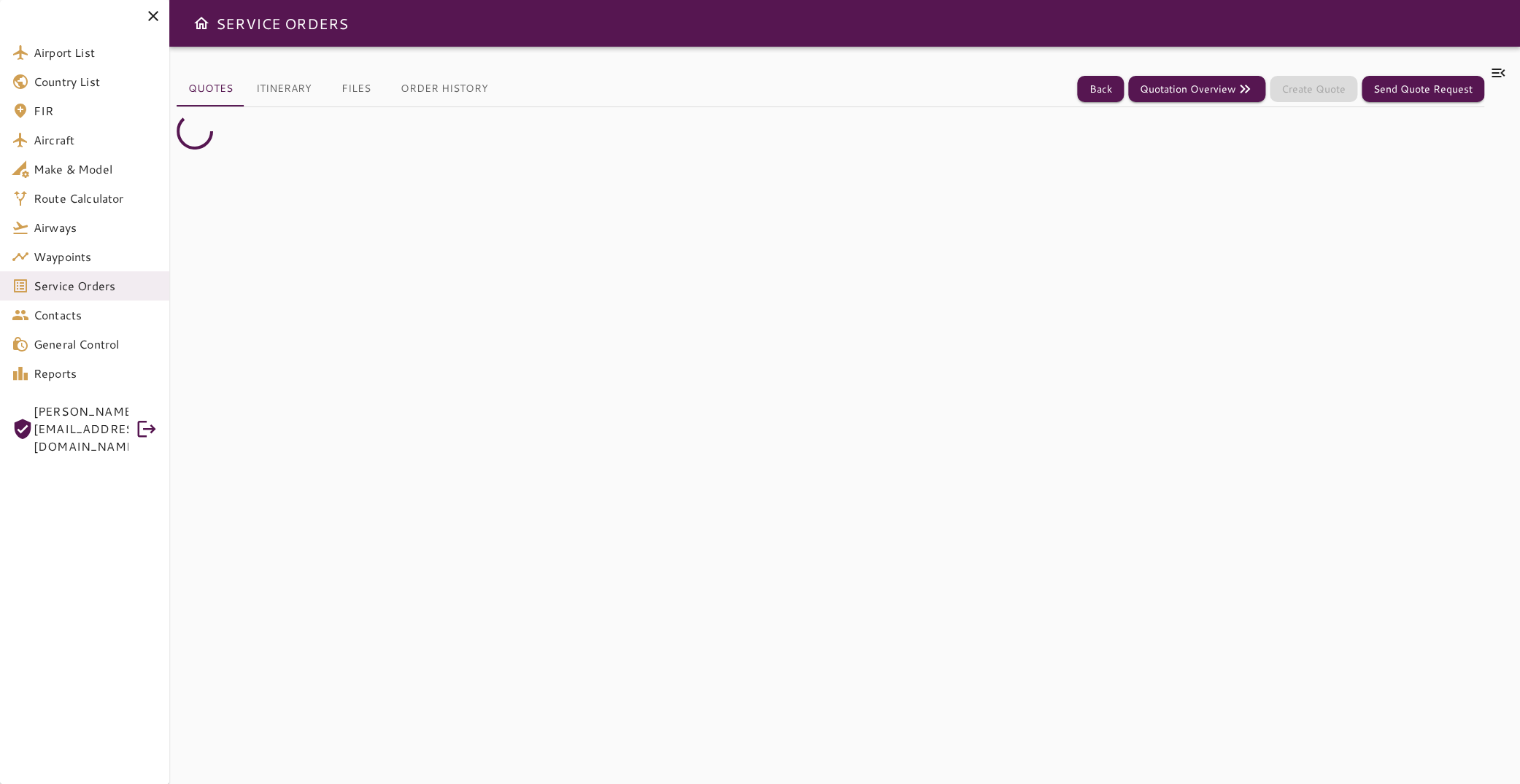
click at [1489, 72] on icon at bounding box center [1498, 73] width 18 height 18
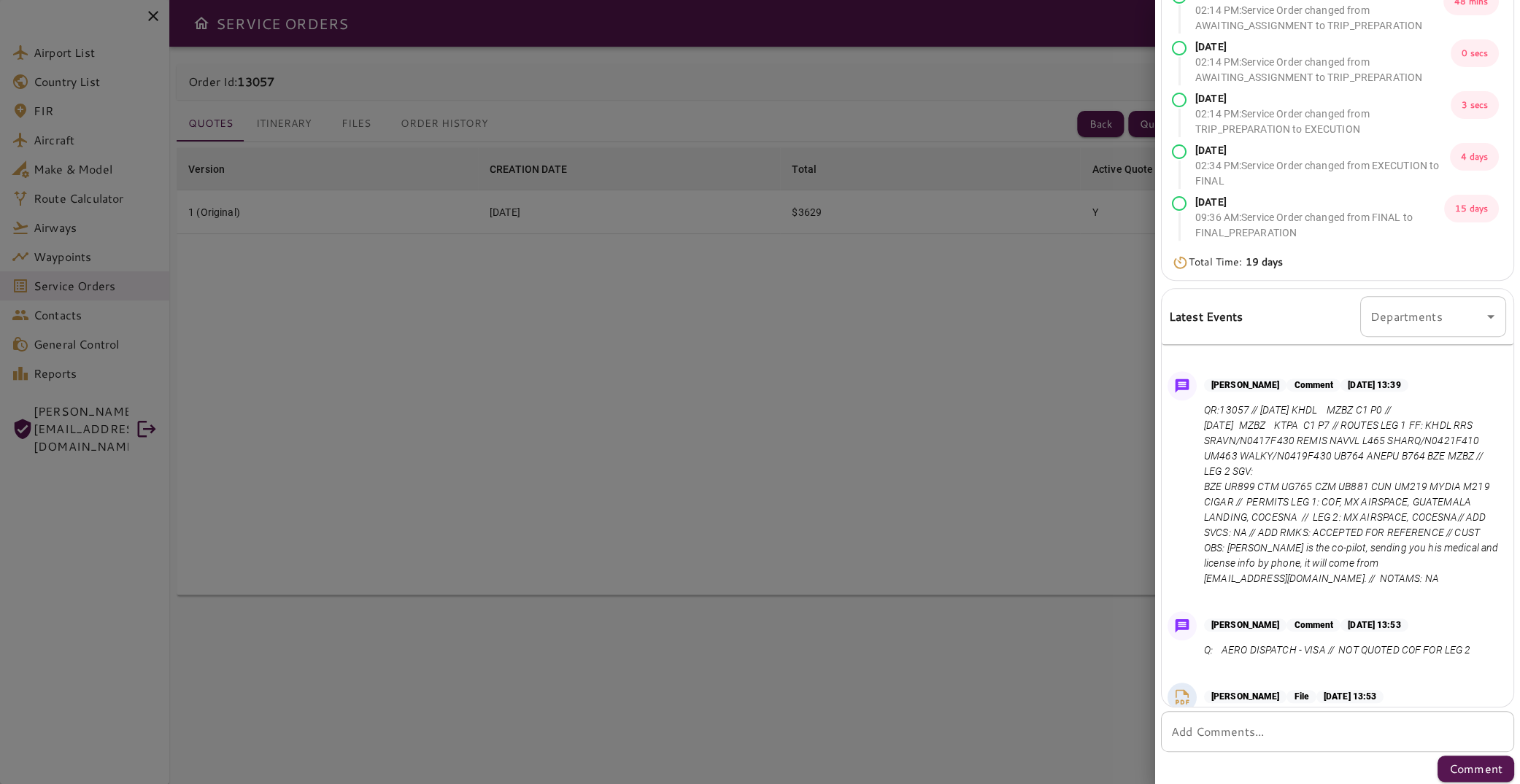
scroll to position [342, 0]
drag, startPoint x: 1374, startPoint y: 430, endPoint x: 1411, endPoint y: 429, distance: 37.0
click at [1410, 429] on p "QR:13057 // [DATE] KHDL MZBZ C1 P0 // [DATE] MZBZ KTPA C1 P7 // ROUTES LEG 1 FF…" at bounding box center [1352, 497] width 296 height 184
drag, startPoint x: 1202, startPoint y: 451, endPoint x: 1465, endPoint y: 443, distance: 263.1
click at [1465, 442] on div "[PERSON_NAME] Comment [DATE] 13:39 QR:13057 // [DATE] KHDL MZBZ C1 P0 // [DATE]…" at bounding box center [1337, 485] width 351 height 234
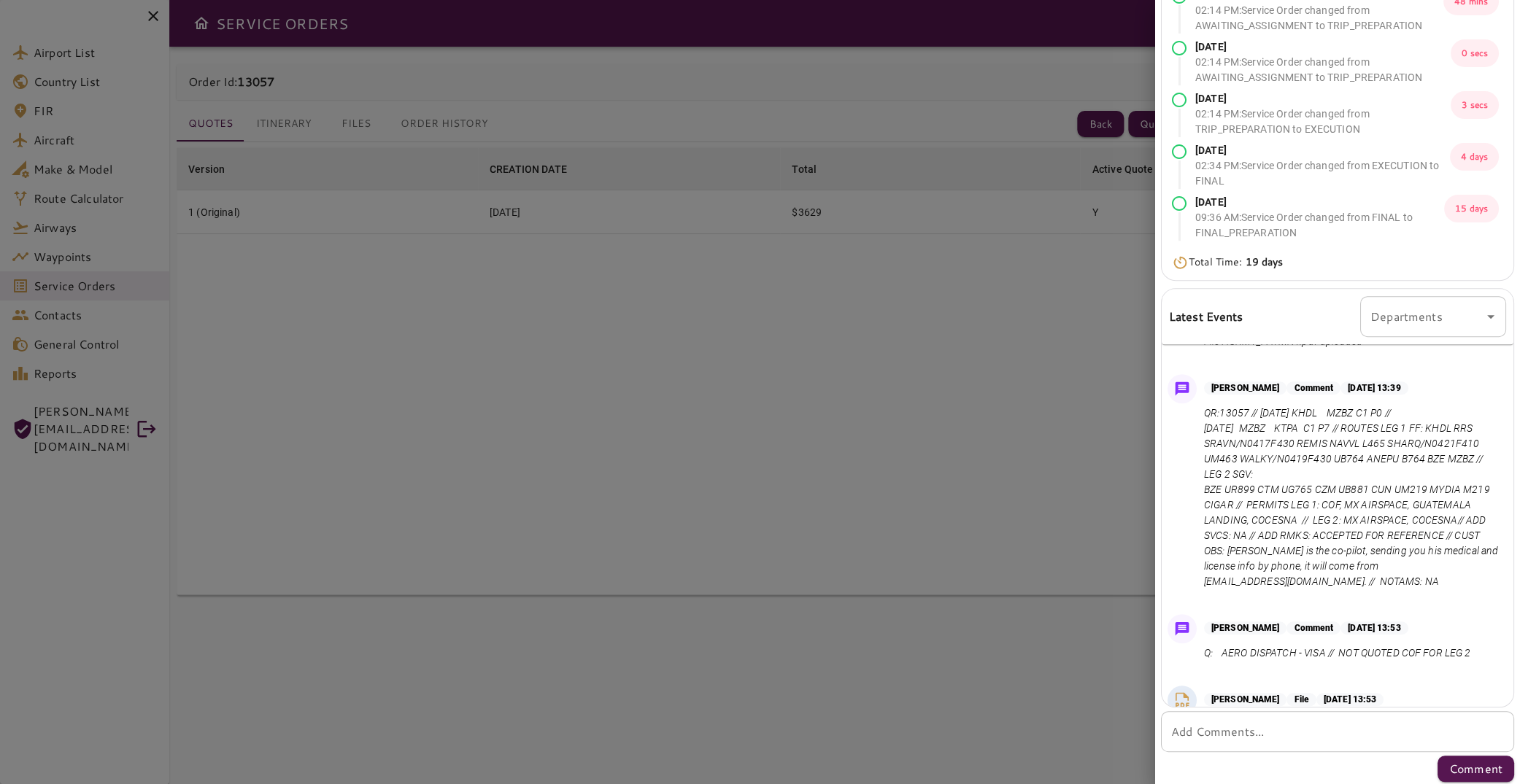
click at [1296, 482] on p "QR:13057 // [DATE] KHDL MZBZ C1 P0 // [DATE] MZBZ KTPA C1 P7 // ROUTES LEG 1 FF…" at bounding box center [1352, 497] width 296 height 184
drag, startPoint x: 1205, startPoint y: 490, endPoint x: 1263, endPoint y: 498, distance: 58.5
click at [1263, 497] on p "QR:13057 // [DATE] KHDL MZBZ C1 P0 // [DATE] MZBZ KTPA C1 P7 // ROUTES LEG 1 FF…" at bounding box center [1352, 497] width 296 height 184
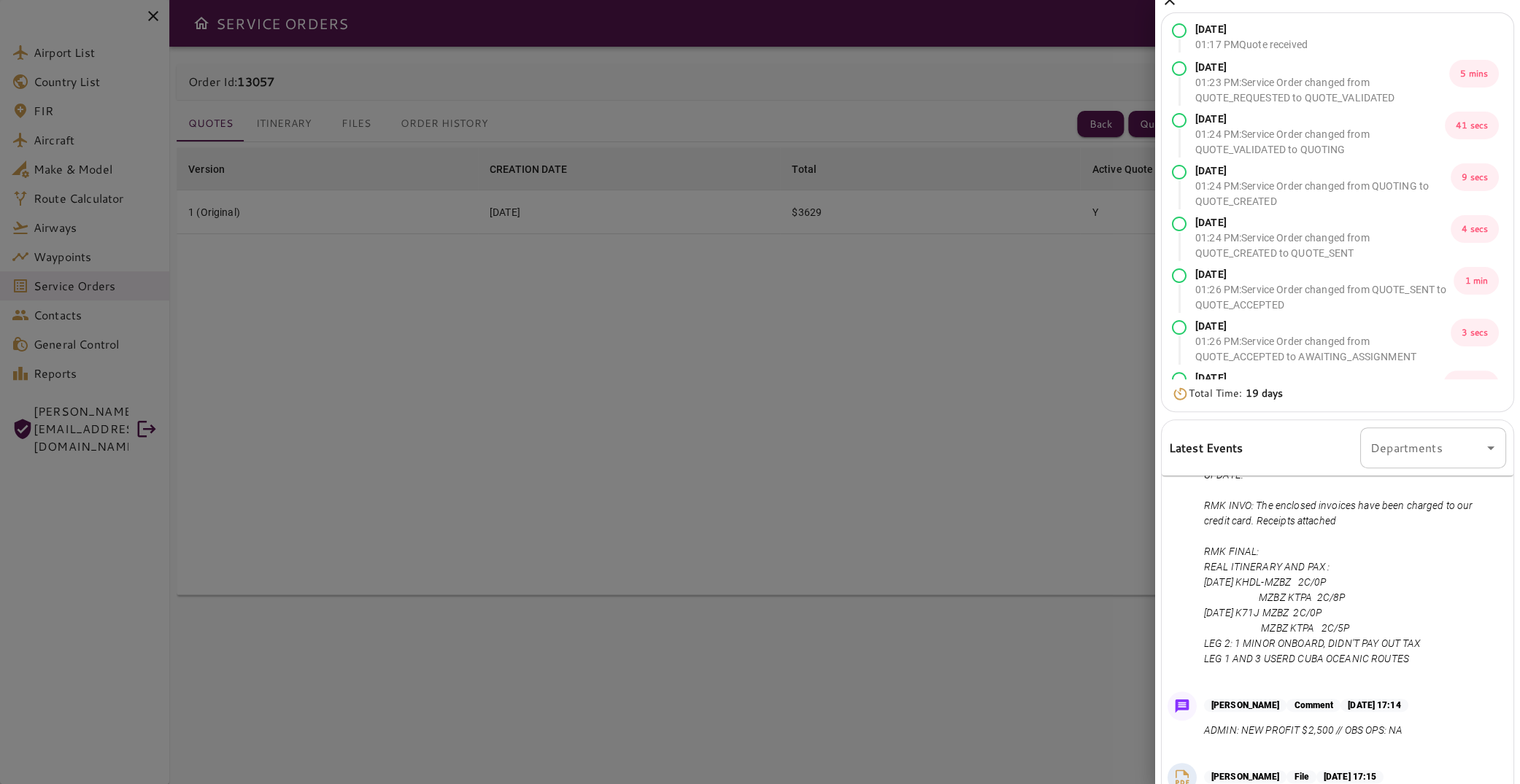
scroll to position [0, 0]
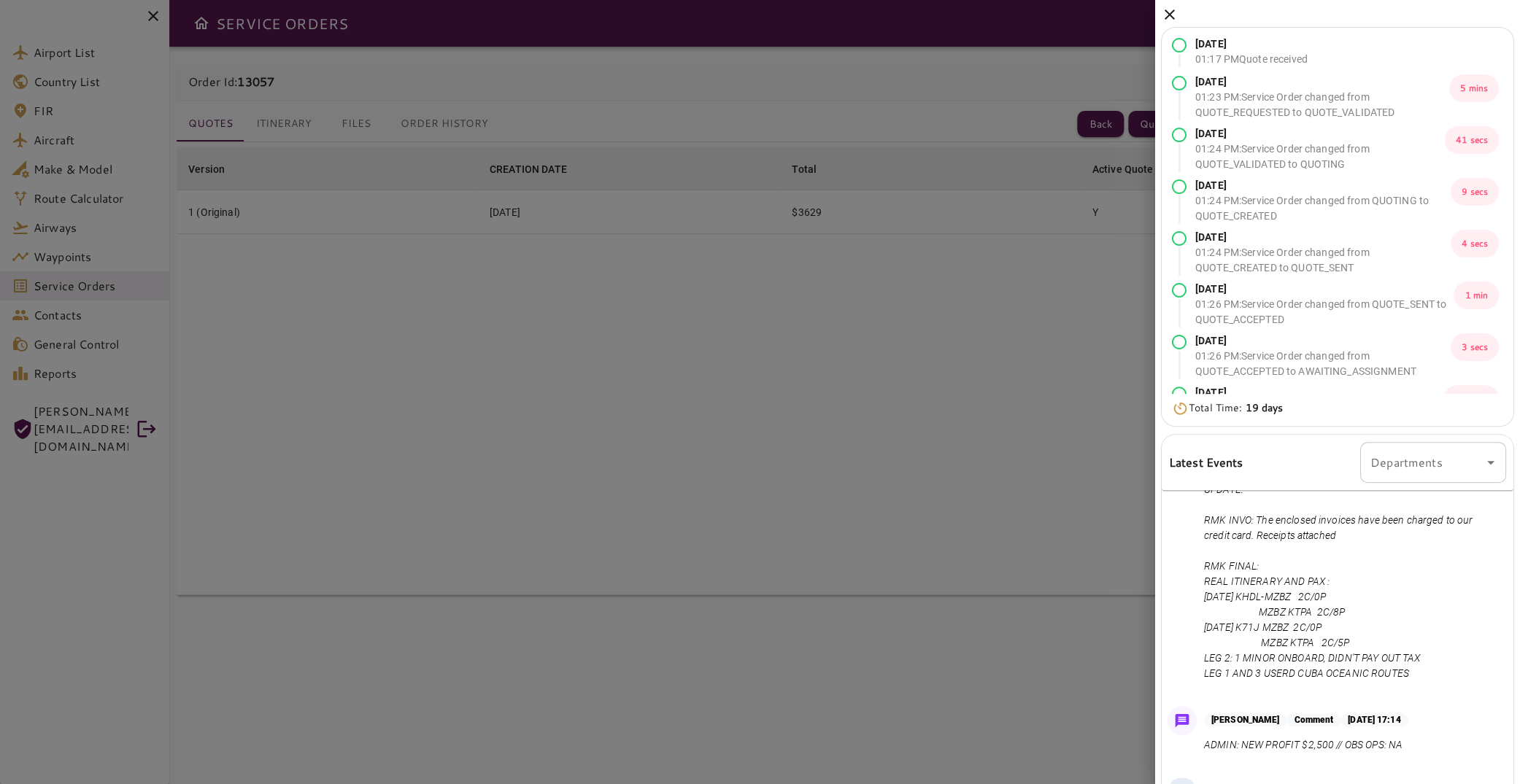
click at [1164, 17] on icon at bounding box center [1170, 15] width 18 height 18
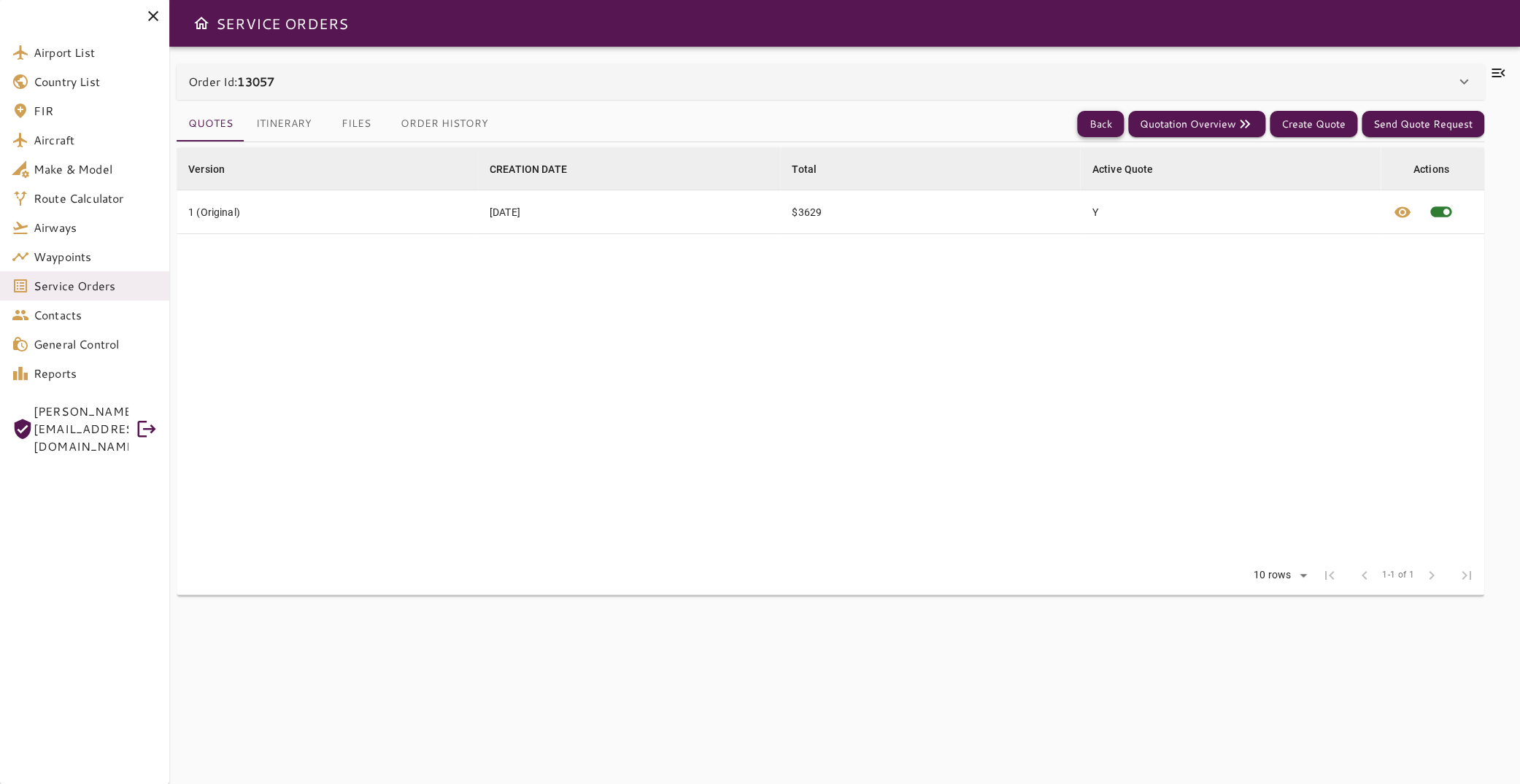
click at [1086, 121] on button "Back" at bounding box center [1100, 124] width 47 height 27
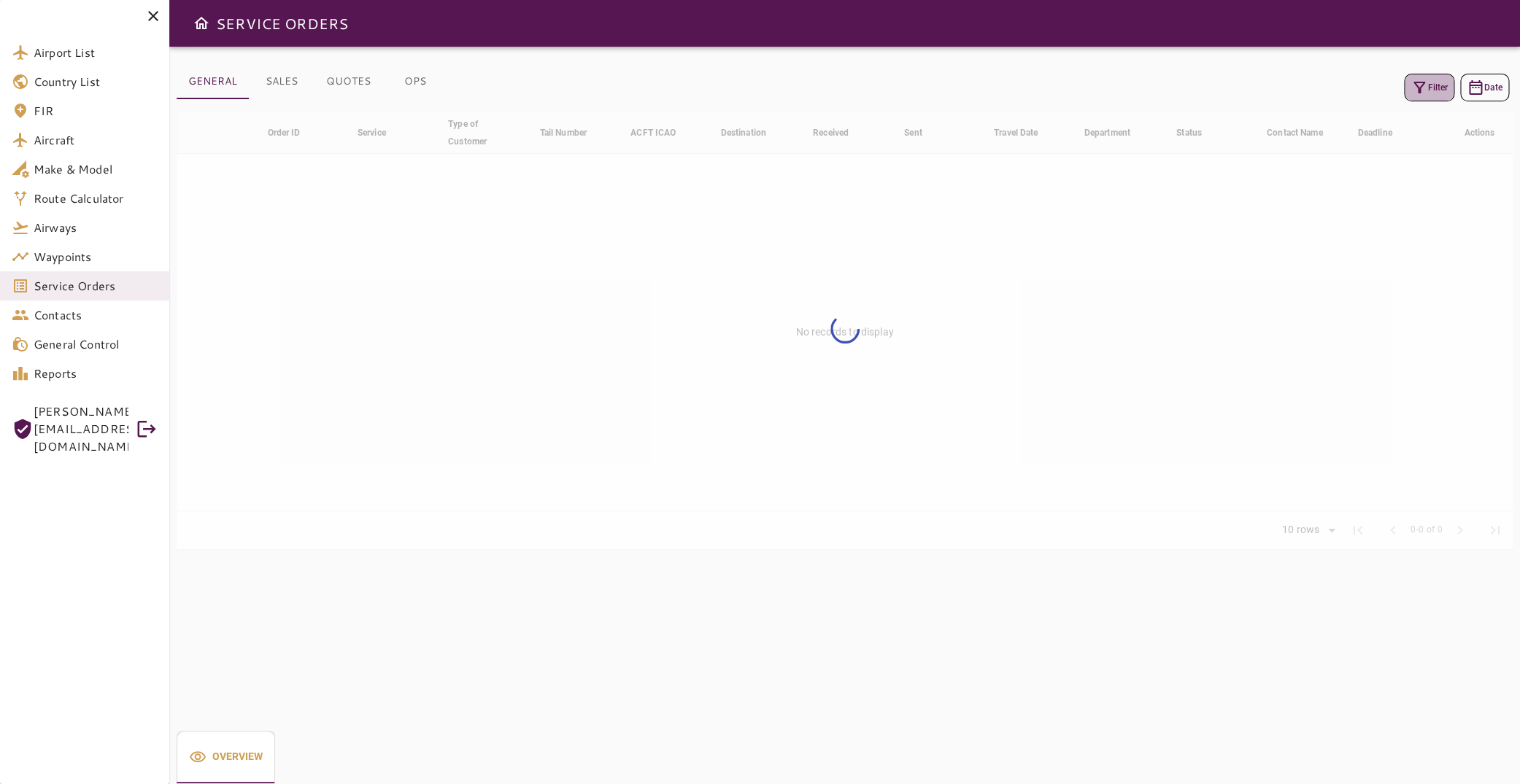
click at [1404, 82] on button "Filter" at bounding box center [1429, 87] width 51 height 27
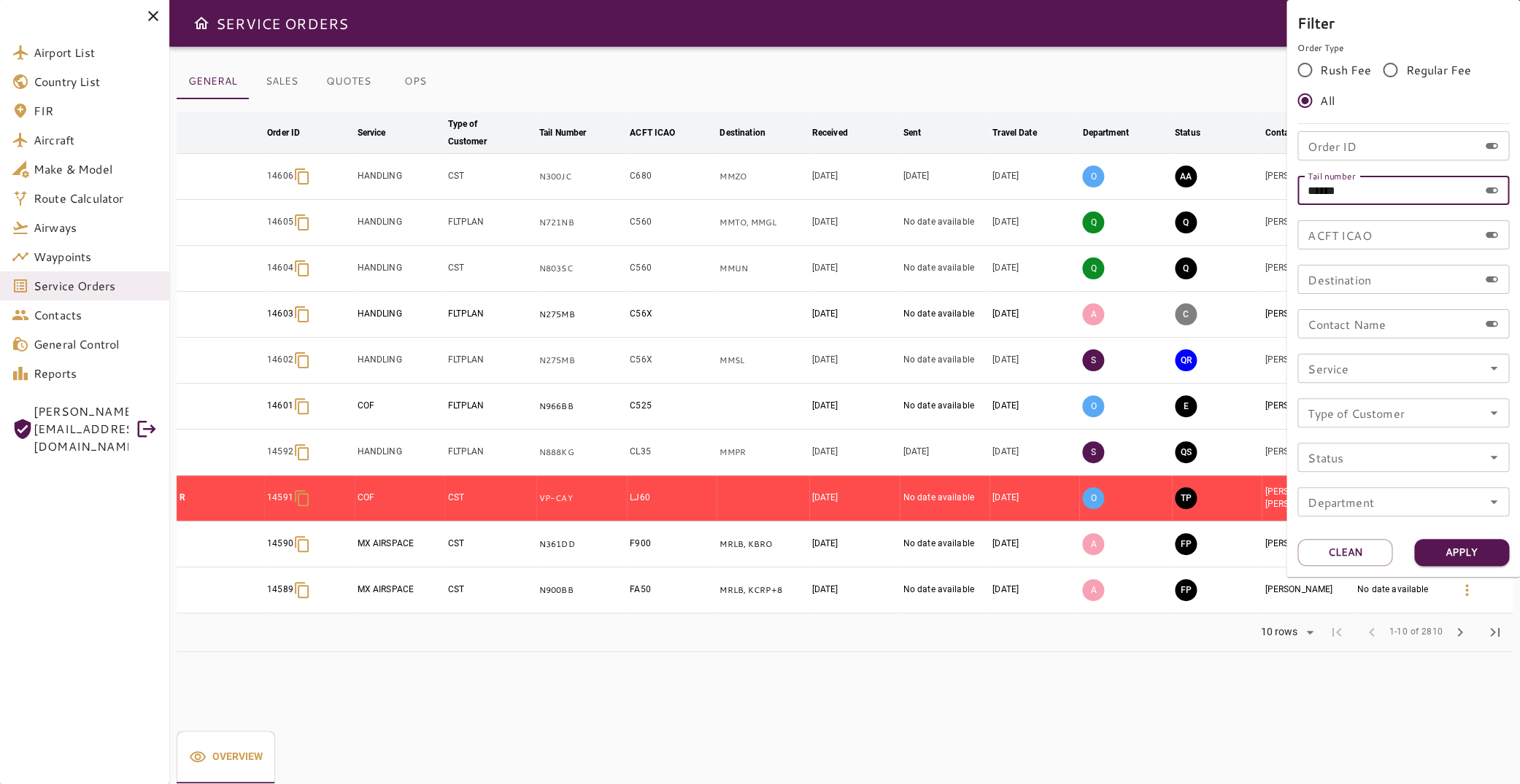
click at [1337, 188] on input "******" at bounding box center [1388, 190] width 181 height 29
type input "******"
click at [1448, 560] on button "Apply" at bounding box center [1461, 553] width 95 height 27
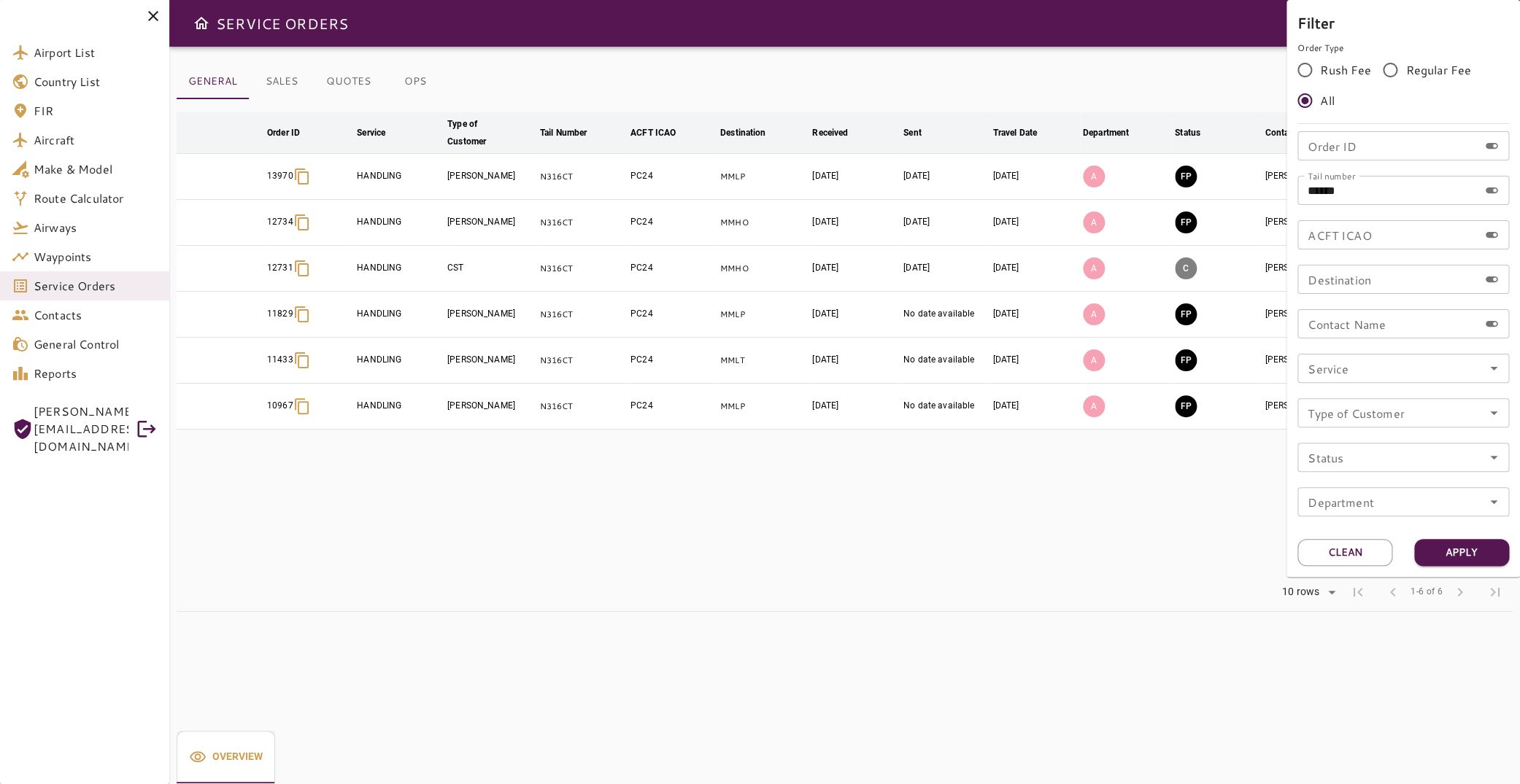
click at [666, 502] on div at bounding box center [760, 392] width 1520 height 784
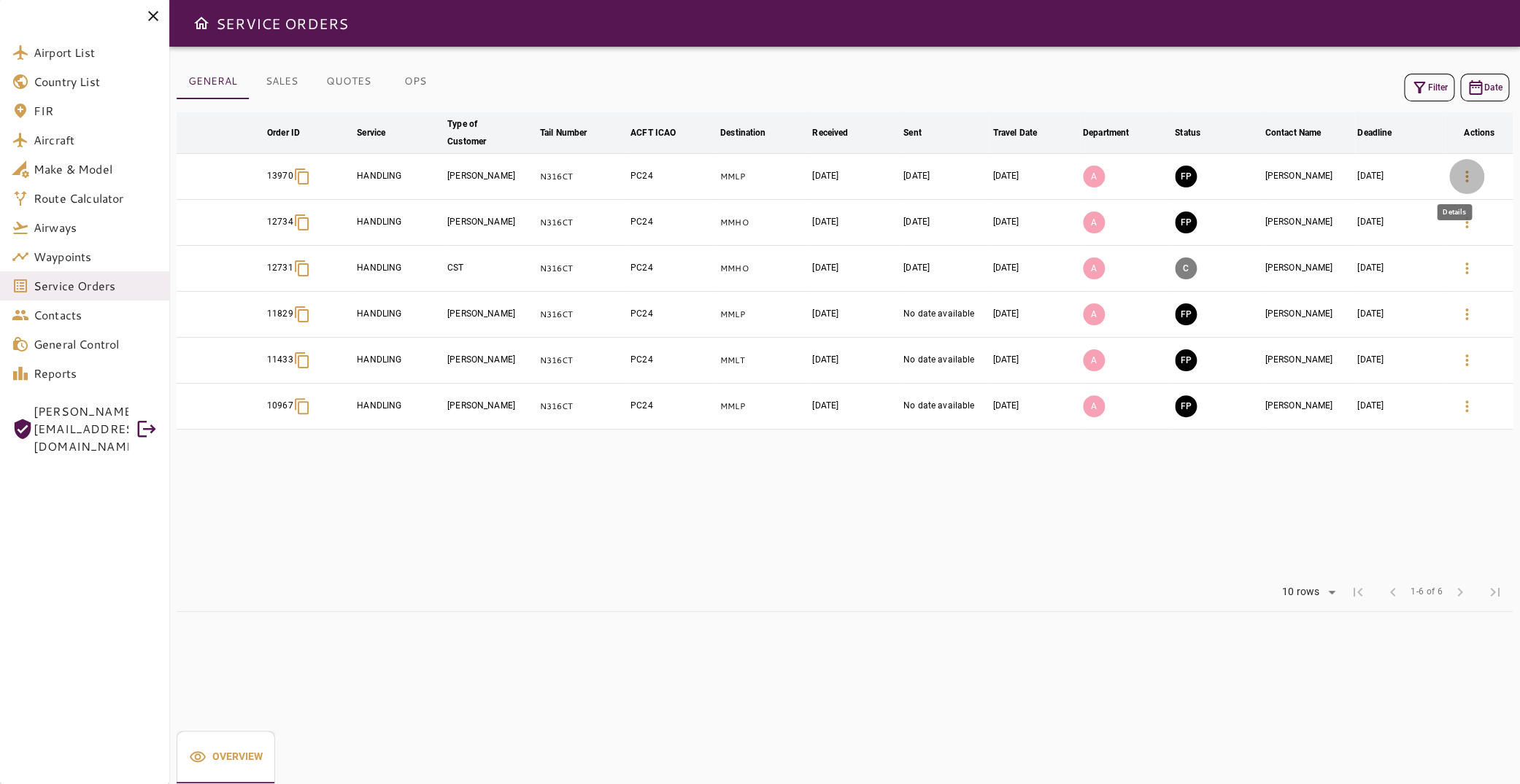
click at [1458, 174] on icon "button" at bounding box center [1467, 176] width 18 height 18
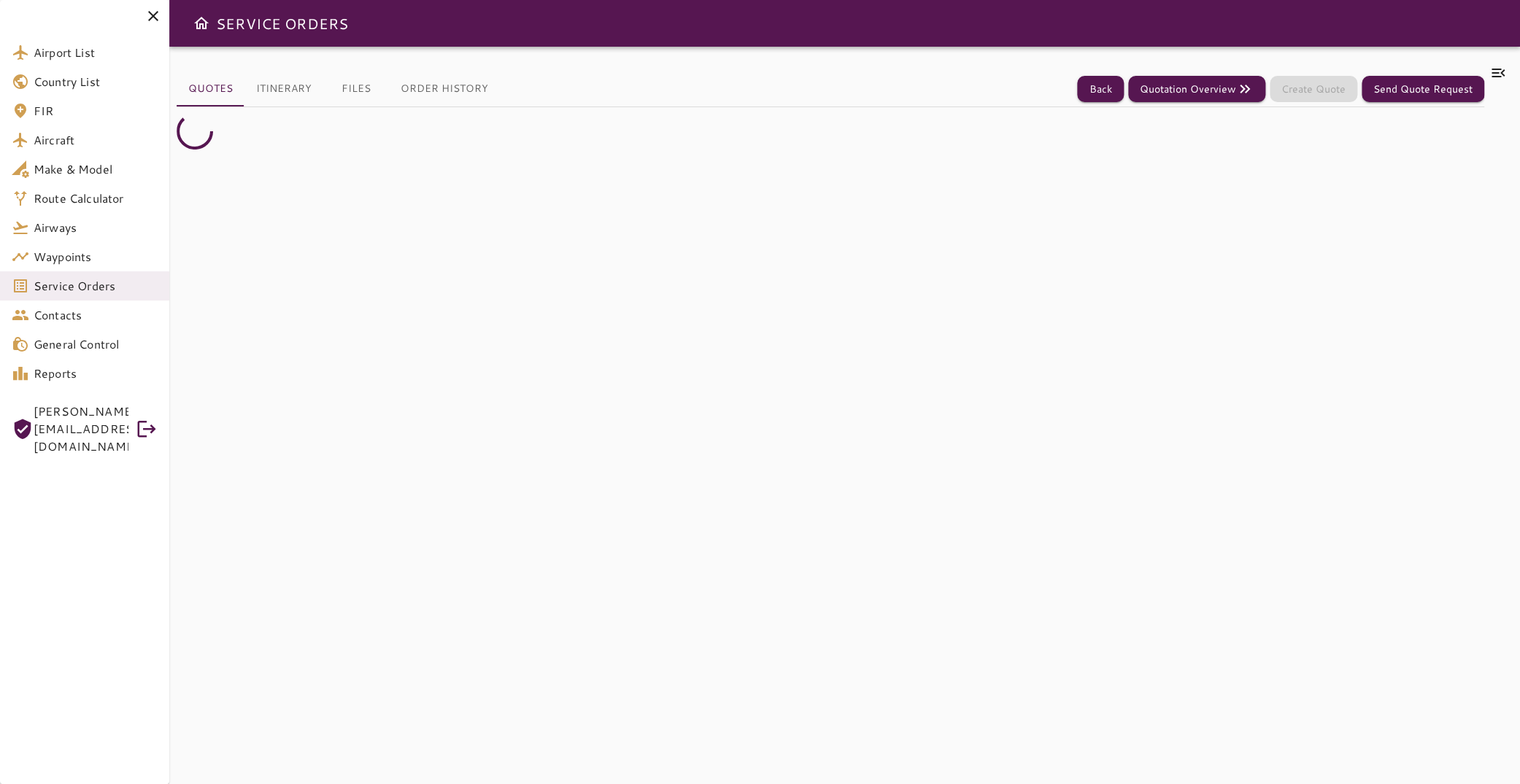
click at [1492, 69] on icon at bounding box center [1498, 73] width 18 height 18
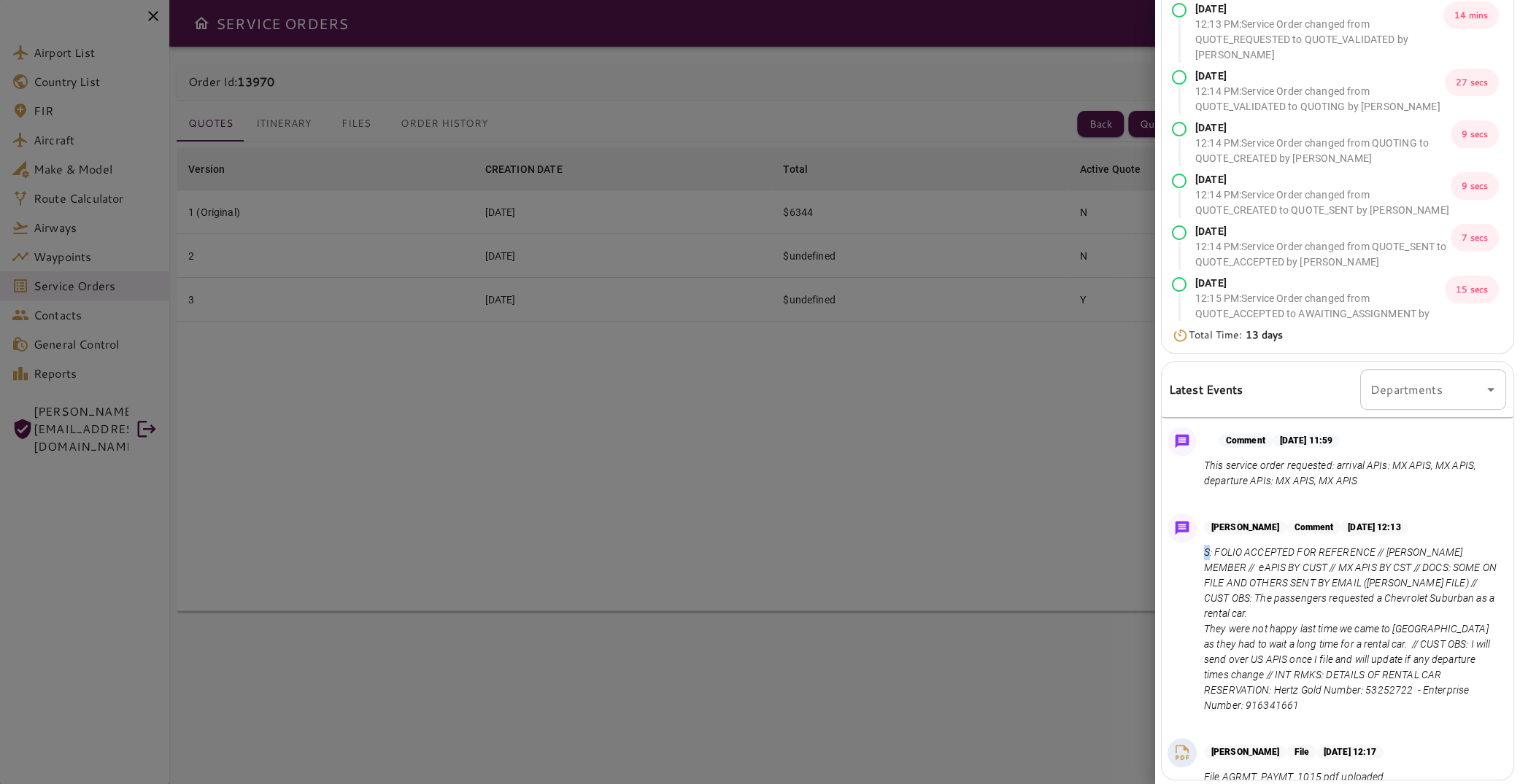
click at [1208, 549] on div "[PERSON_NAME] Comment [DATE] 12:13 S: FOLIO ACCEPTED FOR REFERENCE // [PERSON_N…" at bounding box center [1337, 616] width 351 height 219
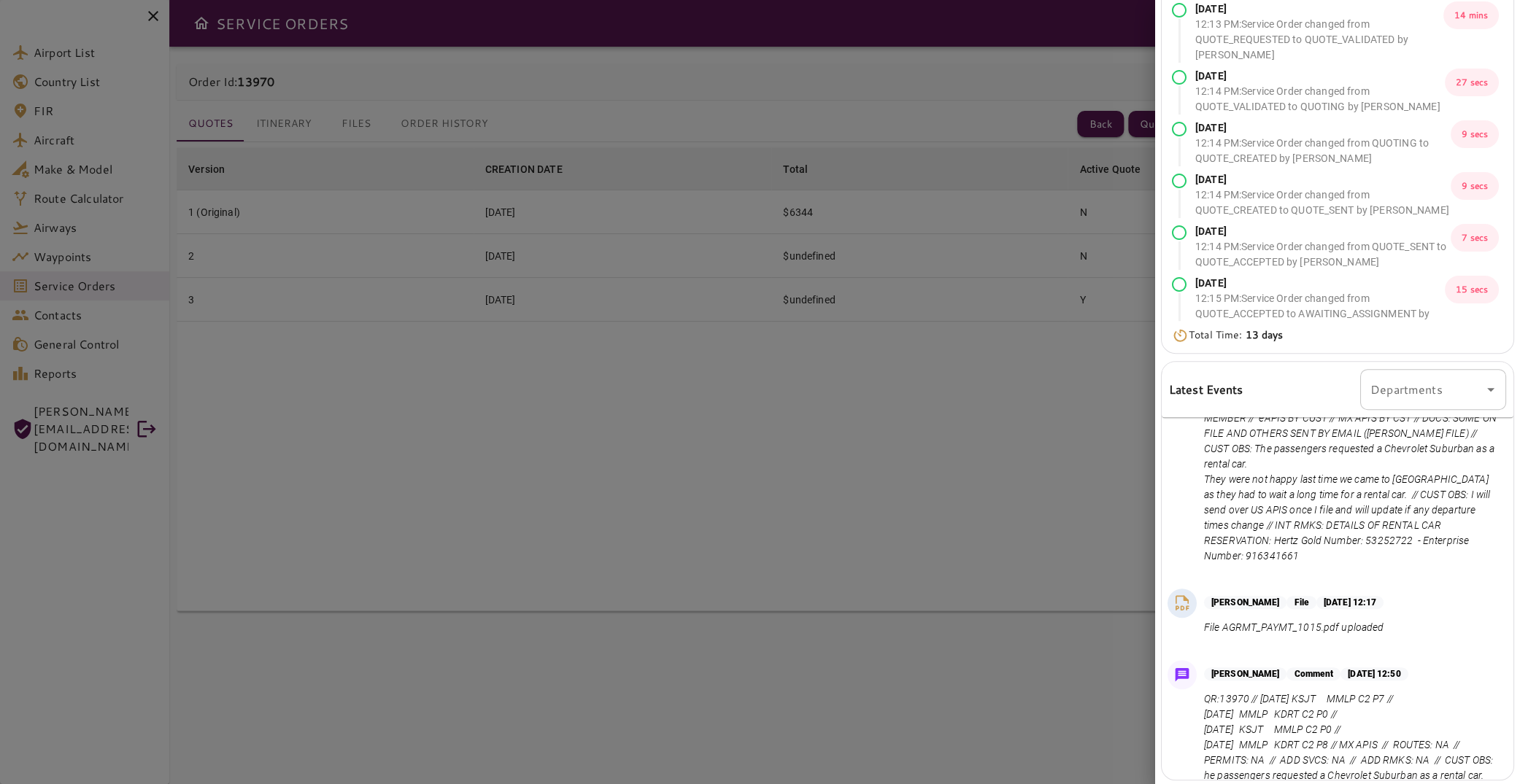
scroll to position [73, 0]
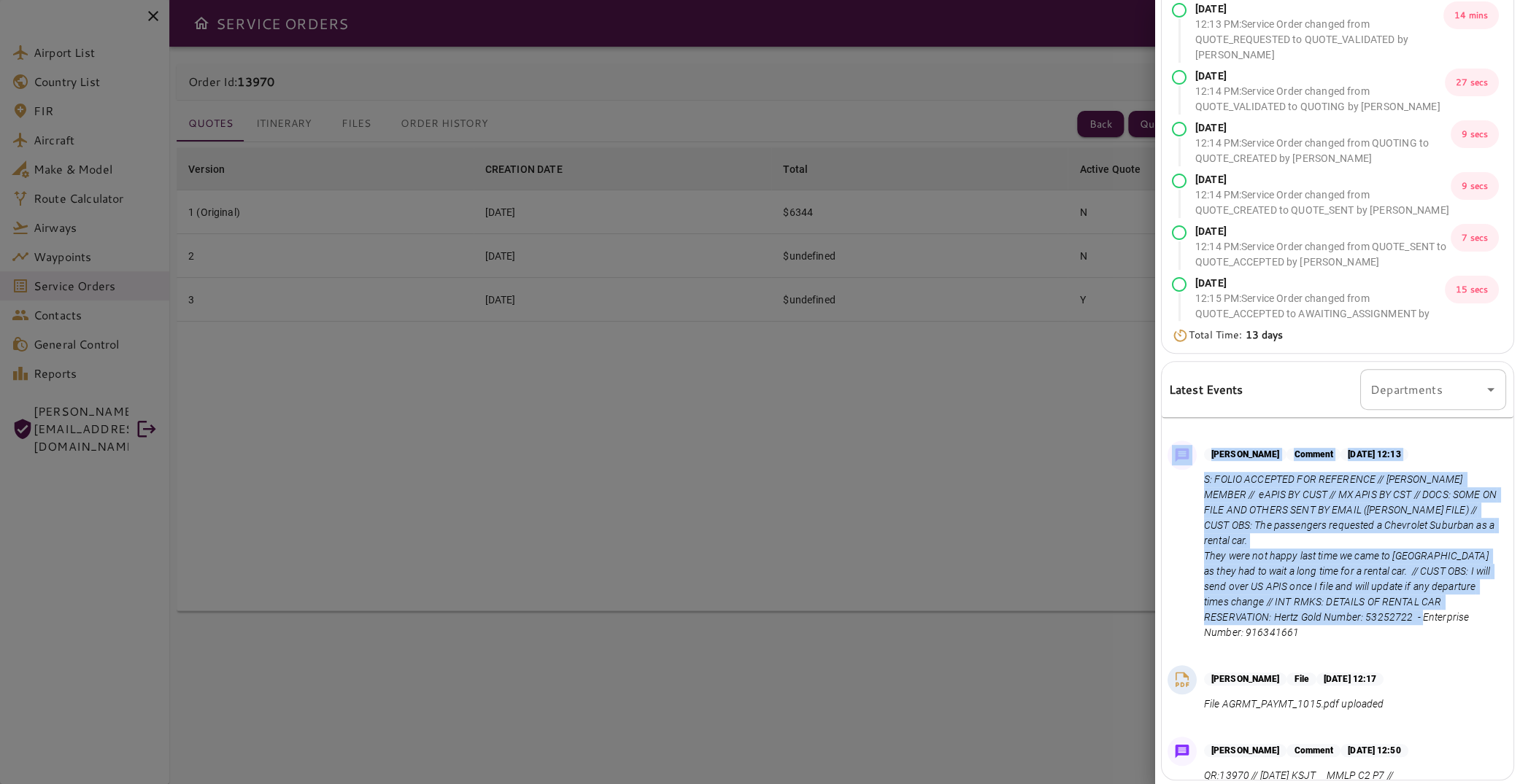
drag, startPoint x: 1264, startPoint y: 584, endPoint x: 1197, endPoint y: 494, distance: 112.2
click at [1197, 494] on div "[PERSON_NAME] Comment [DATE] 12:13 S: FOLIO ACCEPTED FOR REFERENCE // [PERSON_N…" at bounding box center [1337, 544] width 351 height 219
click at [1238, 517] on p "S: FOLIO ACCEPTED FOR REFERENCE // [PERSON_NAME] MEMBER // eAPIS BY CUST // MX …" at bounding box center [1352, 556] width 296 height 169
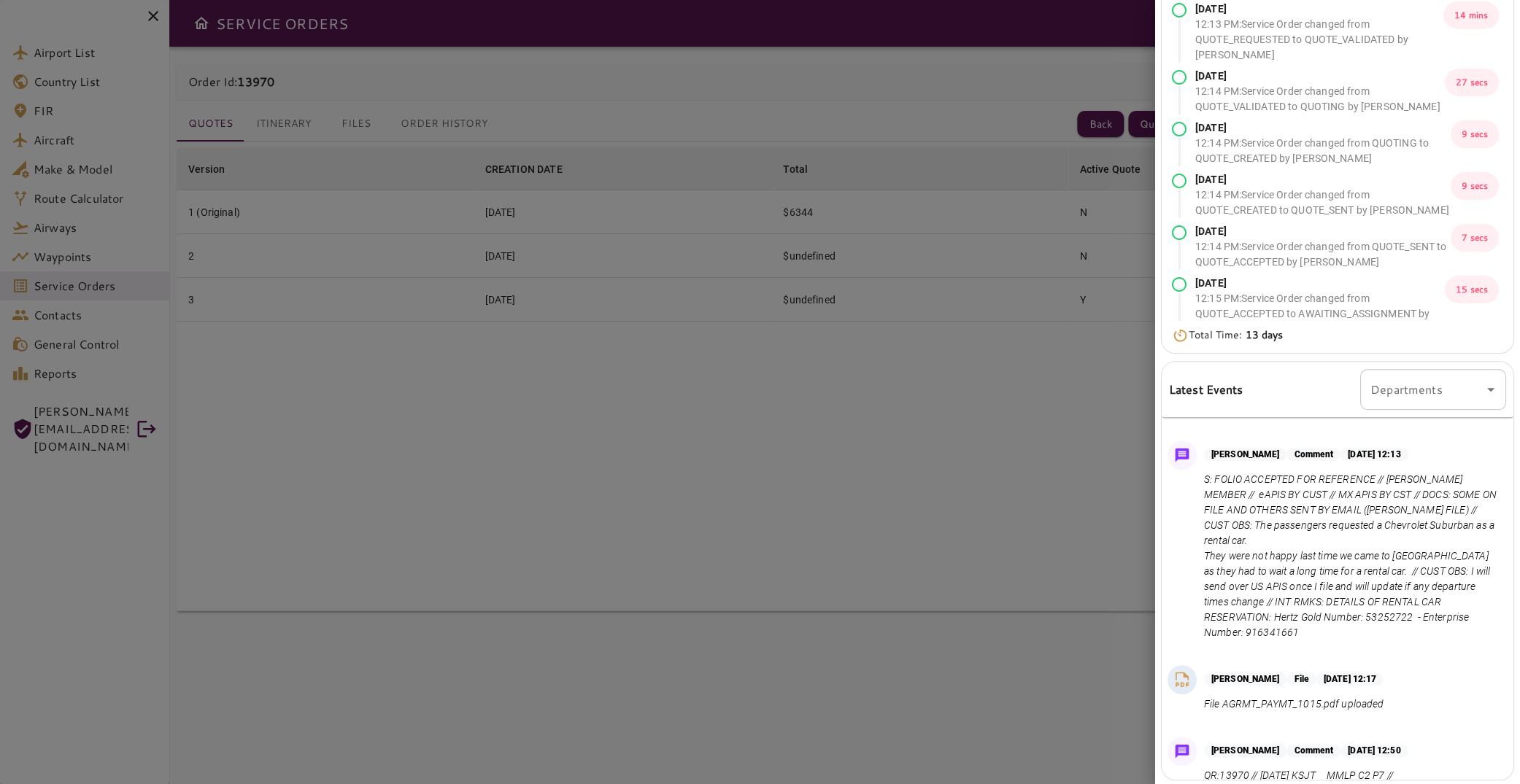
scroll to position [0, 0]
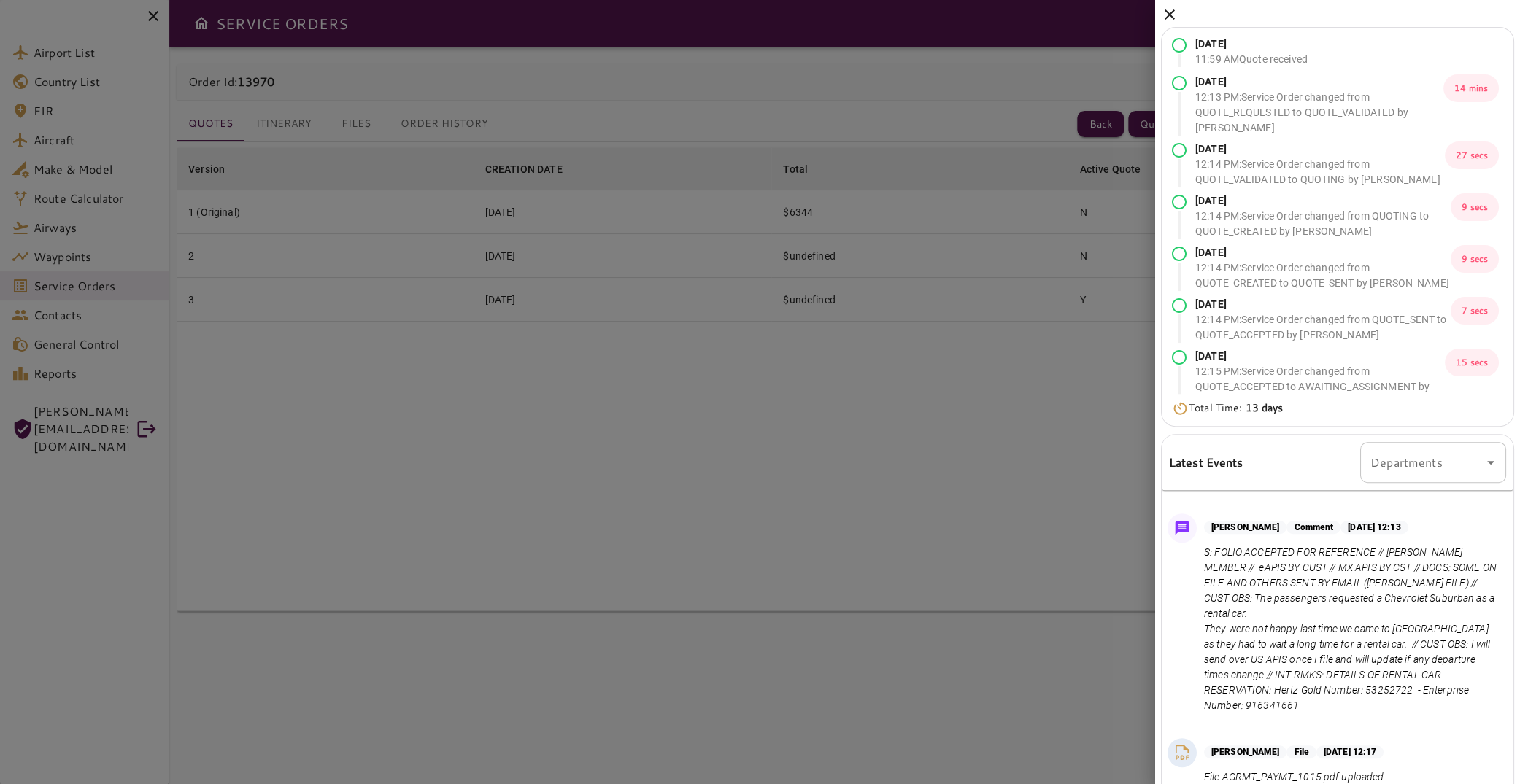
click at [1169, 13] on icon at bounding box center [1170, 15] width 11 height 11
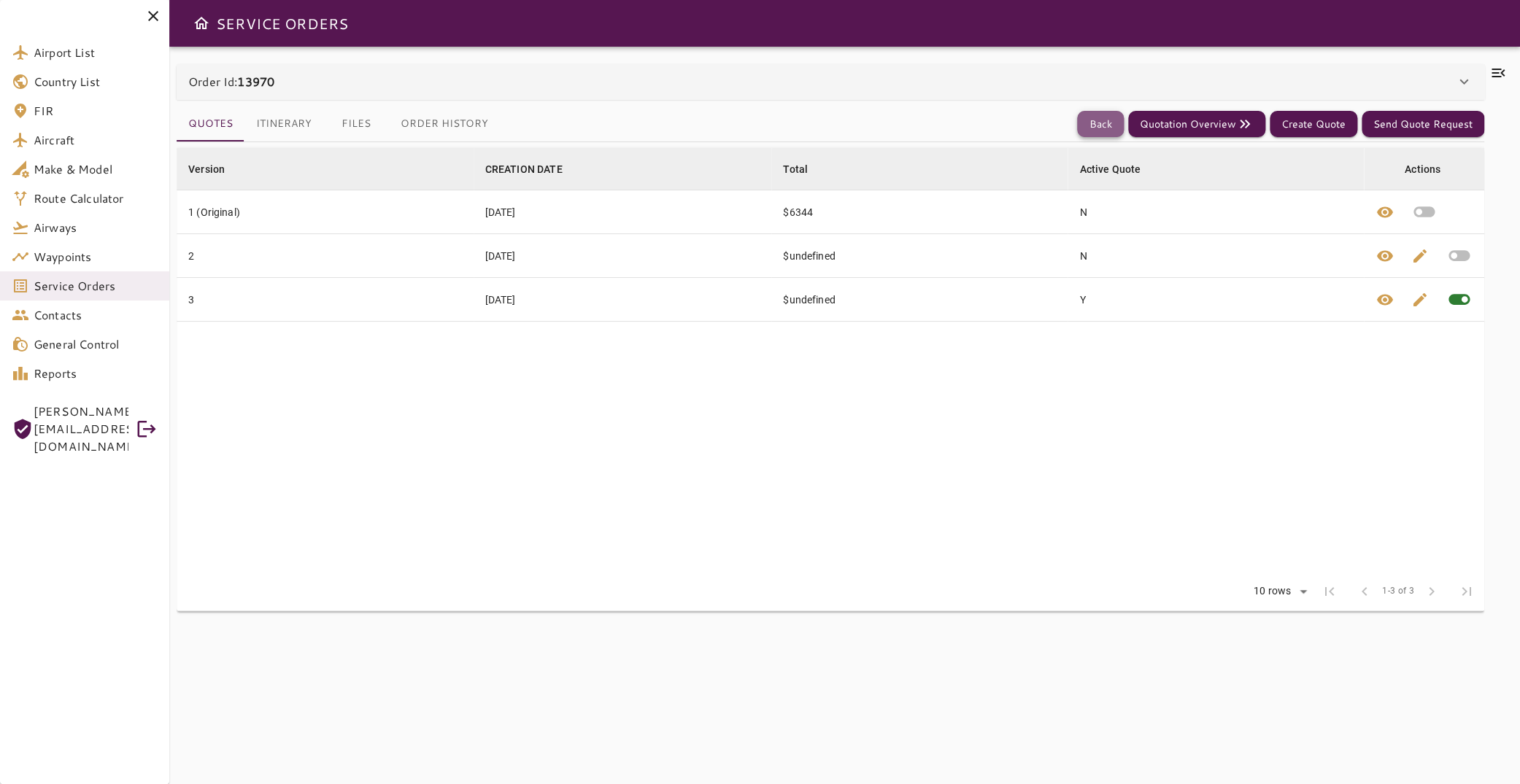
click at [1093, 122] on button "Back" at bounding box center [1100, 124] width 47 height 27
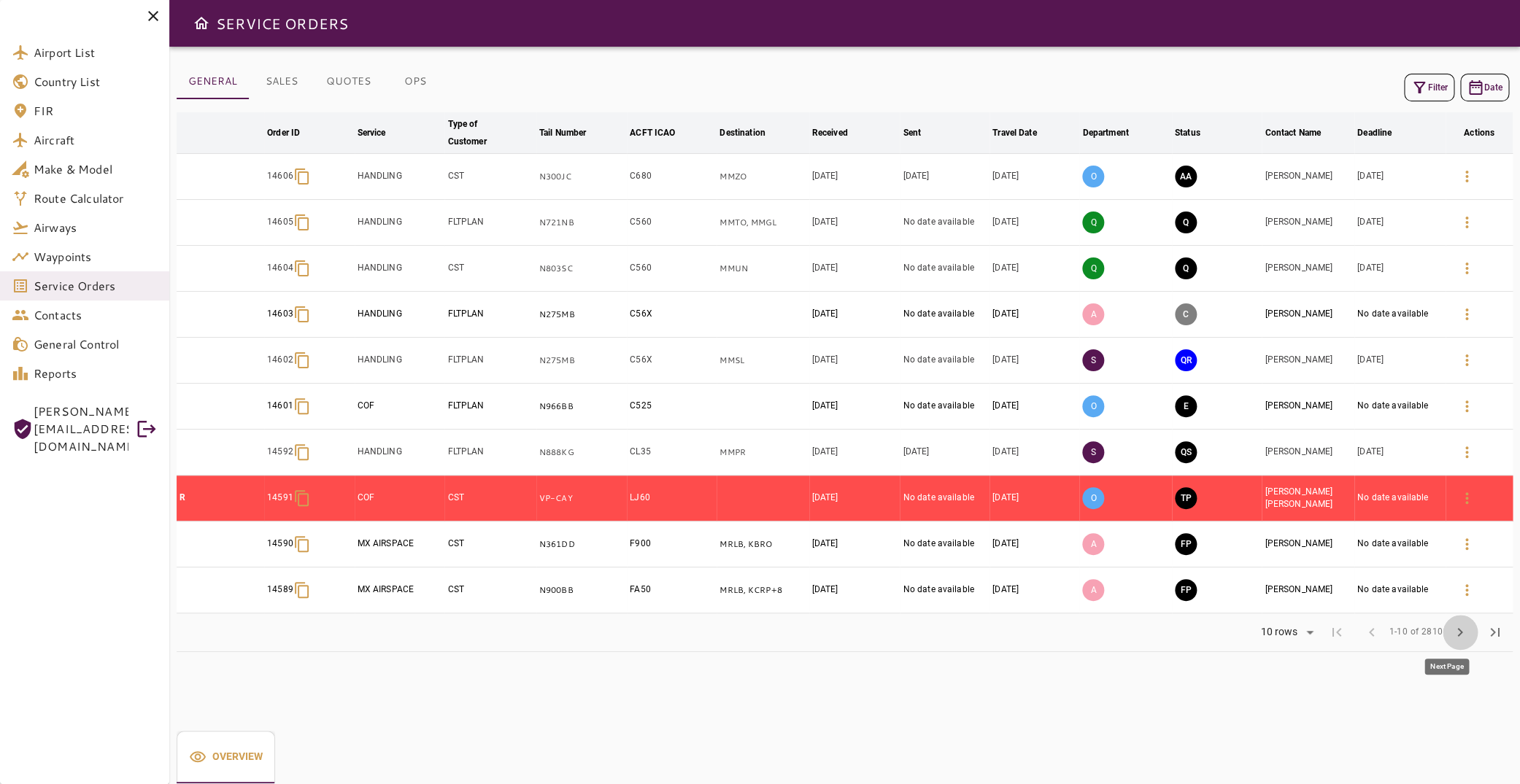
click at [1452, 624] on span "chevron_right" at bounding box center [1461, 632] width 18 height 18
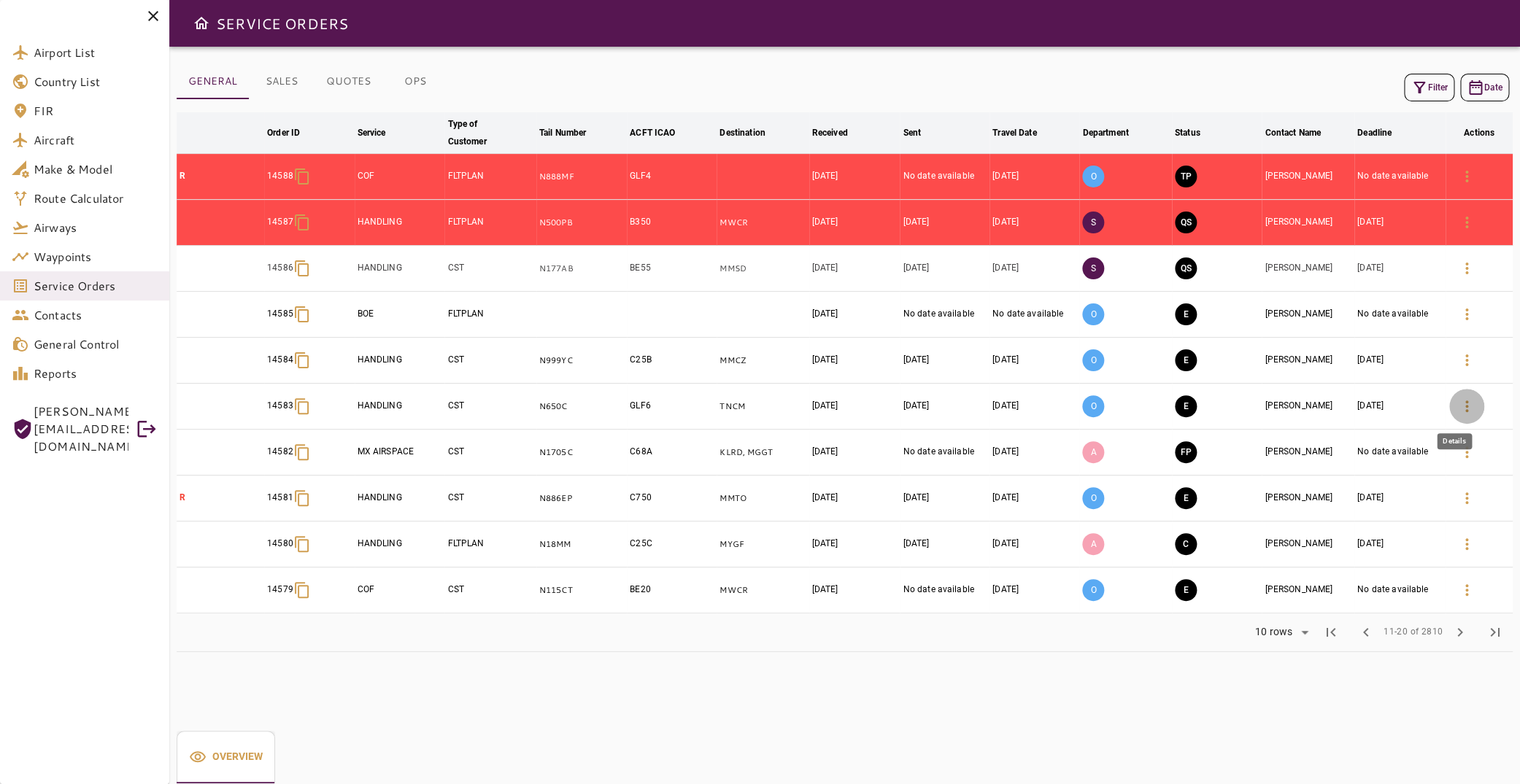
click at [1458, 401] on icon "button" at bounding box center [1467, 406] width 18 height 18
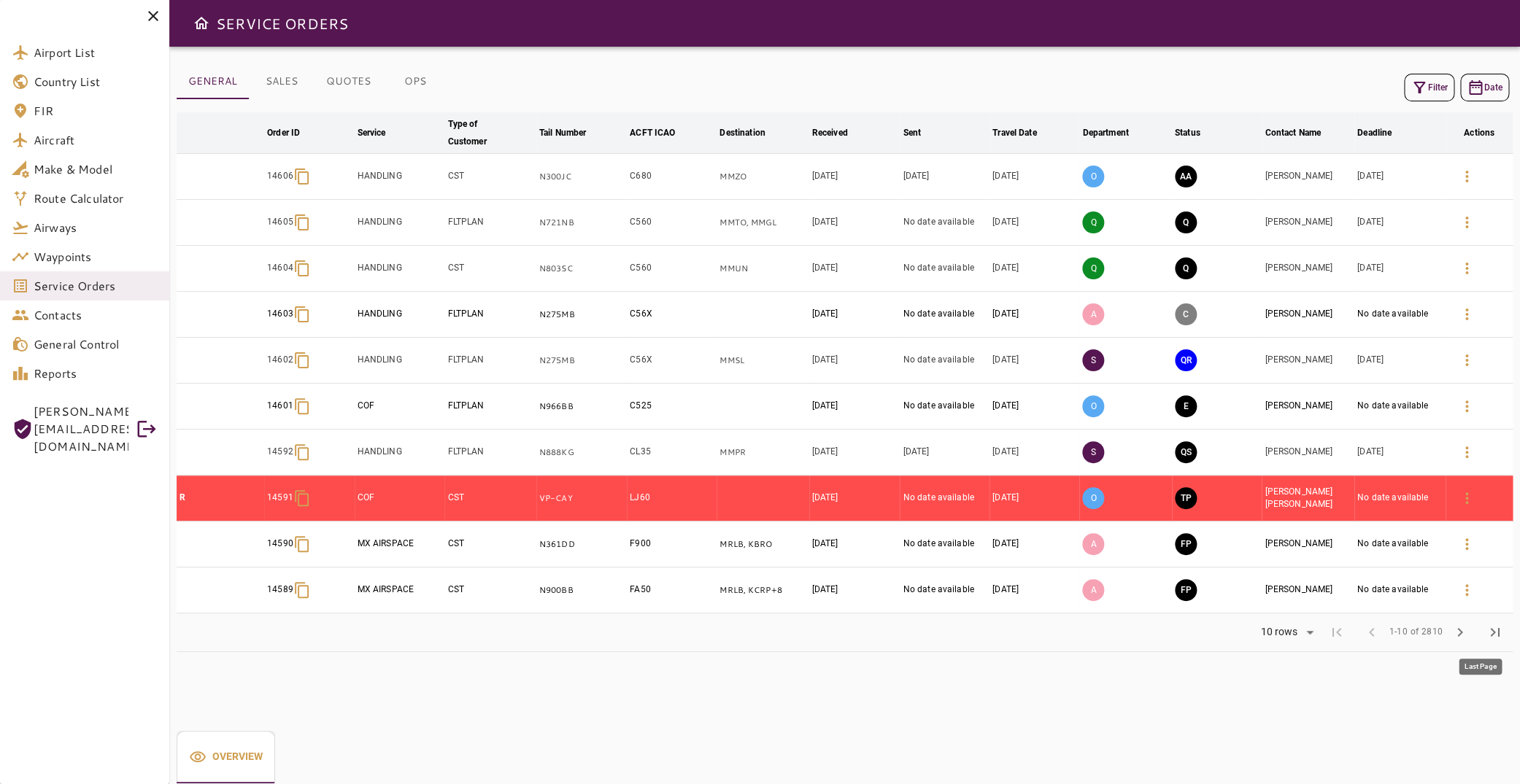
click at [1461, 631] on button "chevron_right" at bounding box center [1460, 631] width 35 height 35
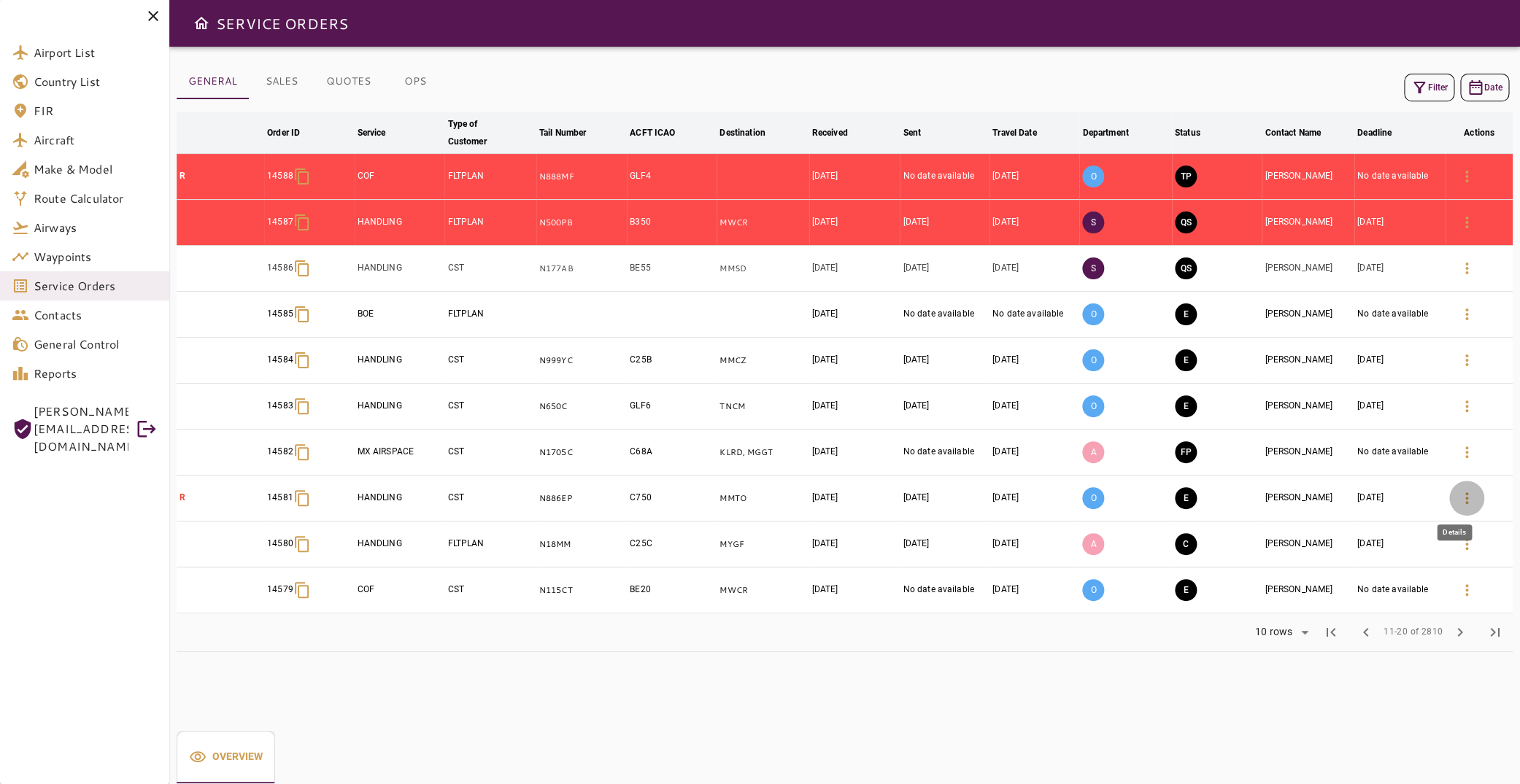
click at [1465, 492] on icon "button" at bounding box center [1466, 498] width 3 height 12
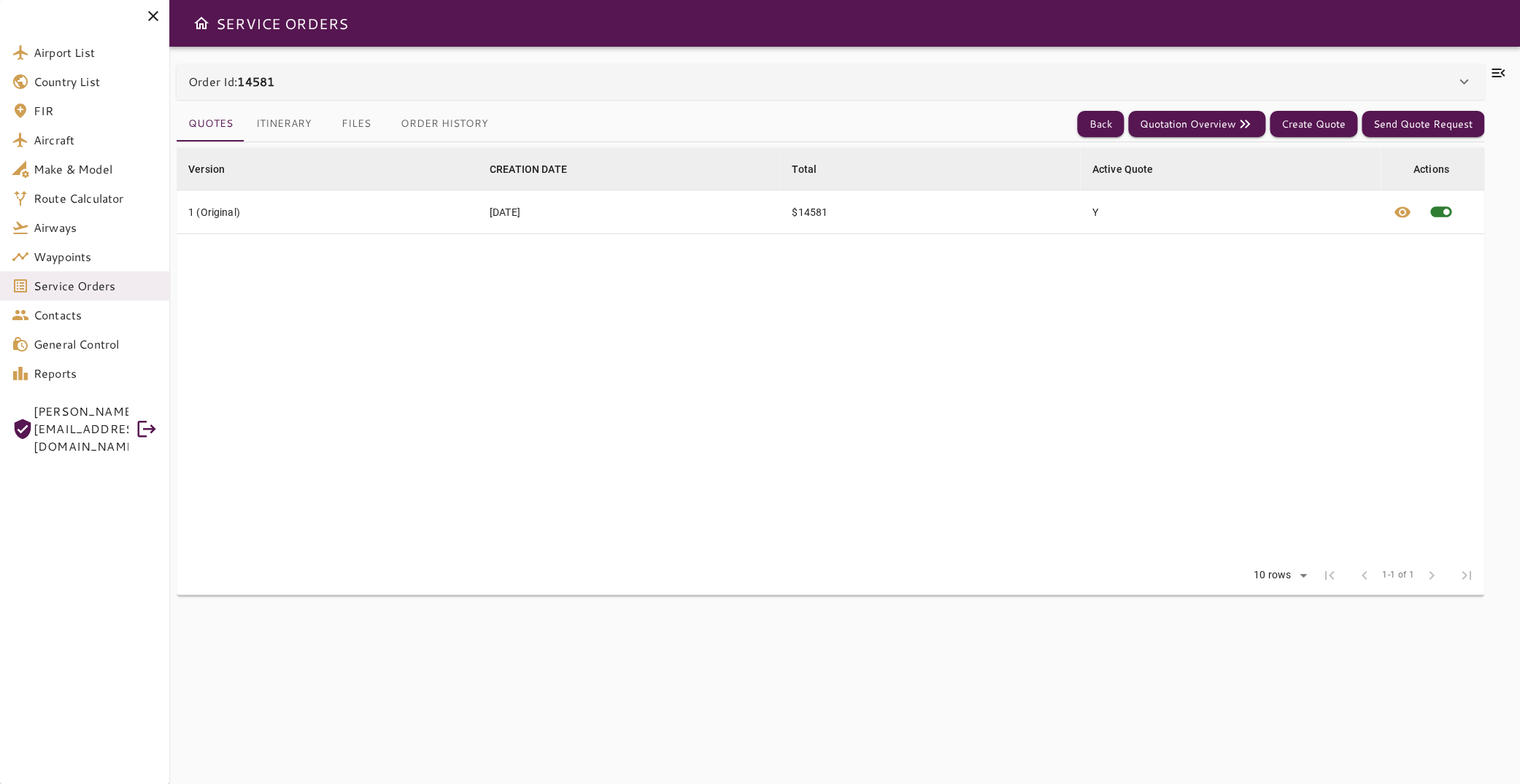
click at [1485, 74] on div at bounding box center [1499, 415] width 28 height 702
click at [1492, 77] on icon at bounding box center [1498, 73] width 13 height 9
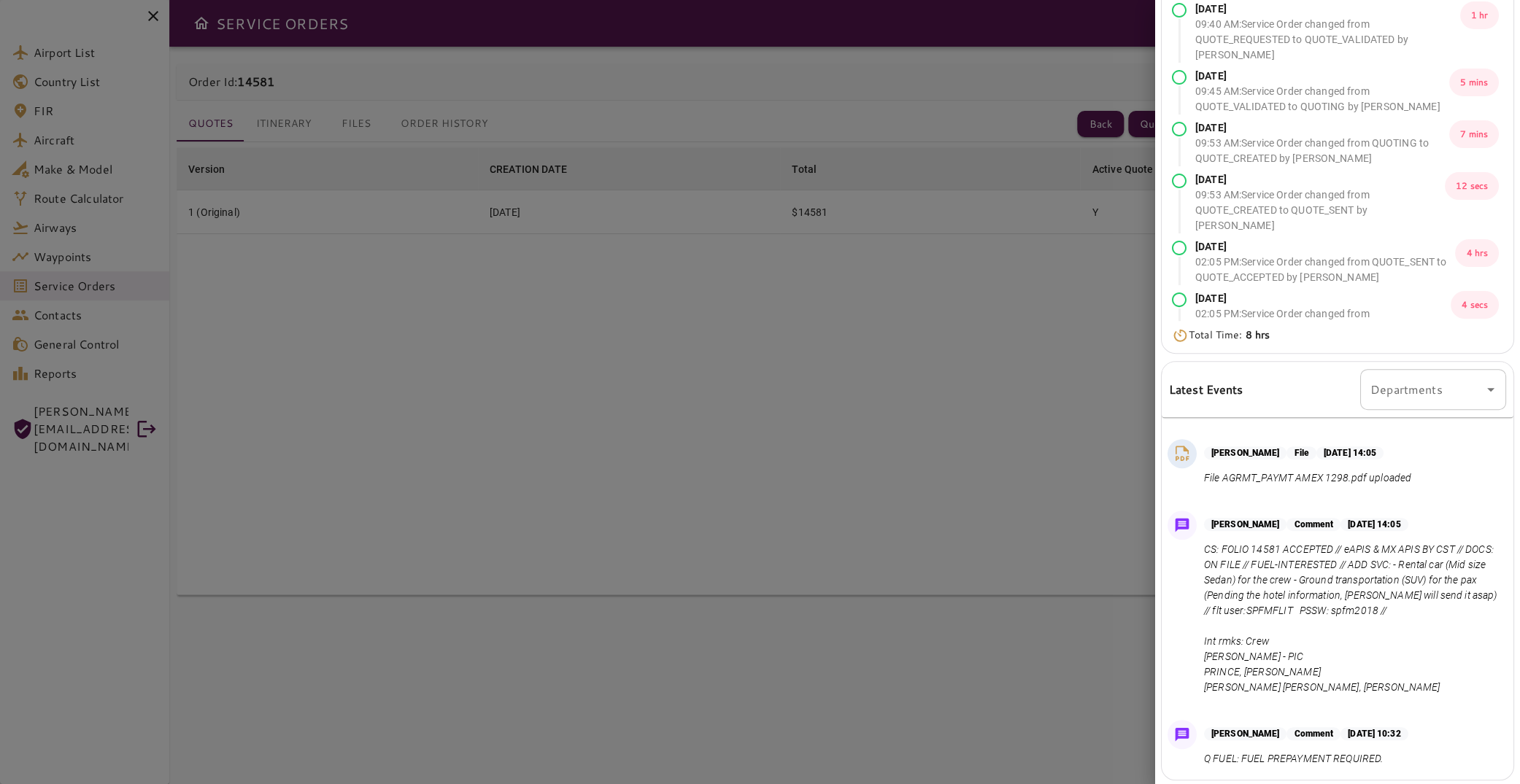
scroll to position [498, 0]
drag, startPoint x: 1335, startPoint y: 680, endPoint x: 1199, endPoint y: 514, distance: 214.6
click at [1199, 514] on div "[PERSON_NAME] Comment [DATE] 14:05 CS: FOLIO 14581 ACCEPTED // eAPIS & MX APIS …" at bounding box center [1337, 606] width 351 height 203
click at [1260, 542] on p "CS: FOLIO 14581 ACCEPTED // eAPIS & MX APIS BY CST // DOCS: ON FILE // FUEL-INT…" at bounding box center [1352, 618] width 296 height 153
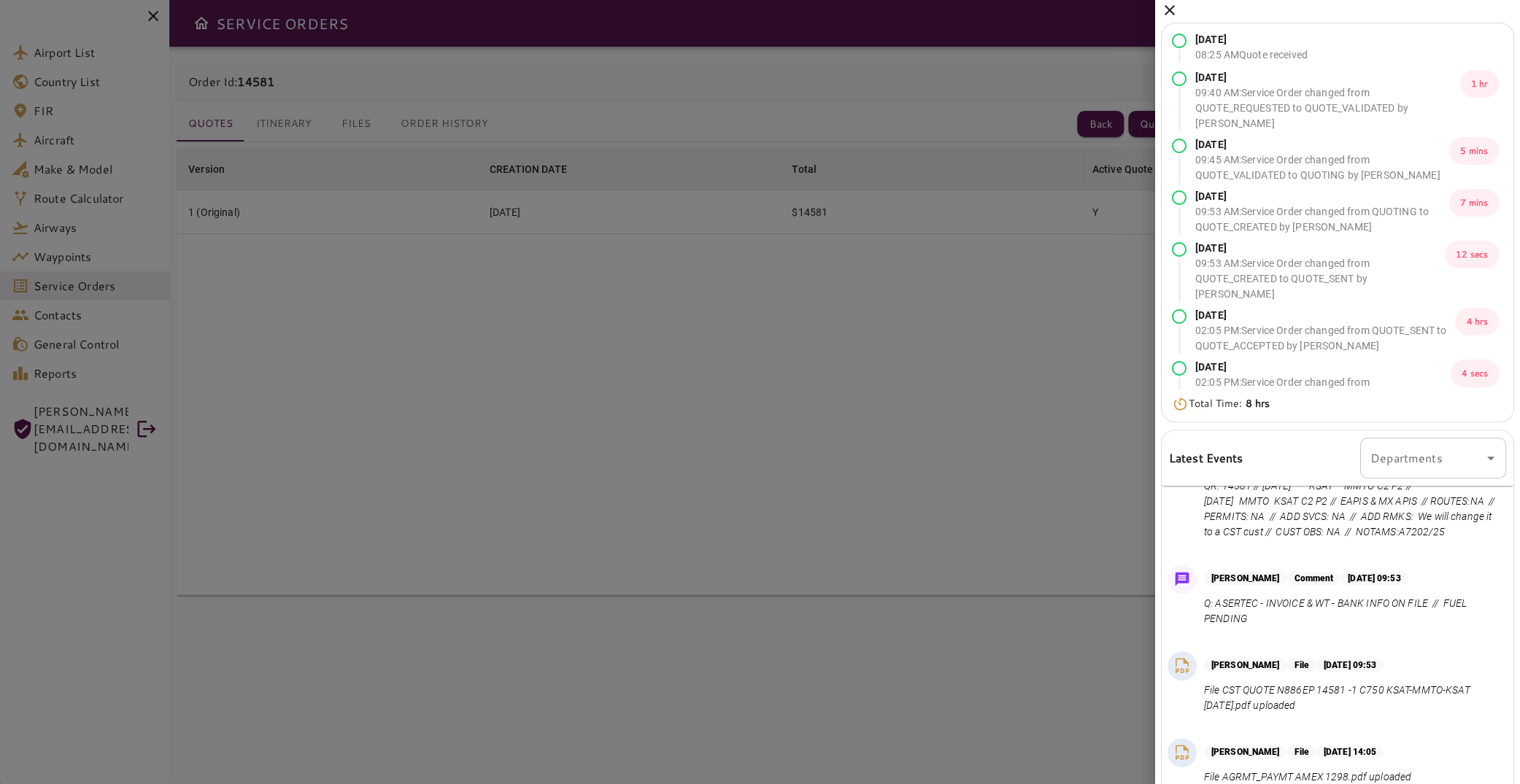
scroll to position [0, 0]
click at [1170, 11] on icon at bounding box center [1170, 15] width 18 height 18
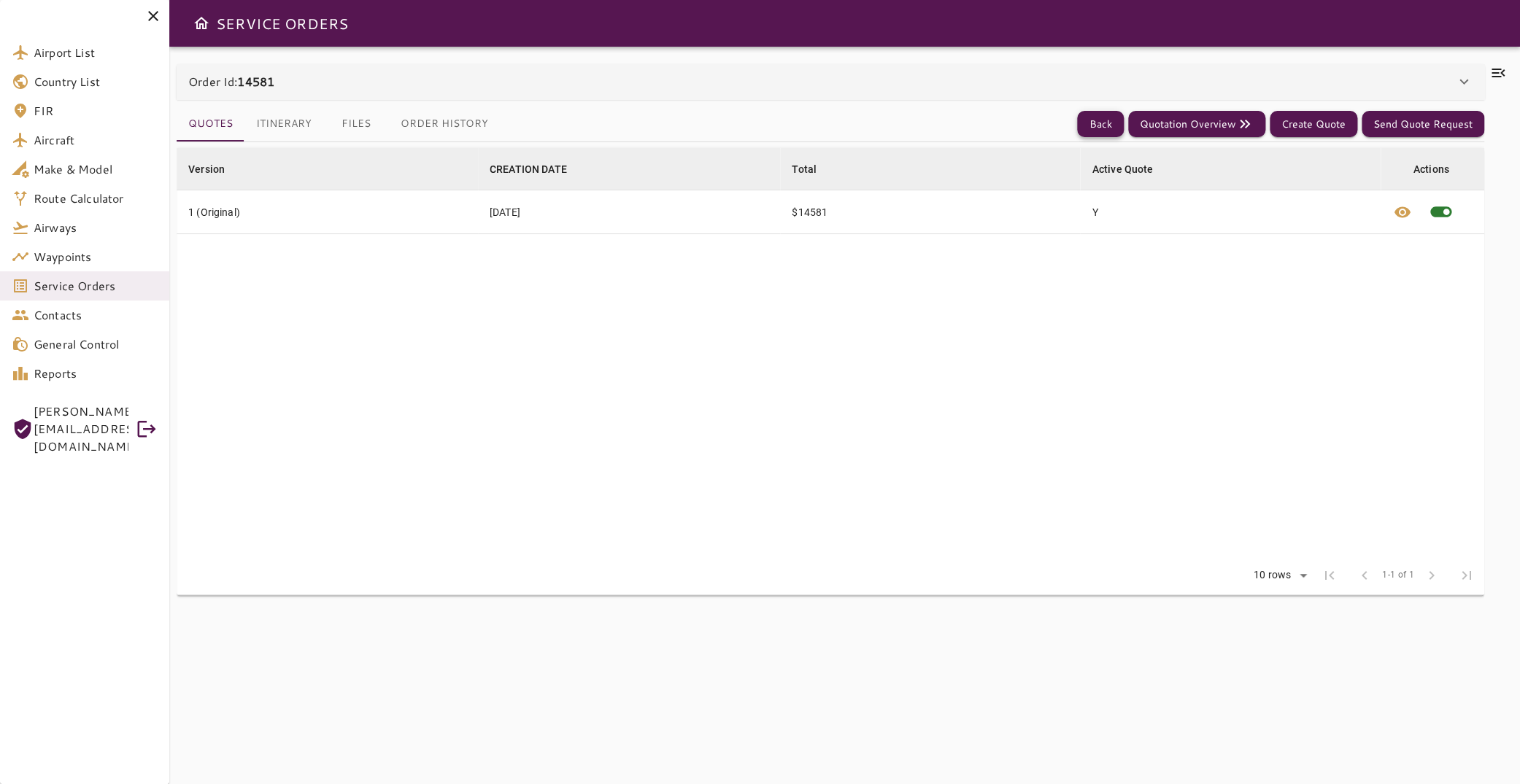
click at [1097, 122] on button "Back" at bounding box center [1100, 124] width 47 height 27
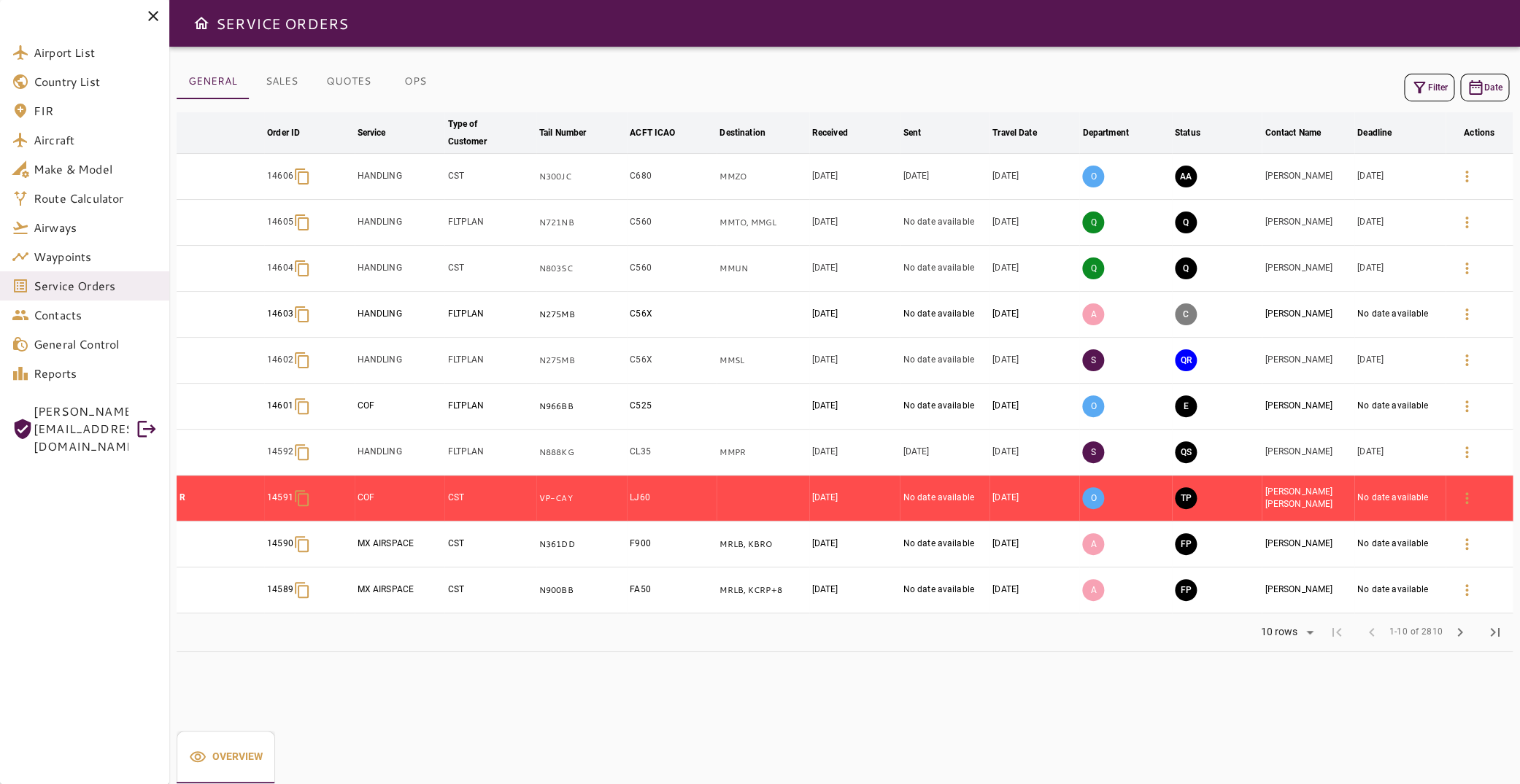
click at [1423, 82] on button "Filter" at bounding box center [1429, 87] width 51 height 27
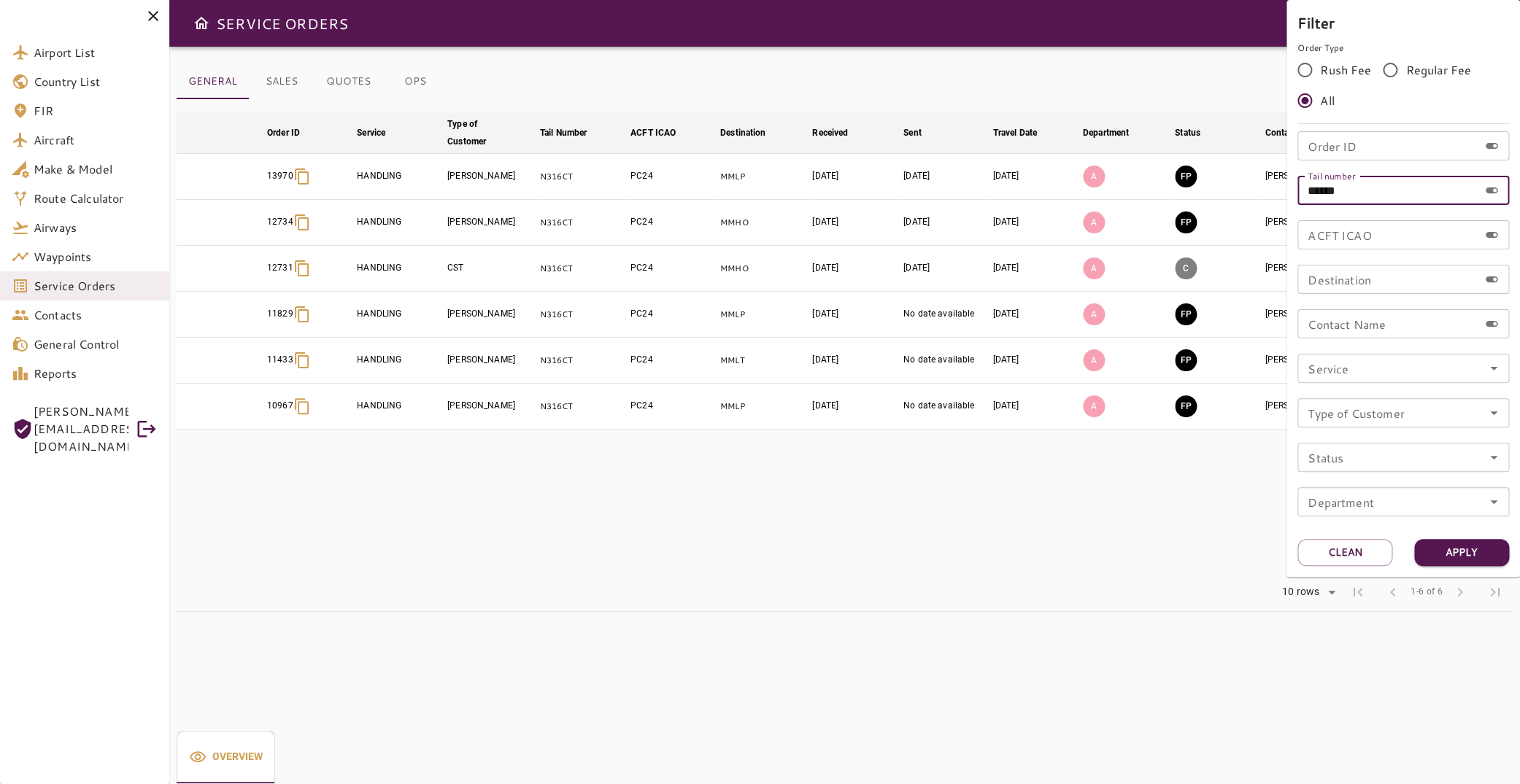
drag, startPoint x: 1415, startPoint y: 198, endPoint x: 1317, endPoint y: 195, distance: 98.0
click at [1319, 195] on input "******" at bounding box center [1388, 190] width 181 height 29
type input "******"
click at [1461, 551] on button "Apply" at bounding box center [1461, 553] width 95 height 27
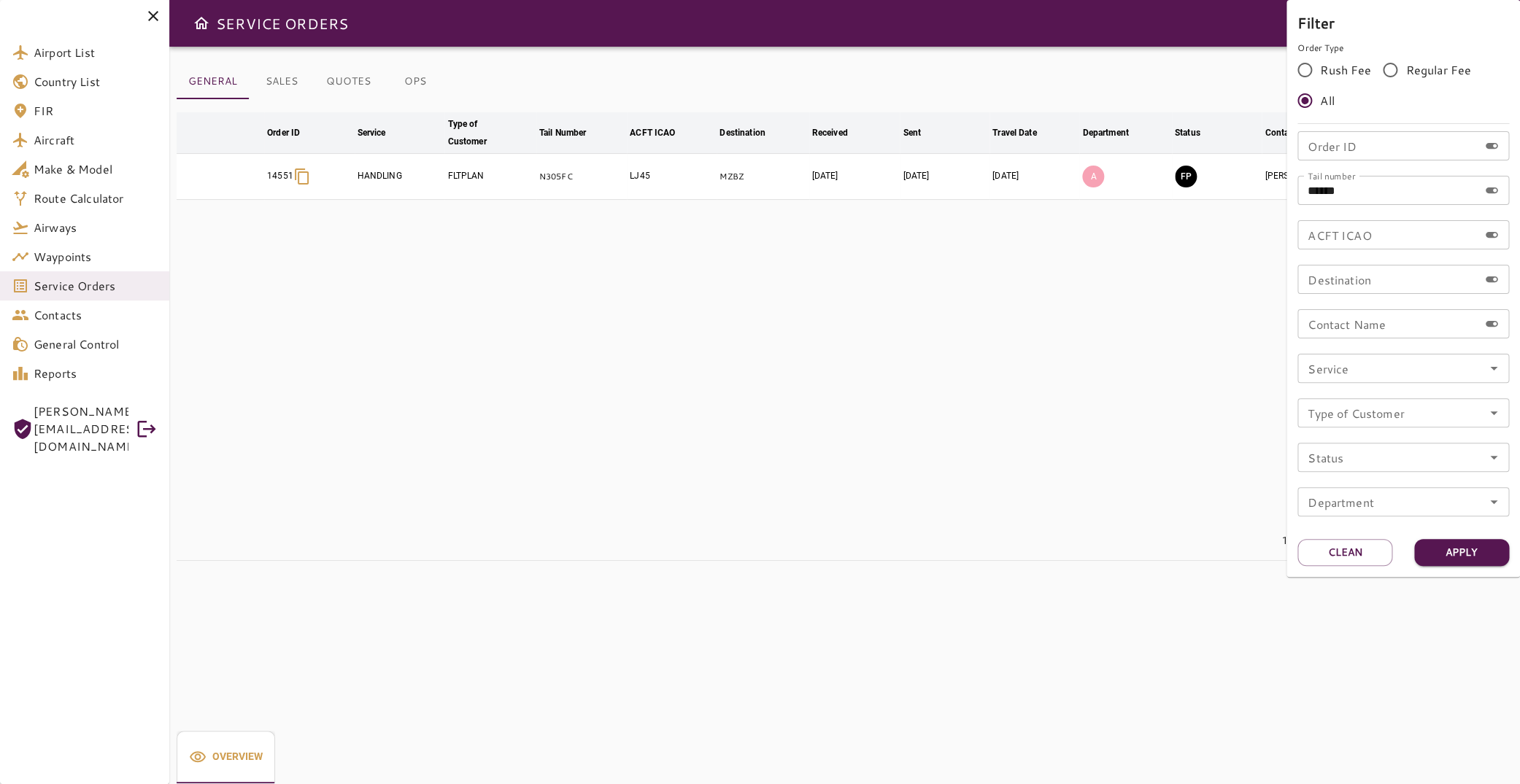
click at [1085, 359] on div at bounding box center [760, 392] width 1520 height 784
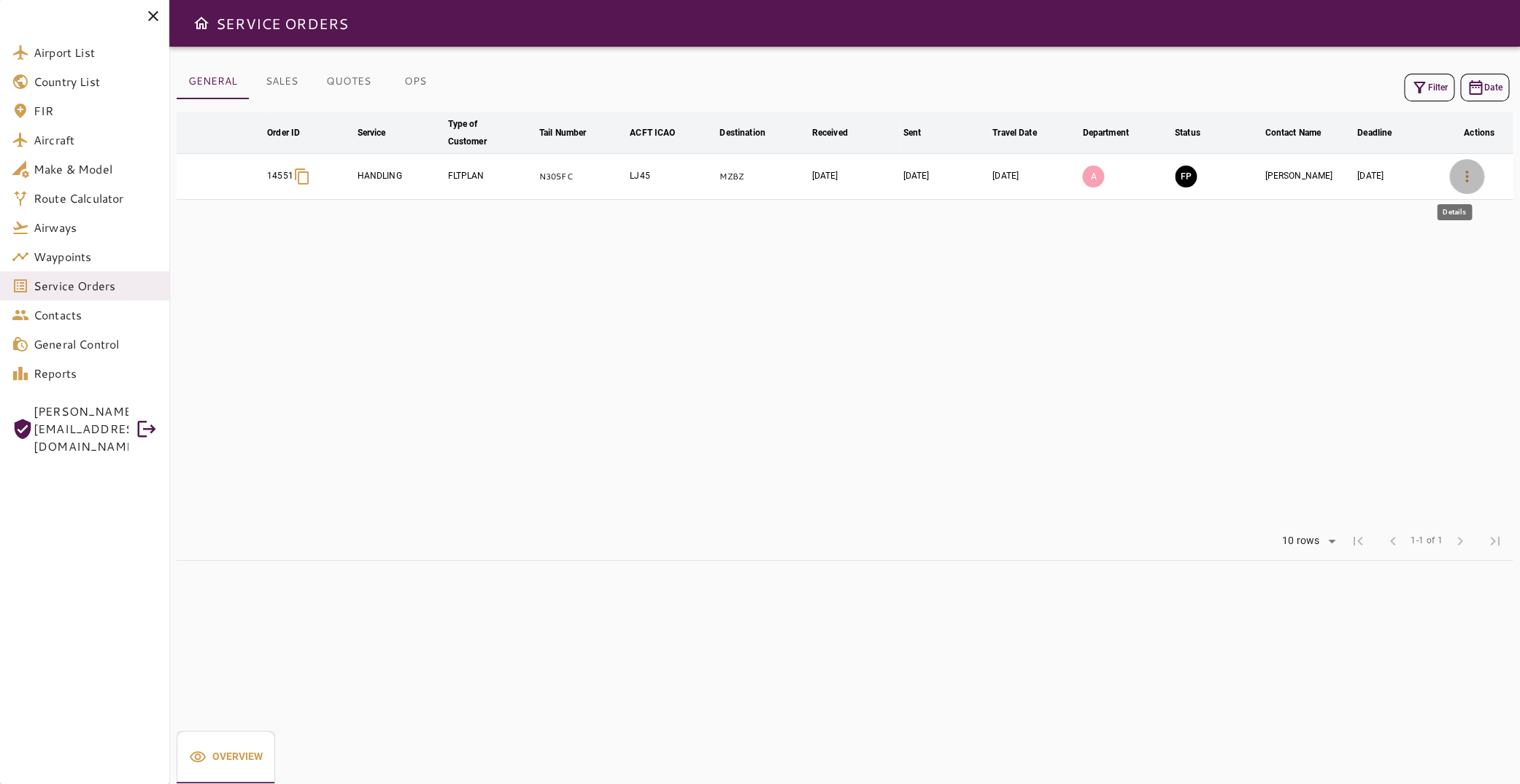
click at [1458, 170] on icon "button" at bounding box center [1467, 176] width 18 height 18
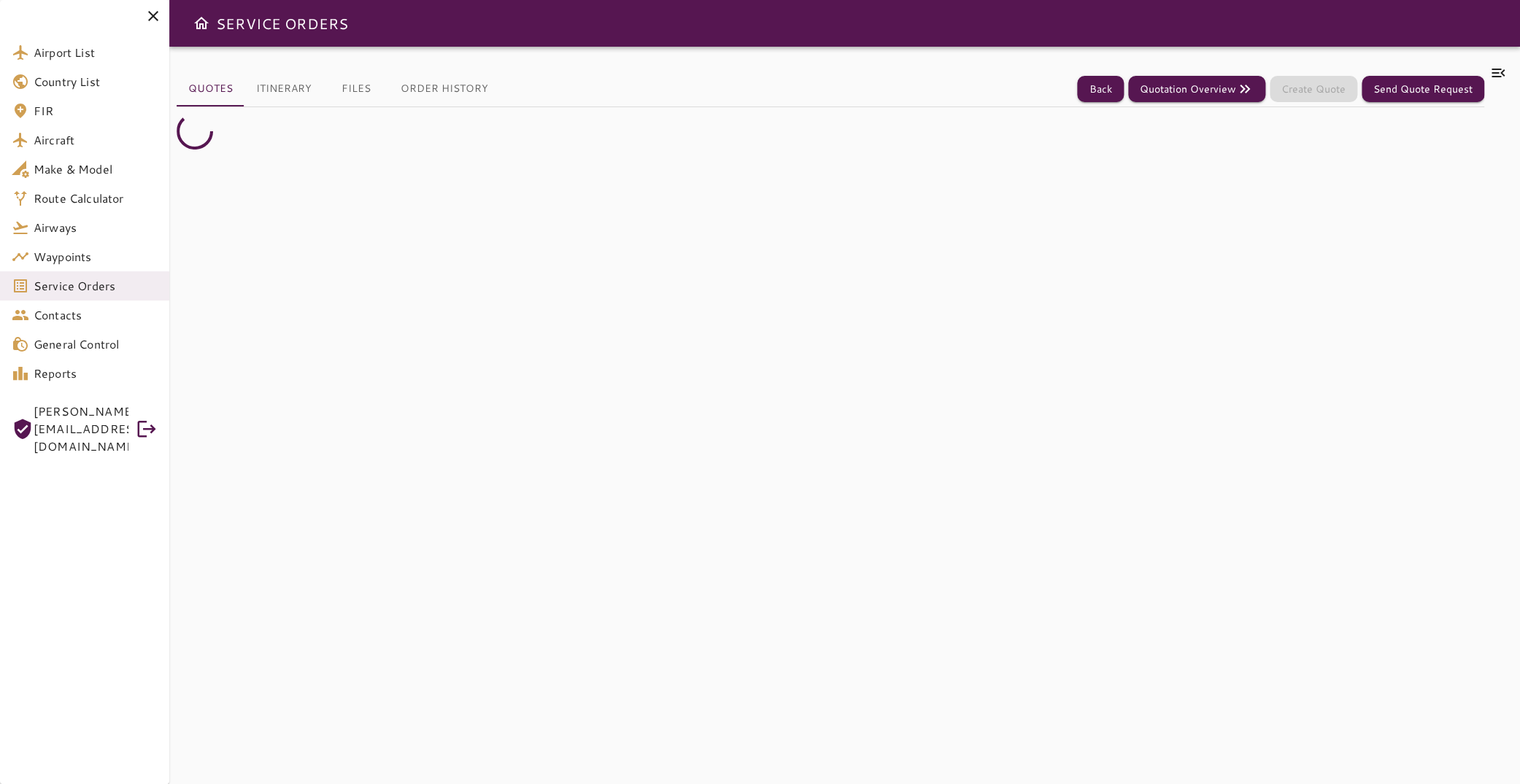
click at [1489, 71] on icon at bounding box center [1498, 73] width 18 height 18
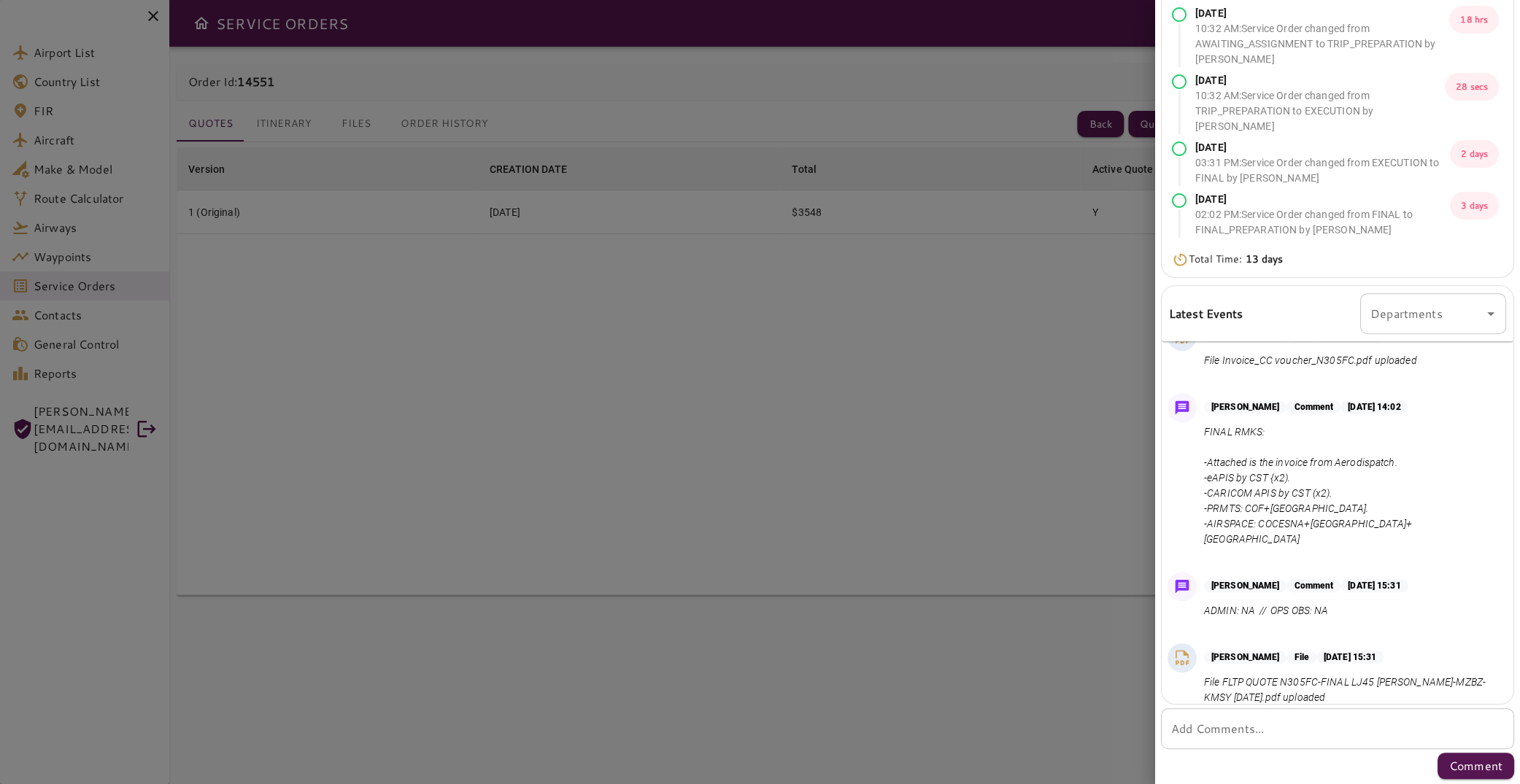
scroll to position [860, 0]
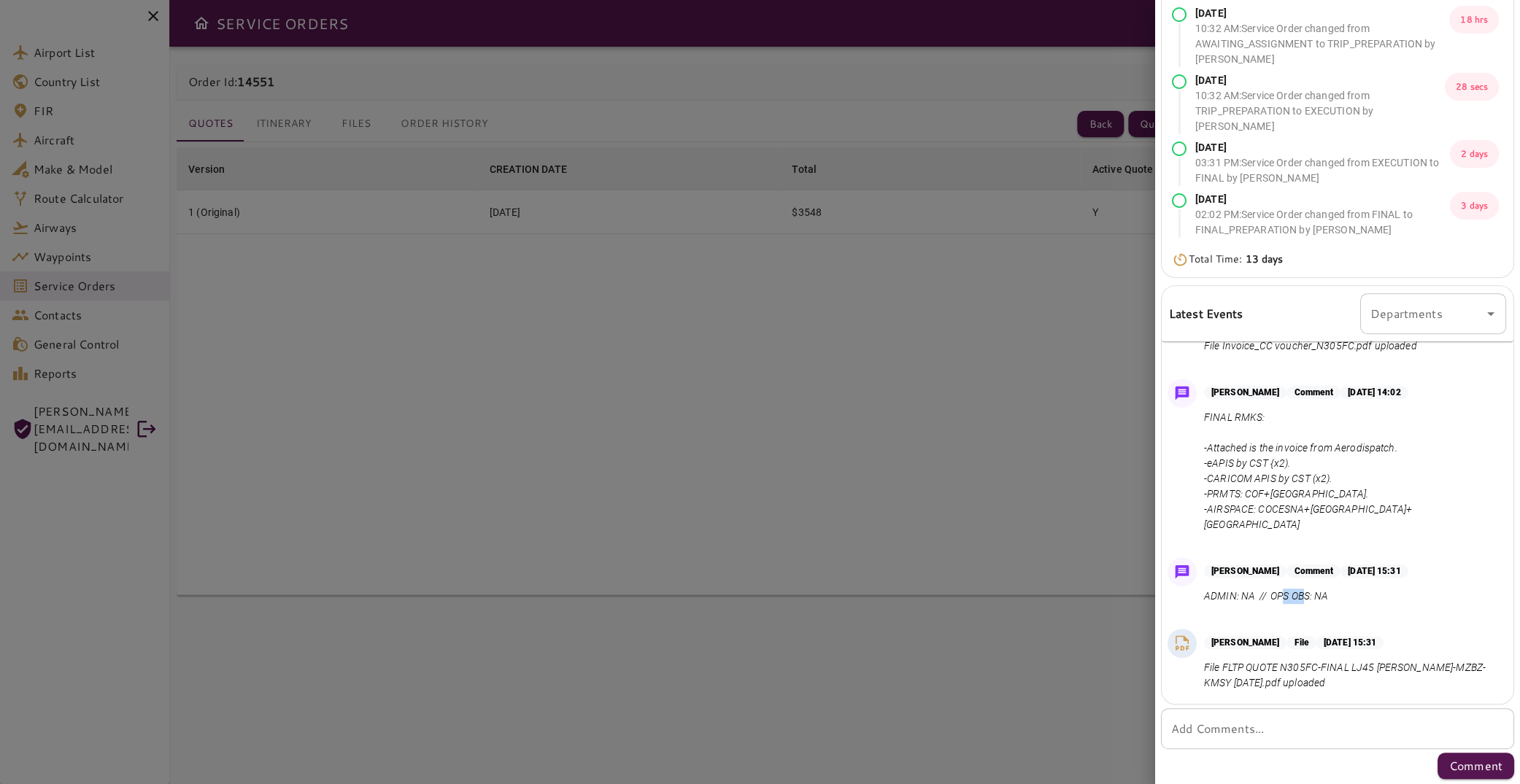
drag, startPoint x: 1281, startPoint y: 602, endPoint x: 1307, endPoint y: 602, distance: 26.0
click at [1307, 602] on p "ADMIN: NA // OPS OBS: NA" at bounding box center [1306, 596] width 204 height 15
click at [1343, 609] on div "[PERSON_NAME] Comment [DATE] 15:31 ADMIN: NA // OPS OBS: NA" at bounding box center [1337, 584] width 351 height 66
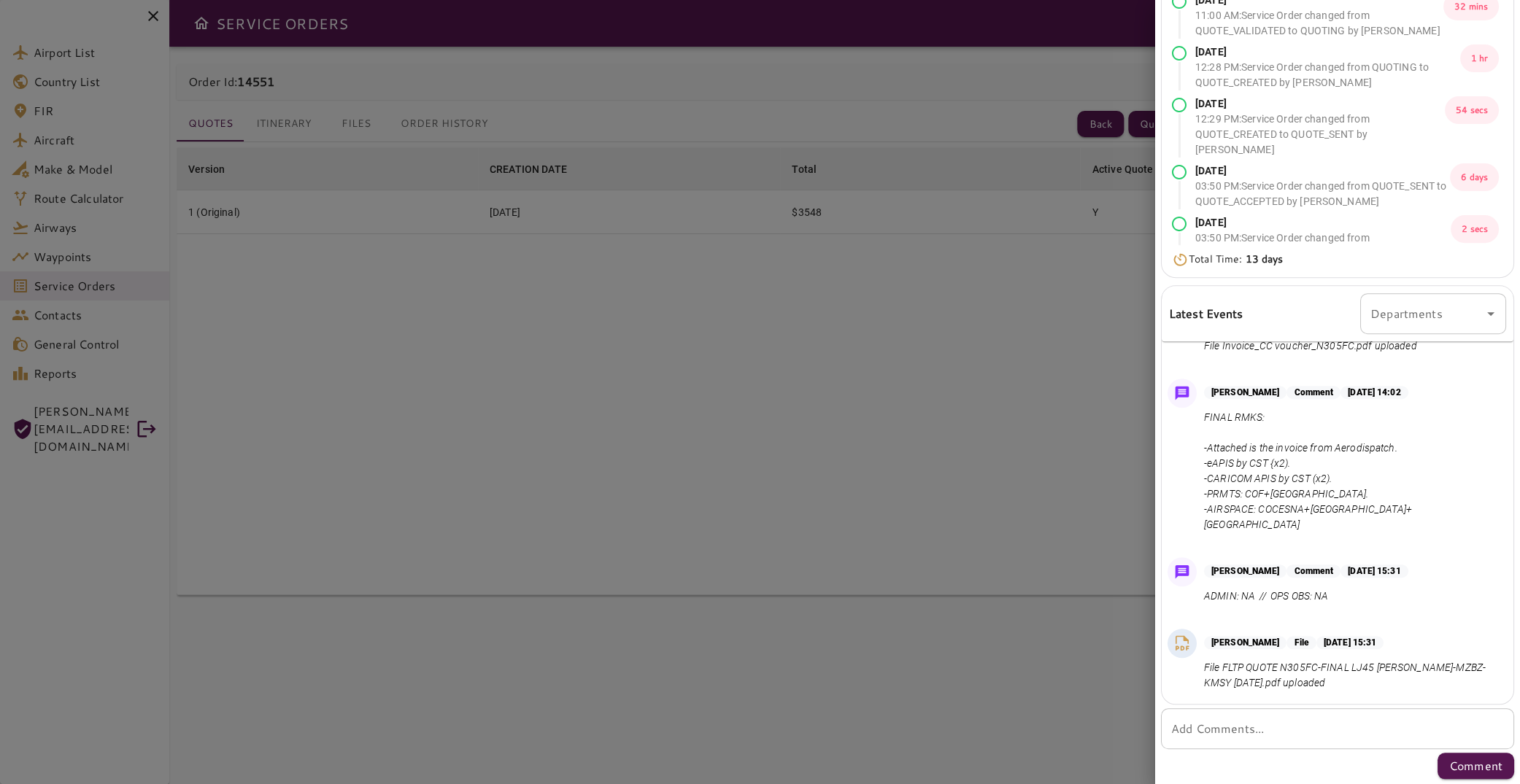
scroll to position [0, 0]
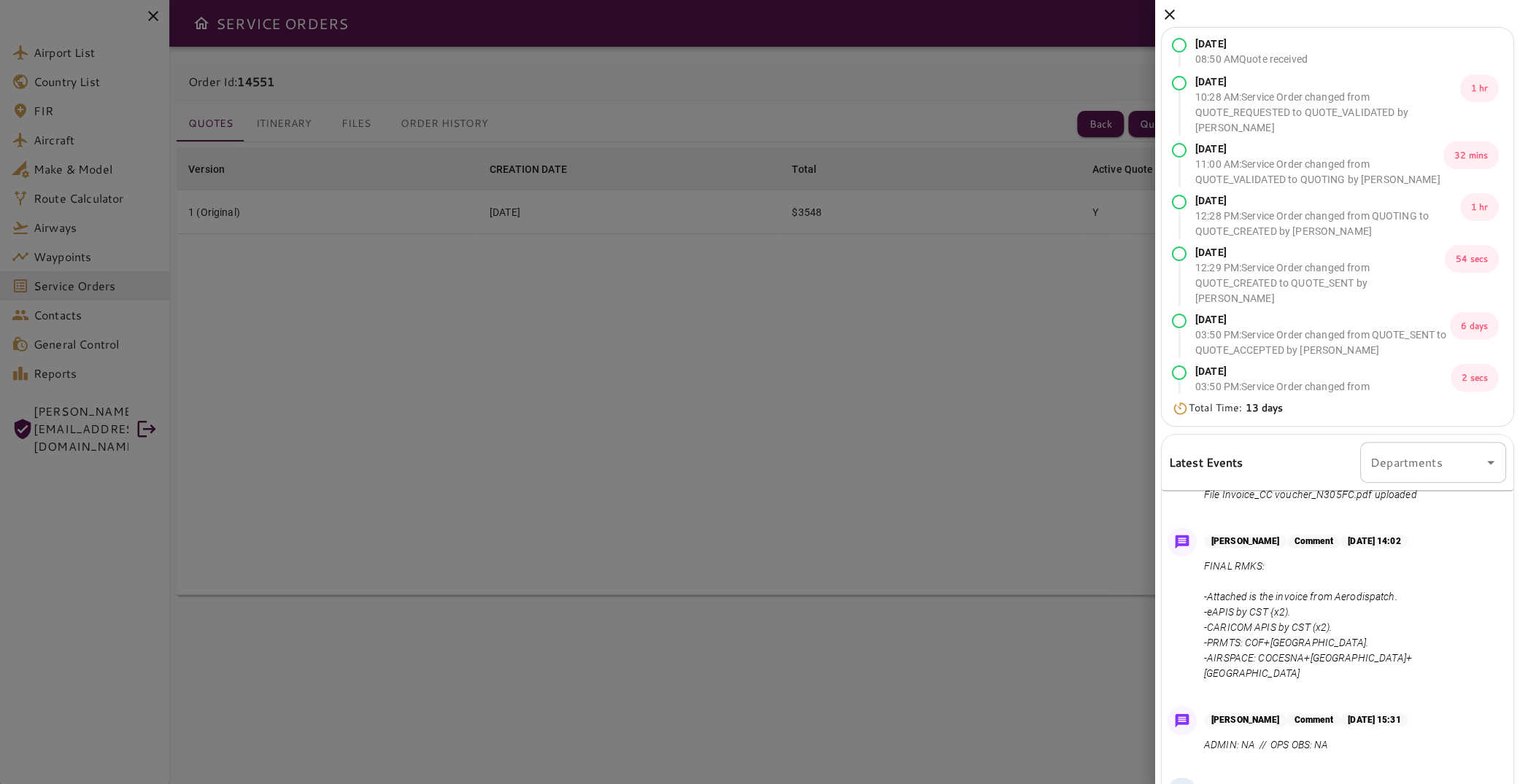
click at [1169, 19] on icon at bounding box center [1170, 15] width 18 height 18
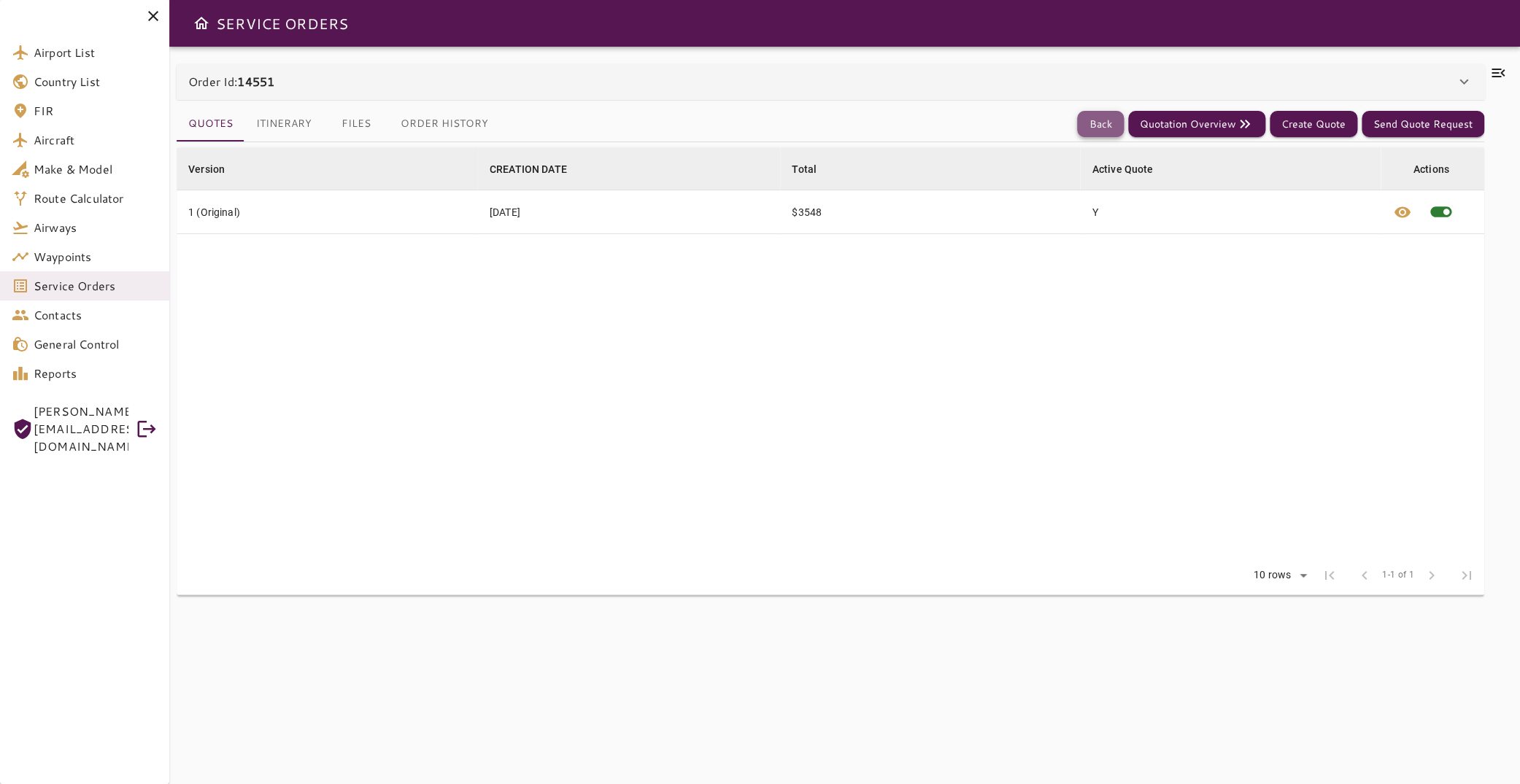
click at [1103, 122] on button "Back" at bounding box center [1100, 124] width 47 height 27
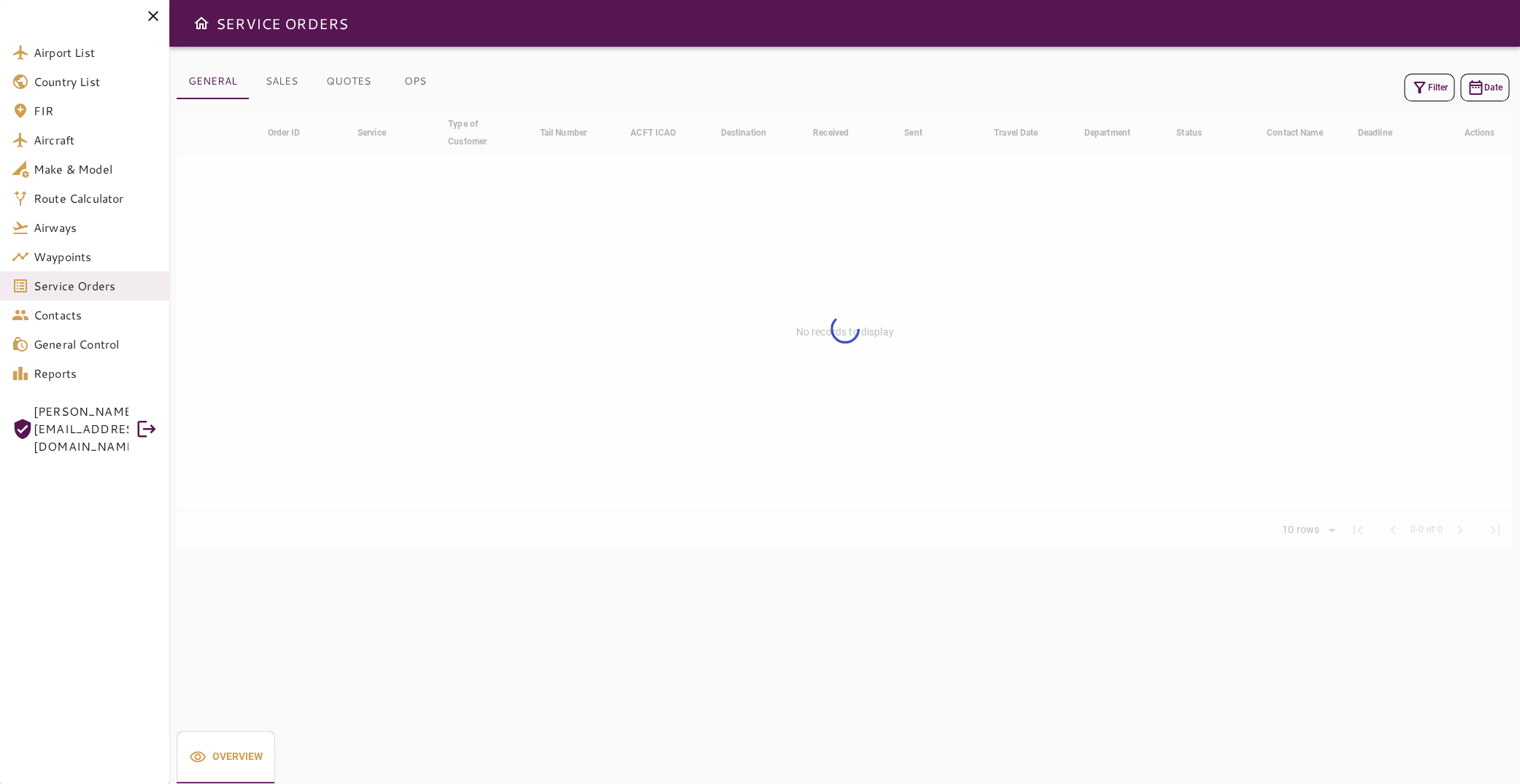
click at [1412, 89] on icon "button" at bounding box center [1420, 88] width 18 height 18
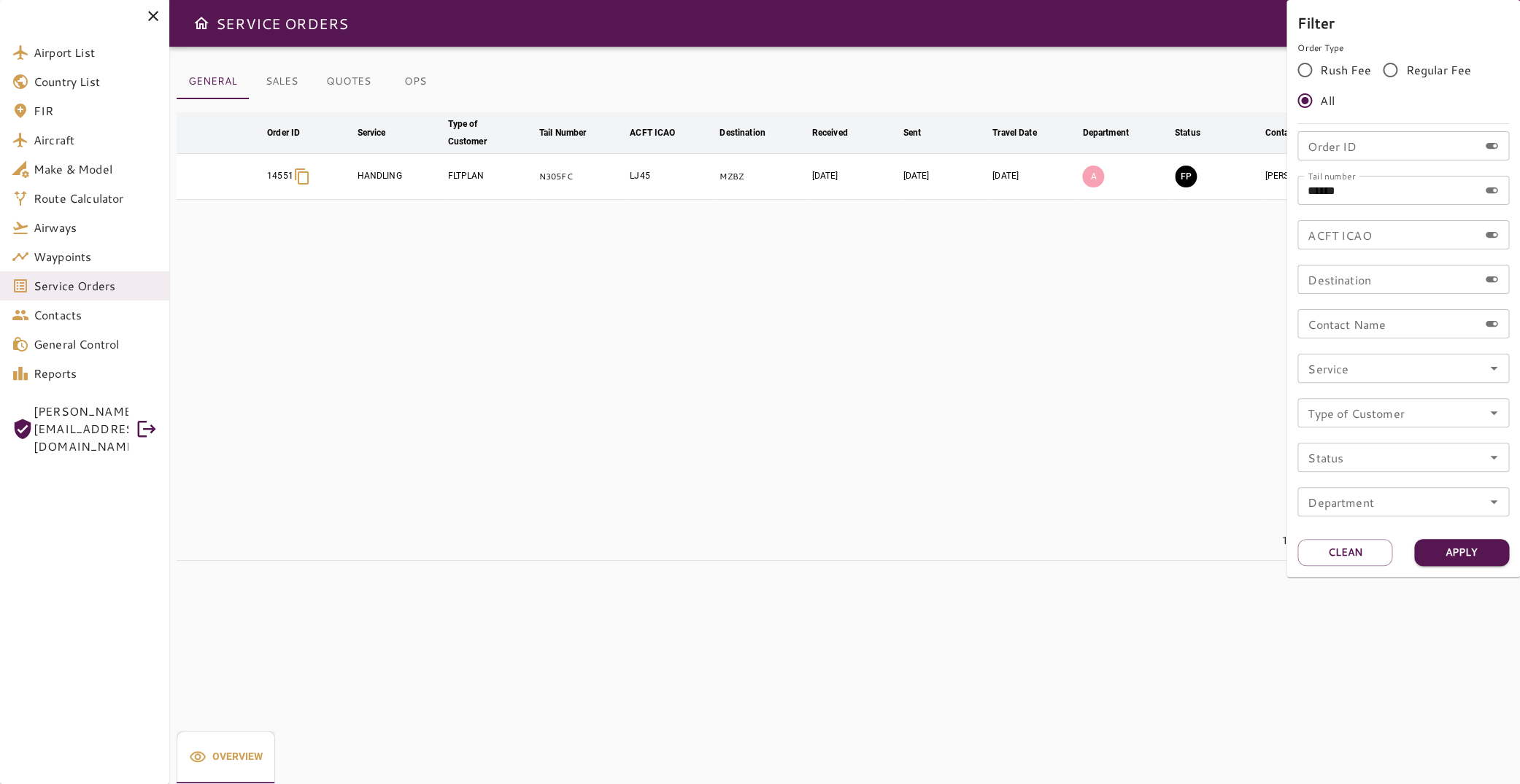
click at [1398, 199] on input "******" at bounding box center [1388, 190] width 181 height 29
click at [1371, 545] on button "Clean" at bounding box center [1344, 553] width 95 height 27
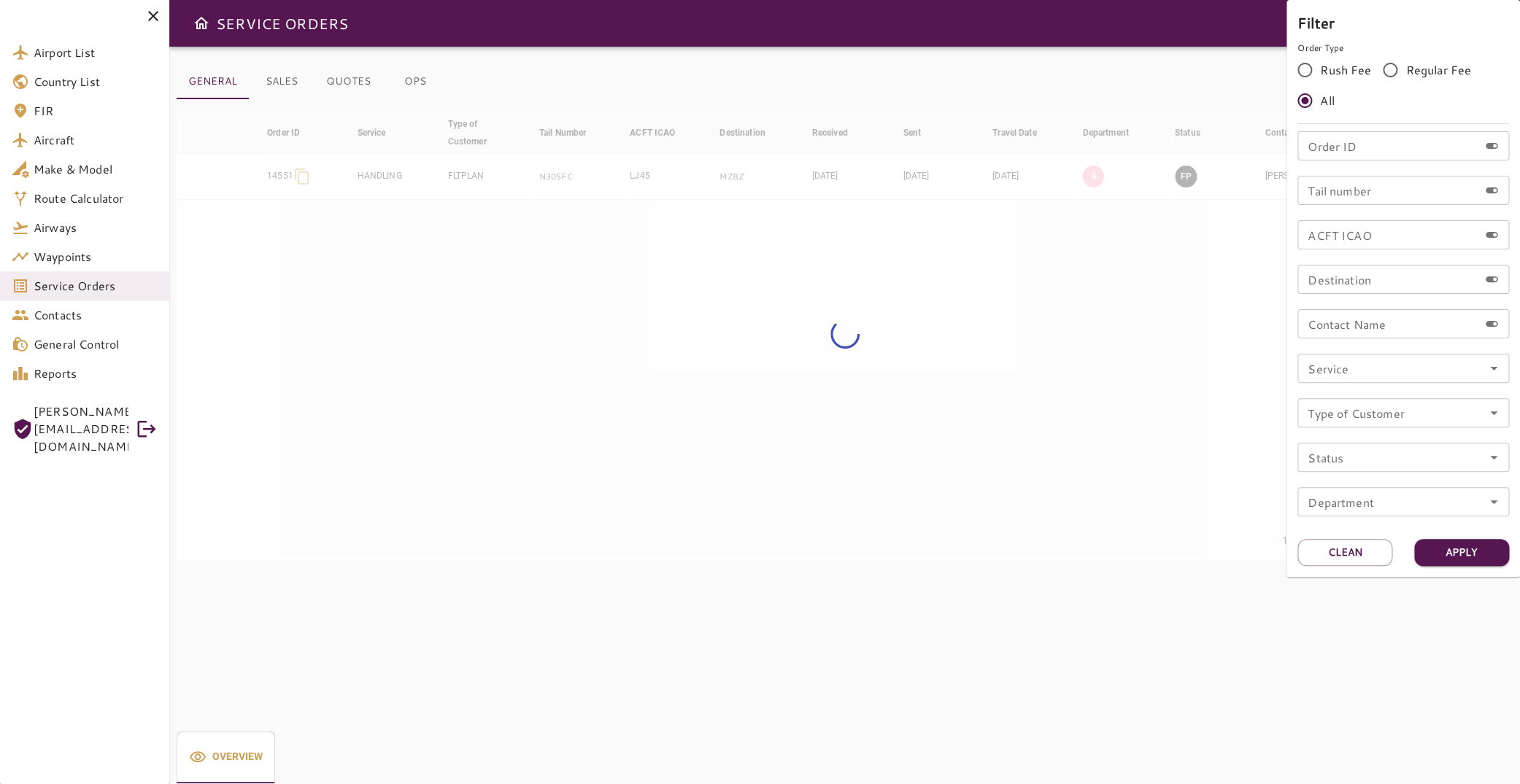
drag, startPoint x: 1389, startPoint y: 201, endPoint x: 1383, endPoint y: 189, distance: 13.4
click at [1386, 198] on input "Tail number" at bounding box center [1388, 190] width 181 height 29
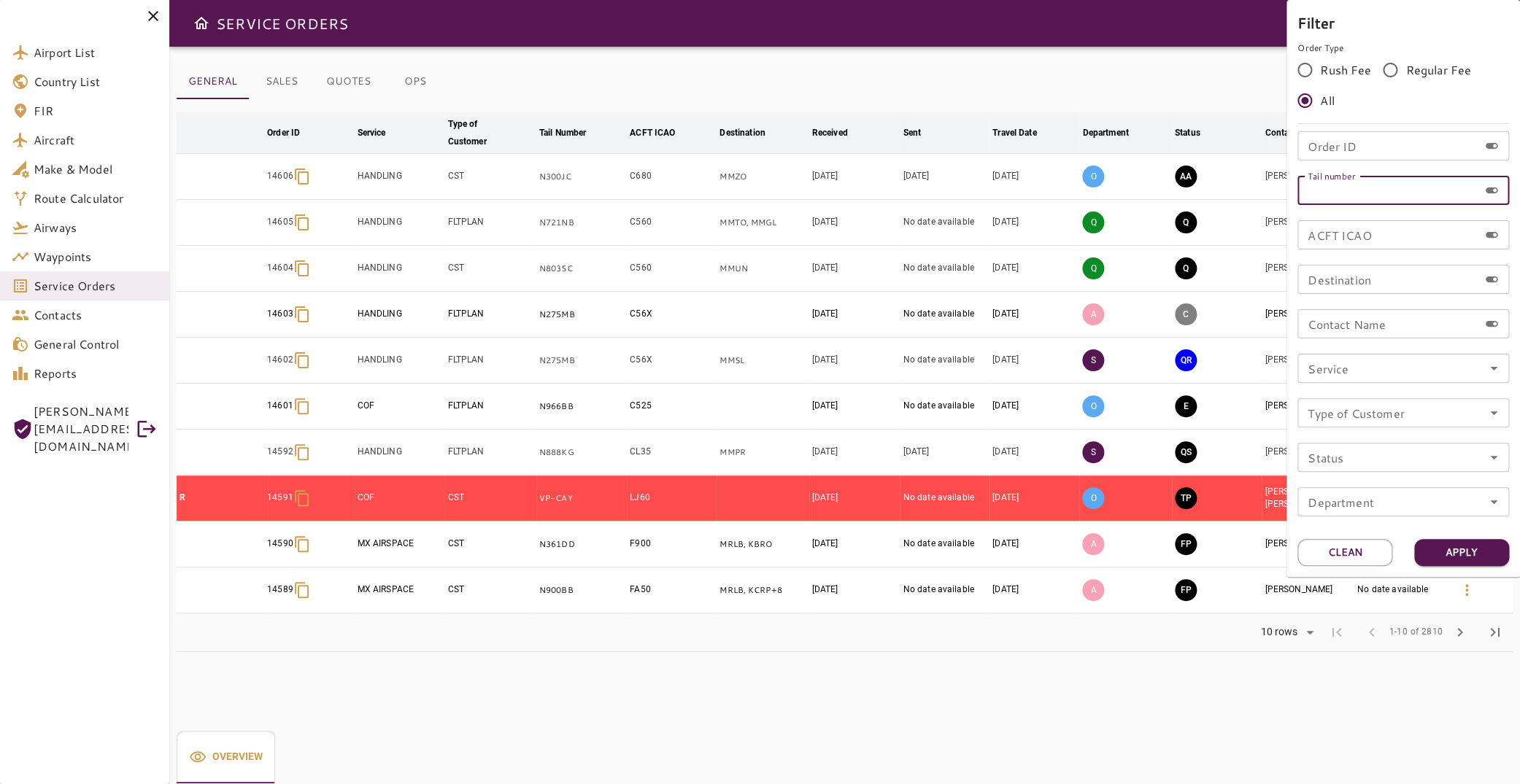
click at [1383, 189] on input "Tail number" at bounding box center [1388, 190] width 181 height 29
type input "******"
click at [1445, 556] on button "Apply" at bounding box center [1461, 553] width 95 height 27
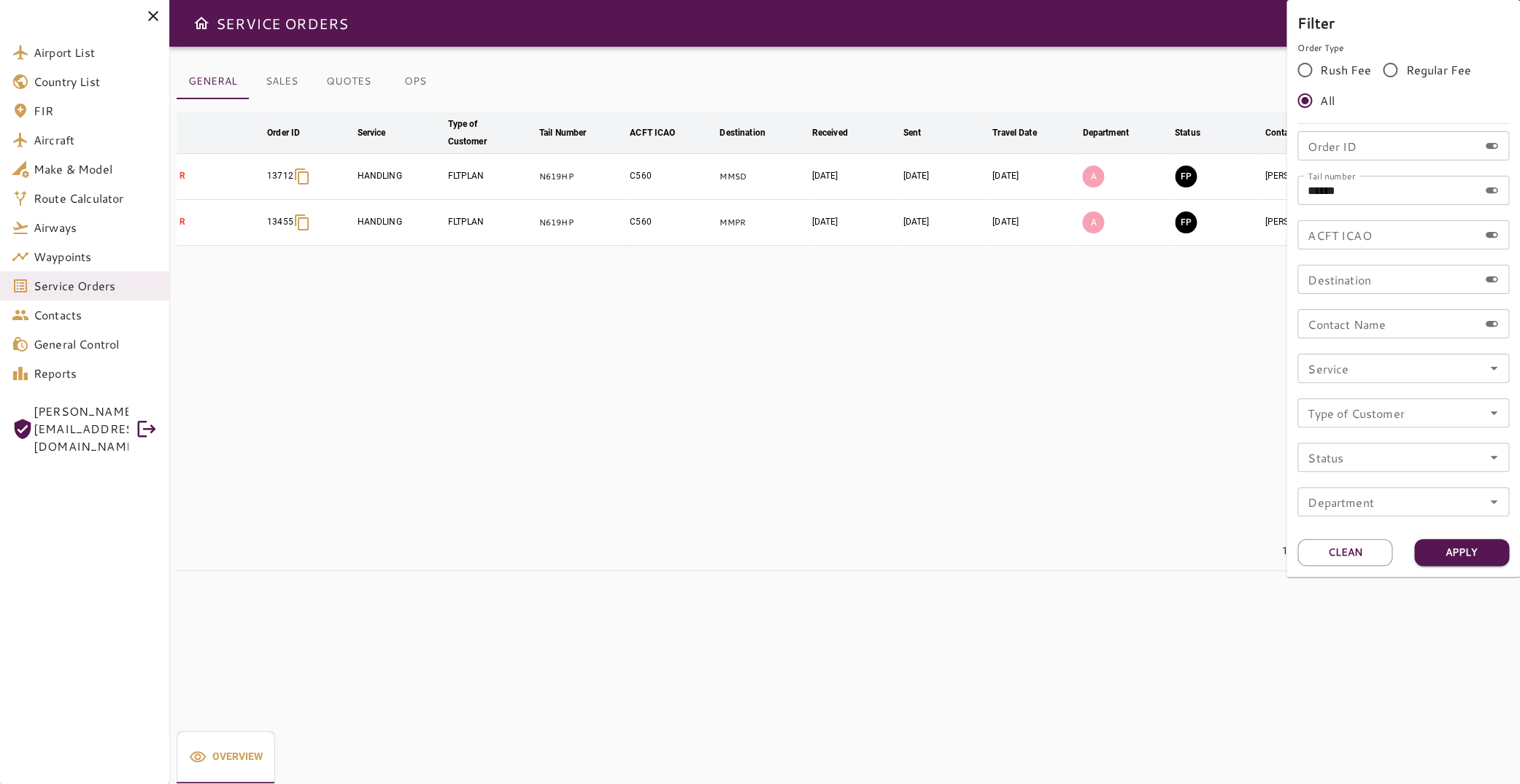
click at [1138, 101] on div at bounding box center [760, 392] width 1520 height 784
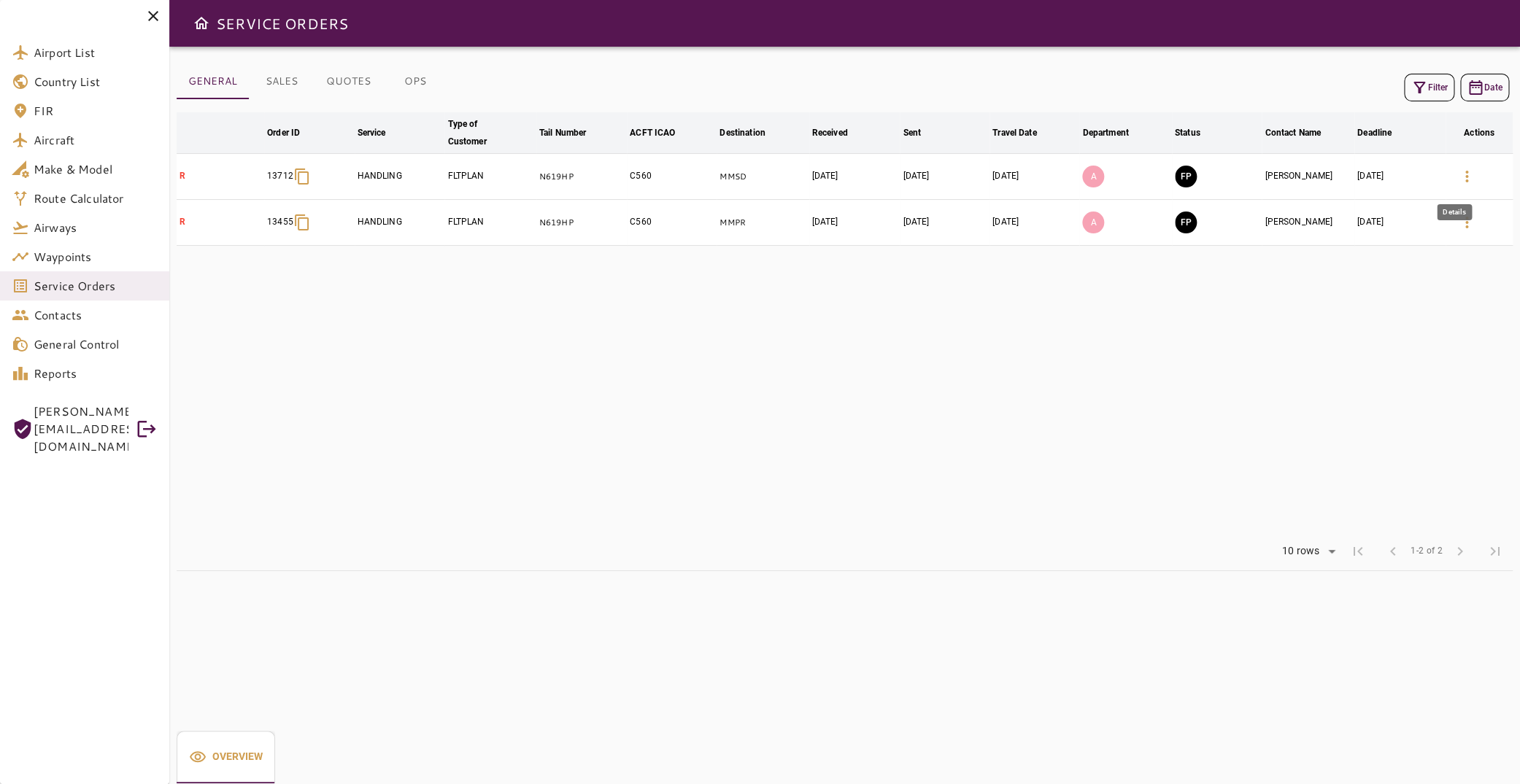
click at [1458, 181] on icon "button" at bounding box center [1467, 176] width 18 height 18
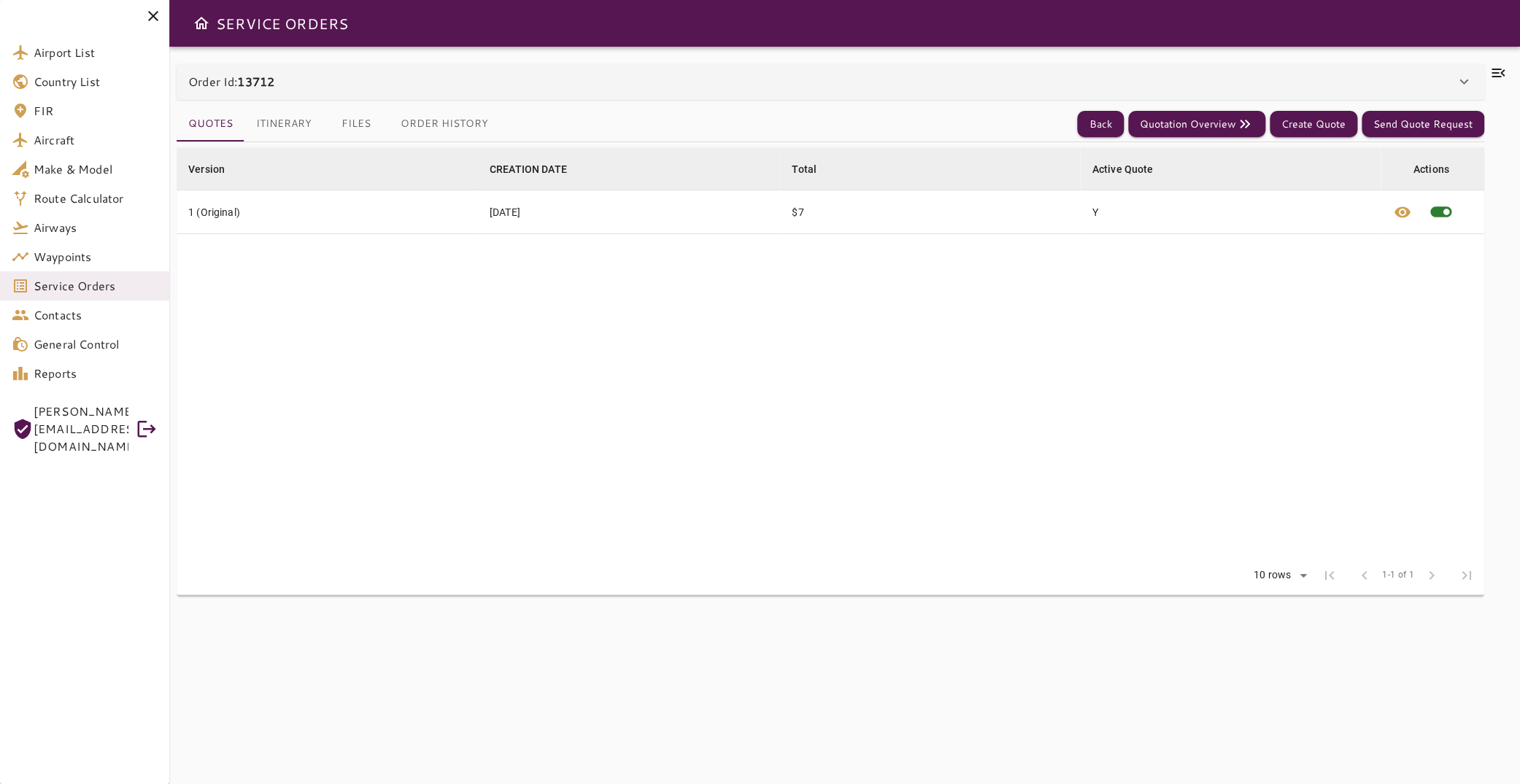
click at [1489, 72] on icon at bounding box center [1498, 73] width 18 height 18
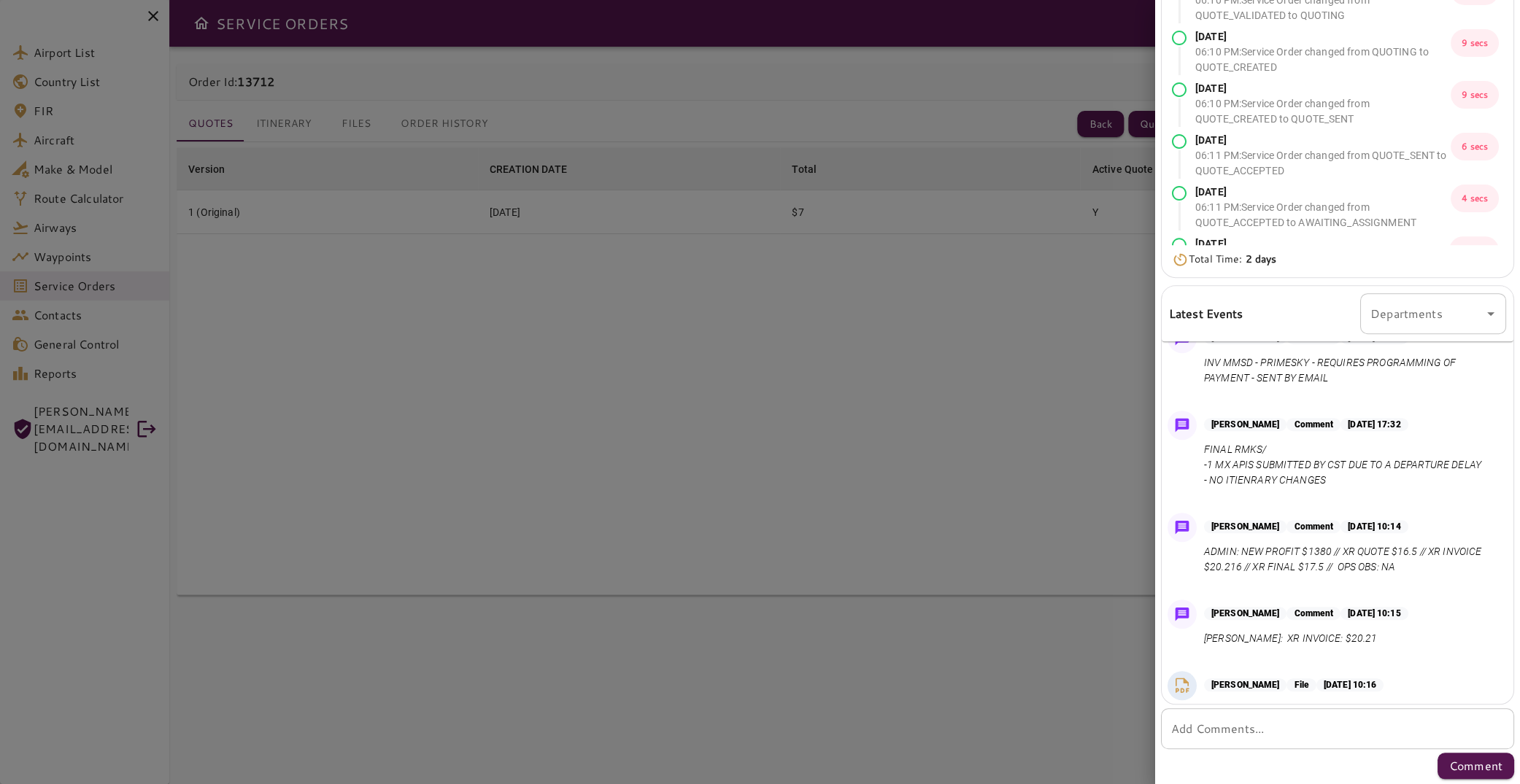
scroll to position [687, 0]
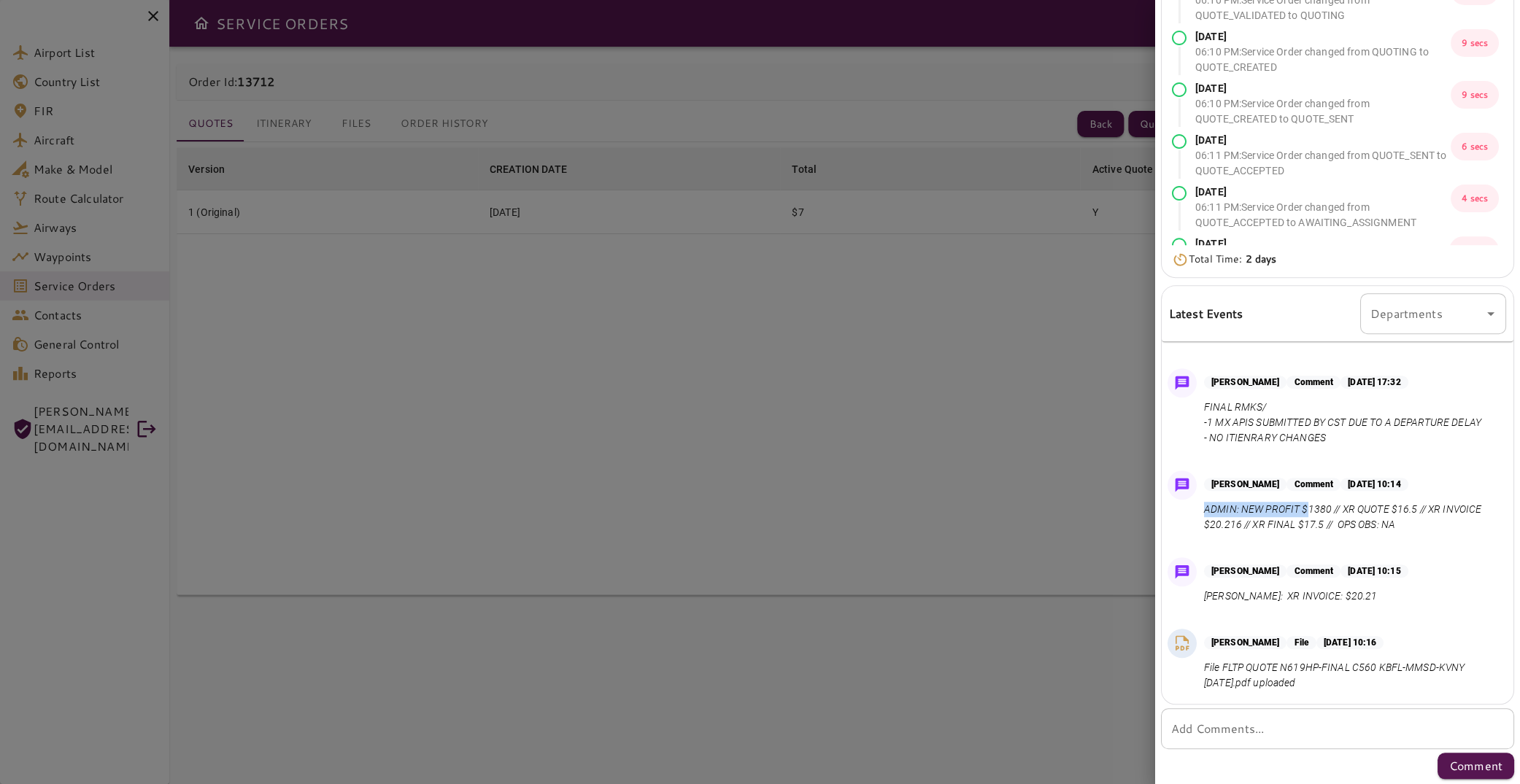
drag, startPoint x: 1206, startPoint y: 511, endPoint x: 1308, endPoint y: 508, distance: 102.0
click at [1308, 508] on p "ADMIN: NEW PROFIT $1380 // XR QUOTE $16.5 // XR INVOICE $20.216 // XR FINAL $17…" at bounding box center [1352, 517] width 296 height 31
click at [1322, 509] on p "ADMIN: NEW PROFIT $1380 // XR QUOTE $16.5 // XR INVOICE $20.216 // XR FINAL $17…" at bounding box center [1352, 517] width 296 height 31
drag, startPoint x: 1343, startPoint y: 510, endPoint x: 1390, endPoint y: 508, distance: 47.0
click at [1390, 508] on p "ADMIN: NEW PROFIT $1380 // XR QUOTE $16.5 // XR INVOICE $20.216 // XR FINAL $17…" at bounding box center [1352, 517] width 296 height 31
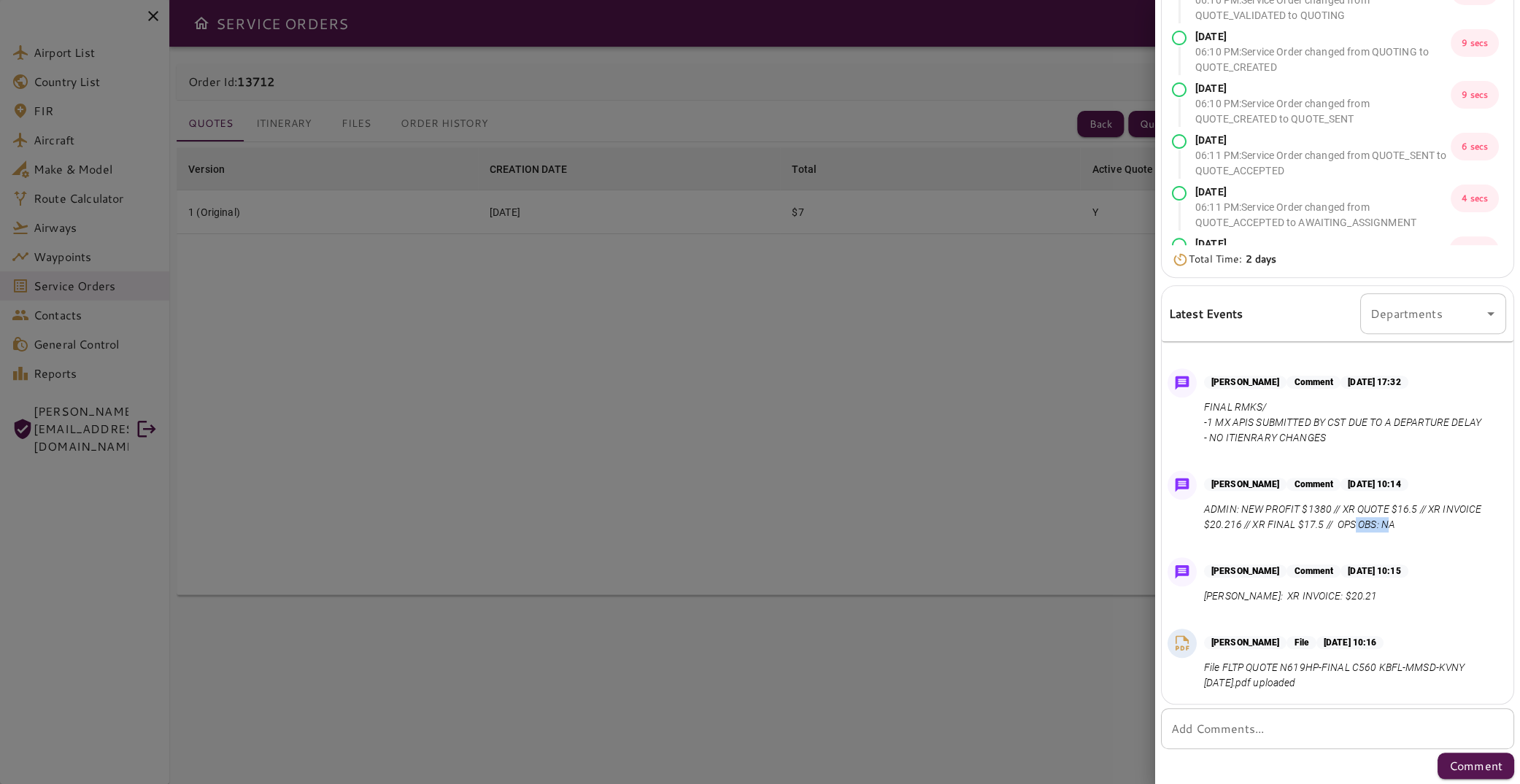
drag, startPoint x: 1397, startPoint y: 533, endPoint x: 1432, endPoint y: 531, distance: 35.1
click at [1429, 533] on div "[PERSON_NAME] Comment [DATE] 10:14 ADMIN: NEW PROFIT $1380 // XR QUOTE $16.5 //…" at bounding box center [1337, 505] width 351 height 81
click at [1436, 531] on p "ADMIN: NEW PROFIT $1380 // XR QUOTE $16.5 // XR INVOICE $20.216 // XR FINAL $17…" at bounding box center [1352, 517] width 296 height 31
click at [1444, 529] on p "ADMIN: NEW PROFIT $1380 // XR QUOTE $16.5 // XR INVOICE $20.216 // XR FINAL $17…" at bounding box center [1352, 517] width 296 height 31
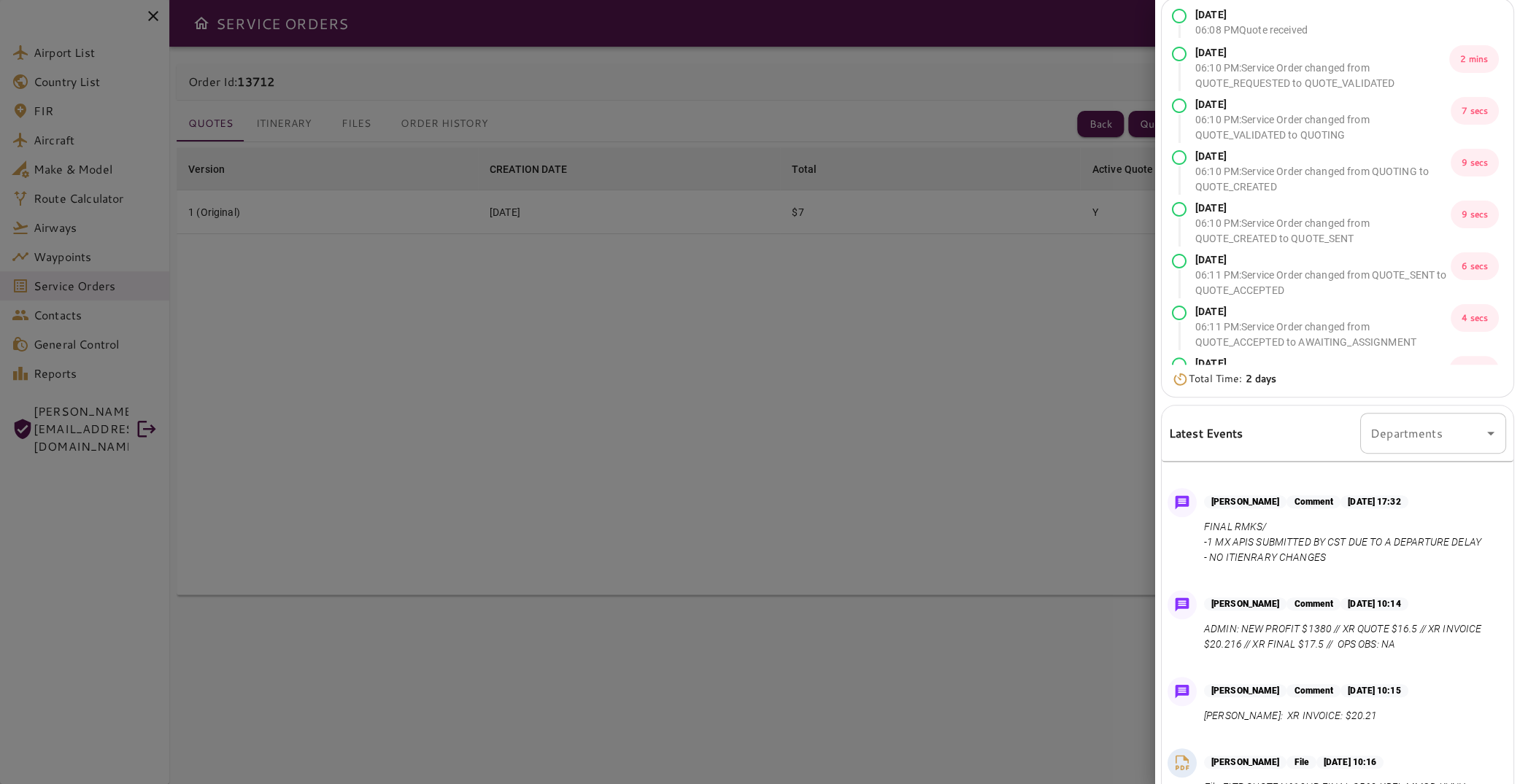
scroll to position [0, 0]
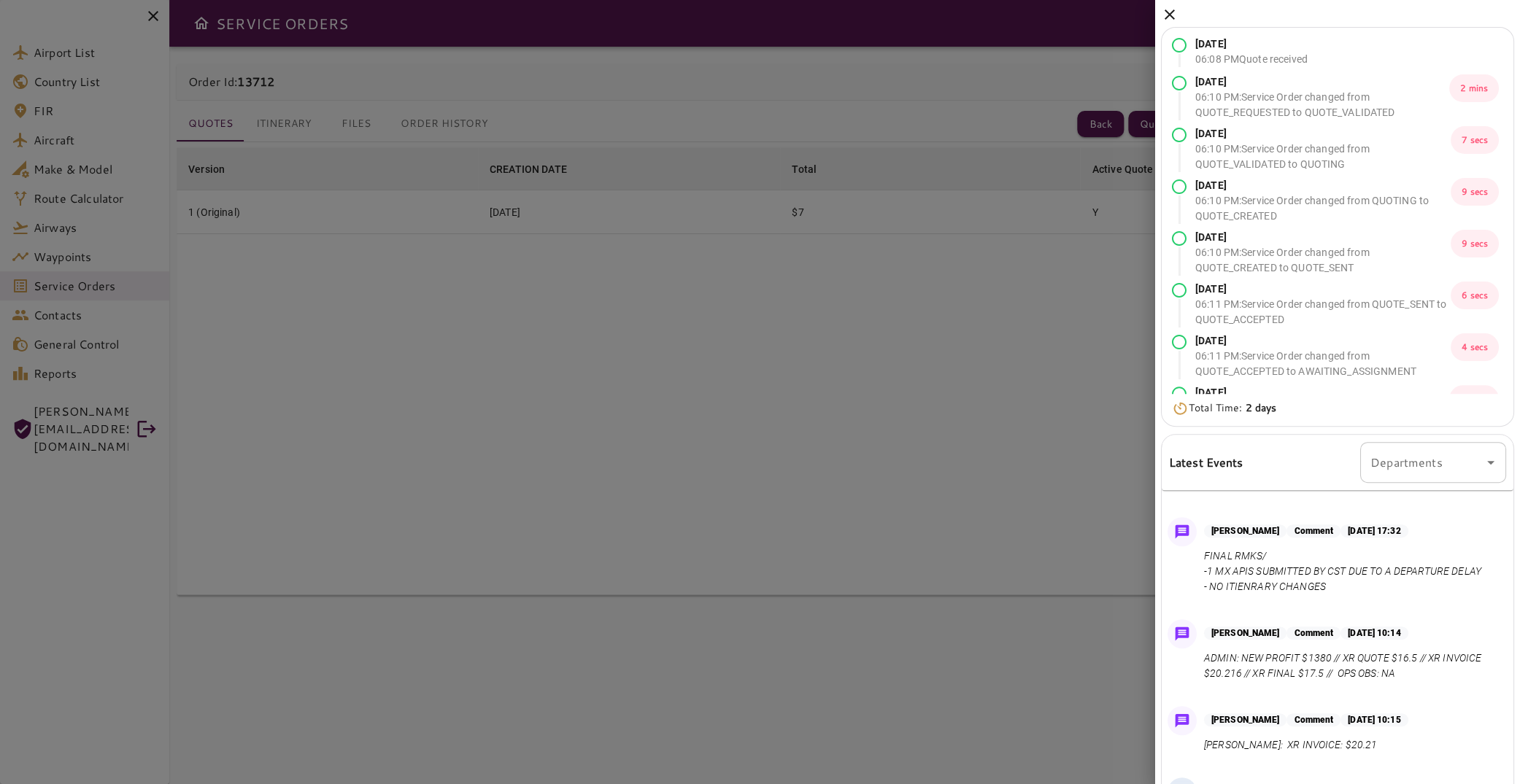
click at [1175, 19] on icon at bounding box center [1170, 15] width 18 height 18
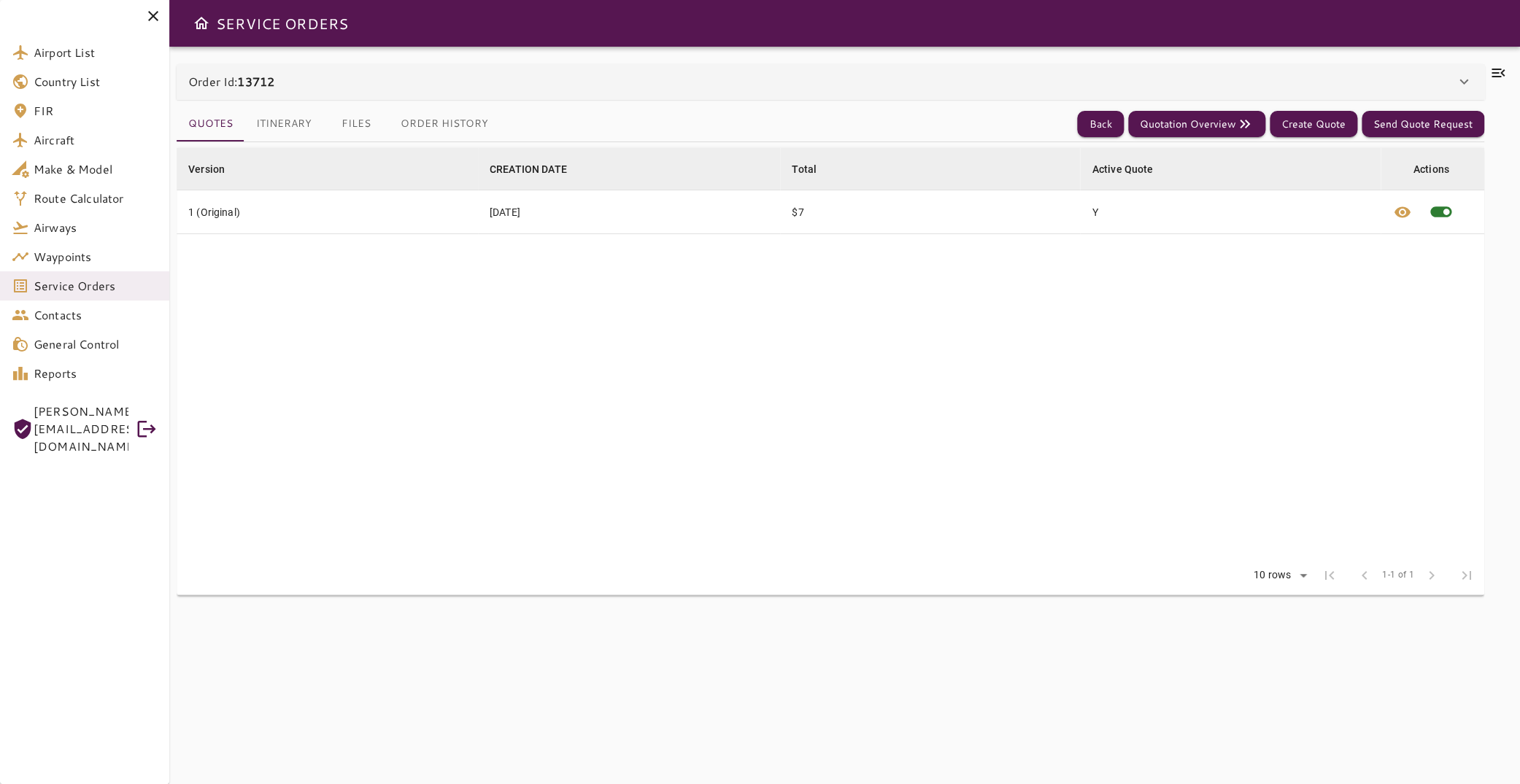
click at [296, 122] on button "Itinerary" at bounding box center [283, 123] width 79 height 35
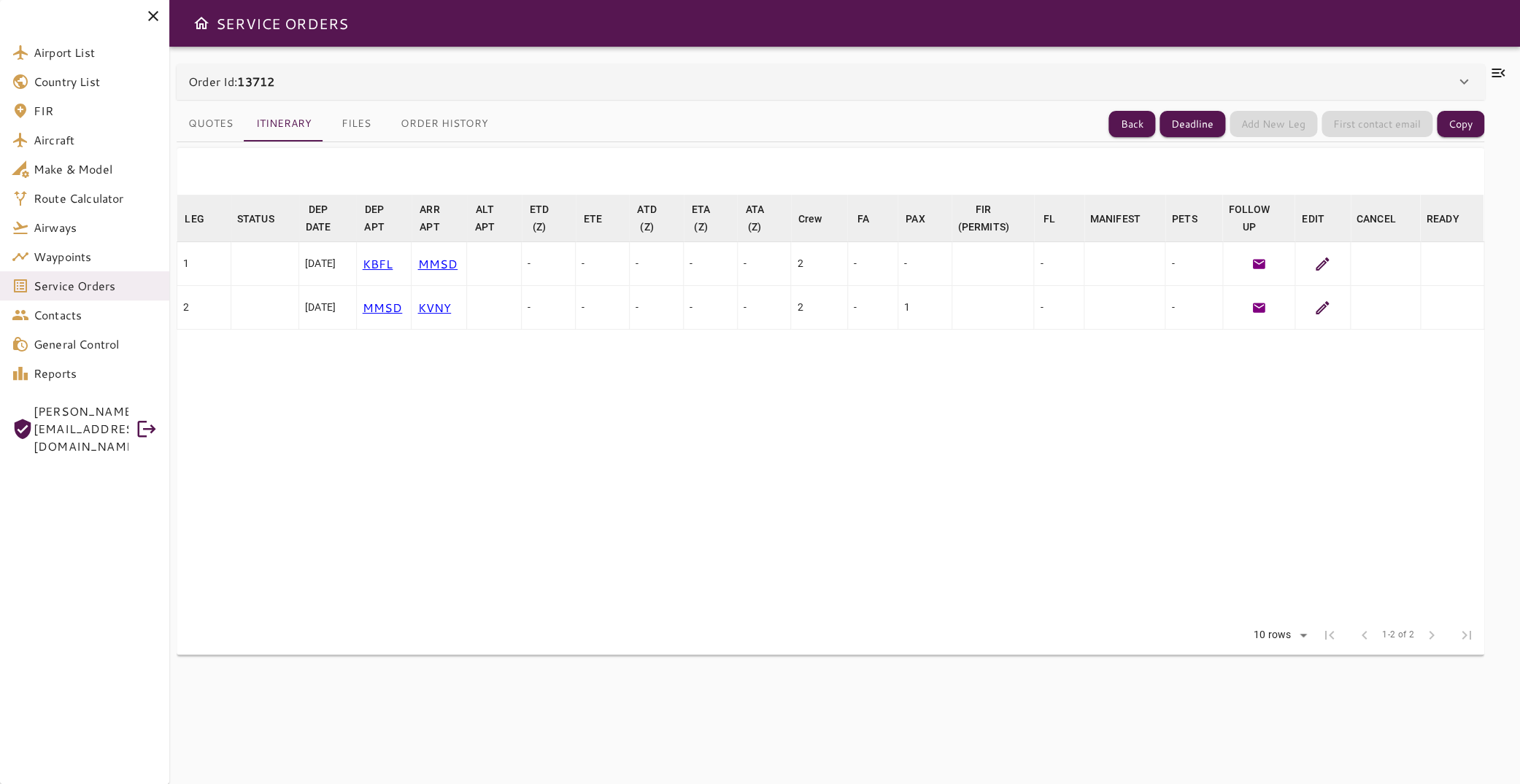
click at [354, 114] on button "Files" at bounding box center [356, 123] width 66 height 35
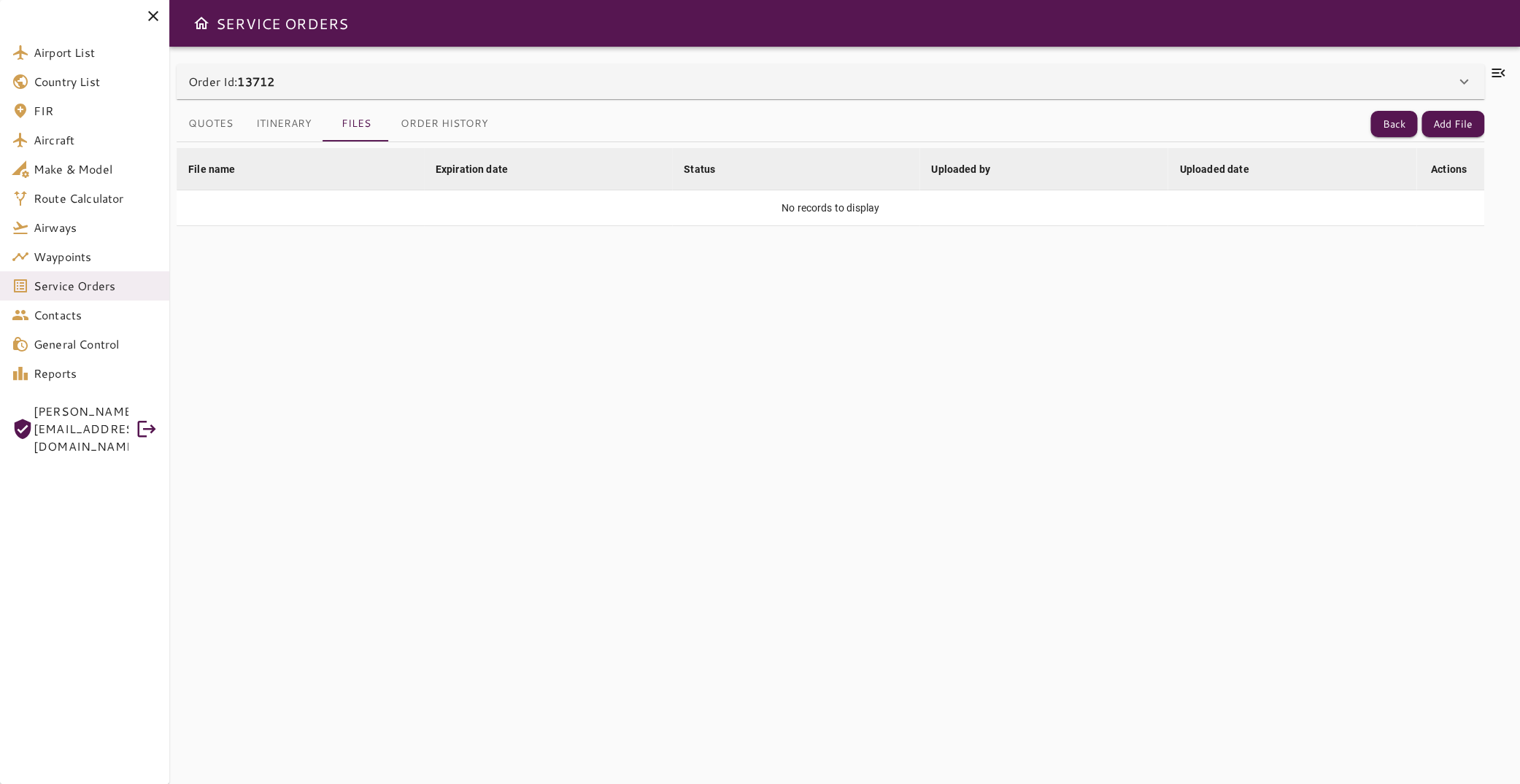
click at [1460, 87] on div "Order Id: 13712" at bounding box center [831, 81] width 1308 height 35
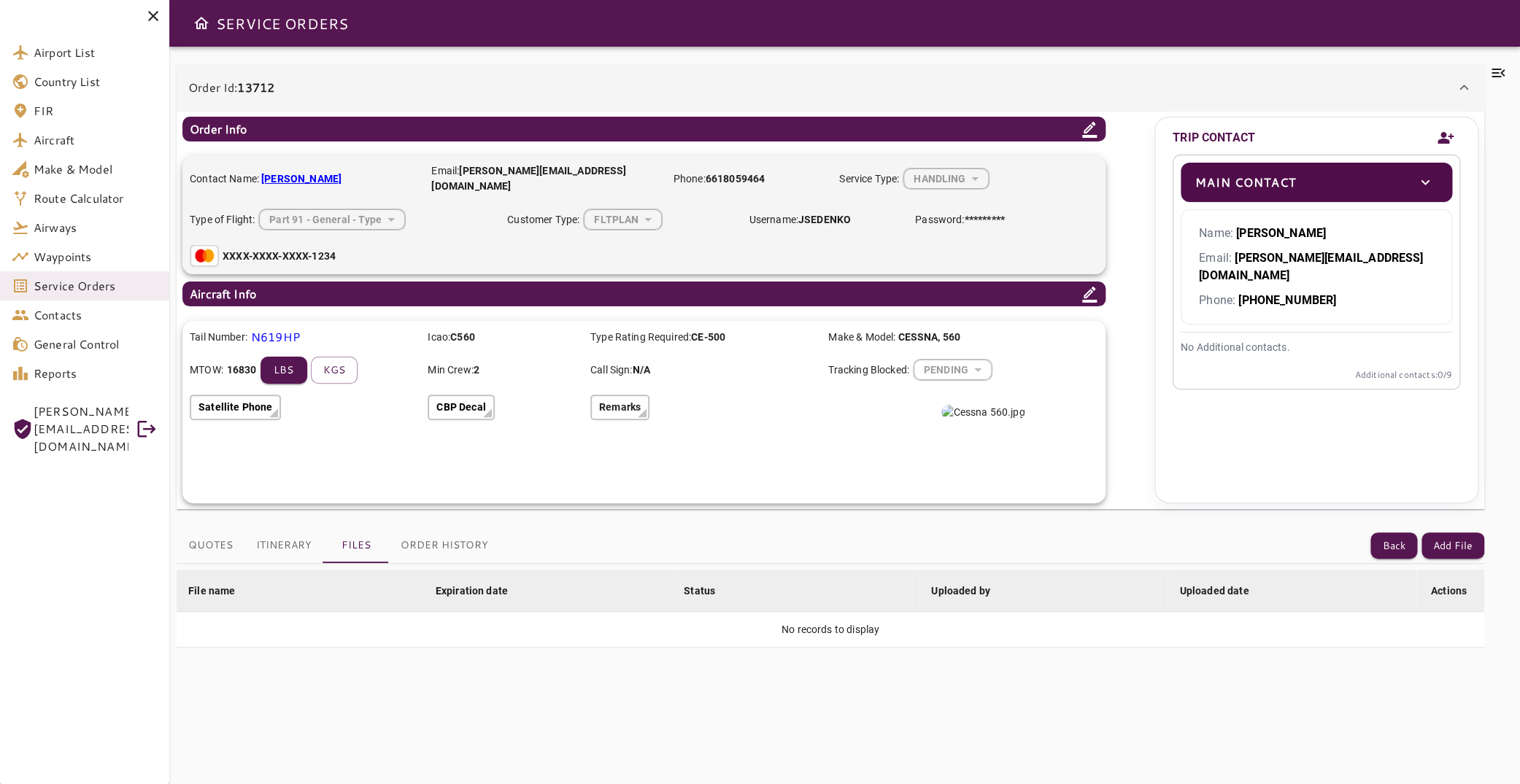
click at [1489, 79] on icon at bounding box center [1498, 73] width 18 height 18
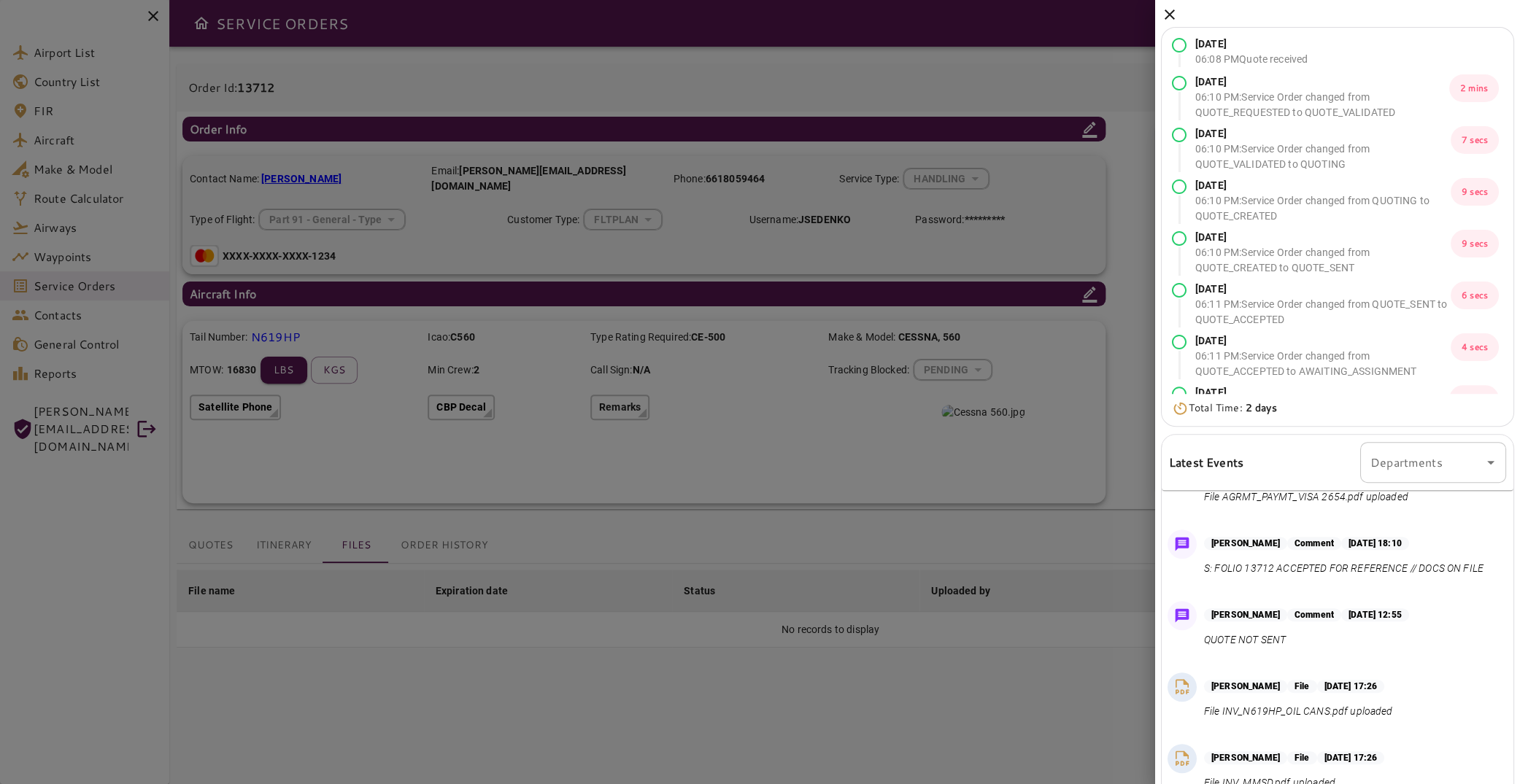
scroll to position [292, 0]
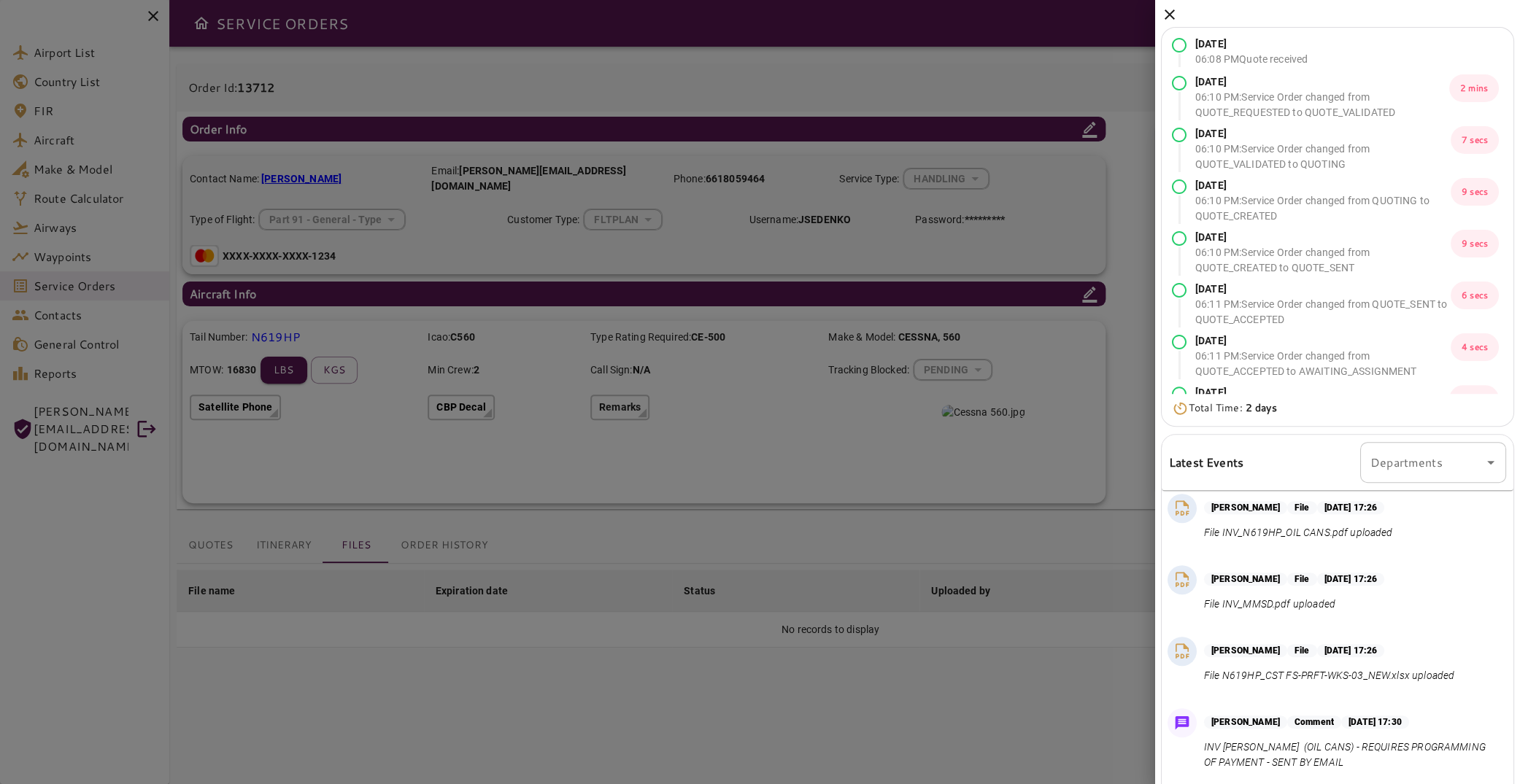
click at [1499, 633] on div "[DATE] 06:08 PM Quote received [DATE] 06:10 PM : Service Order changed from QUO…" at bounding box center [1337, 466] width 365 height 934
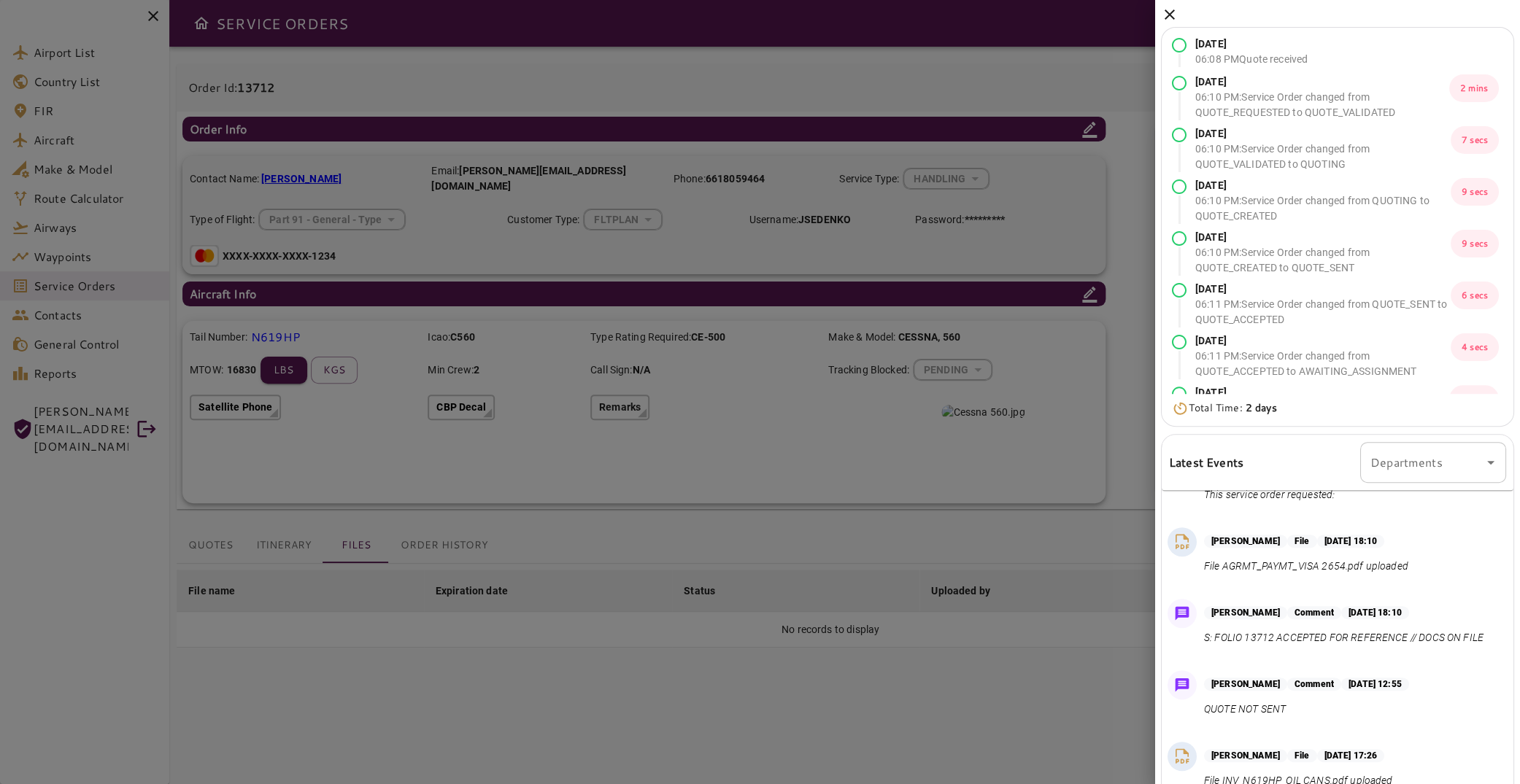
scroll to position [0, 0]
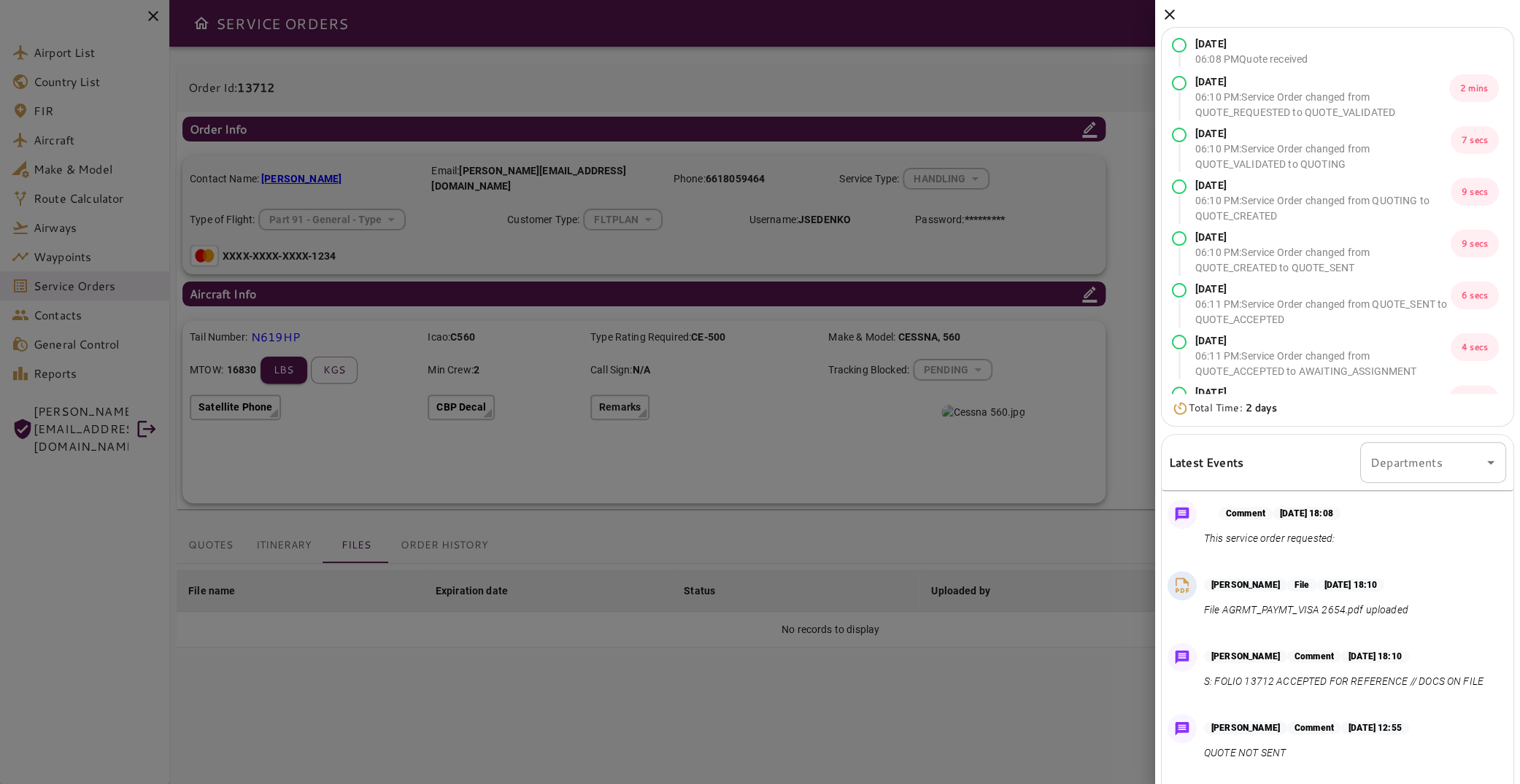
click at [1456, 562] on div "[PERSON_NAME] File [DATE] 18:10 File AGRMT_PAYMT_VISA 2654.pdf uploaded" at bounding box center [1335, 595] width 358 height 72
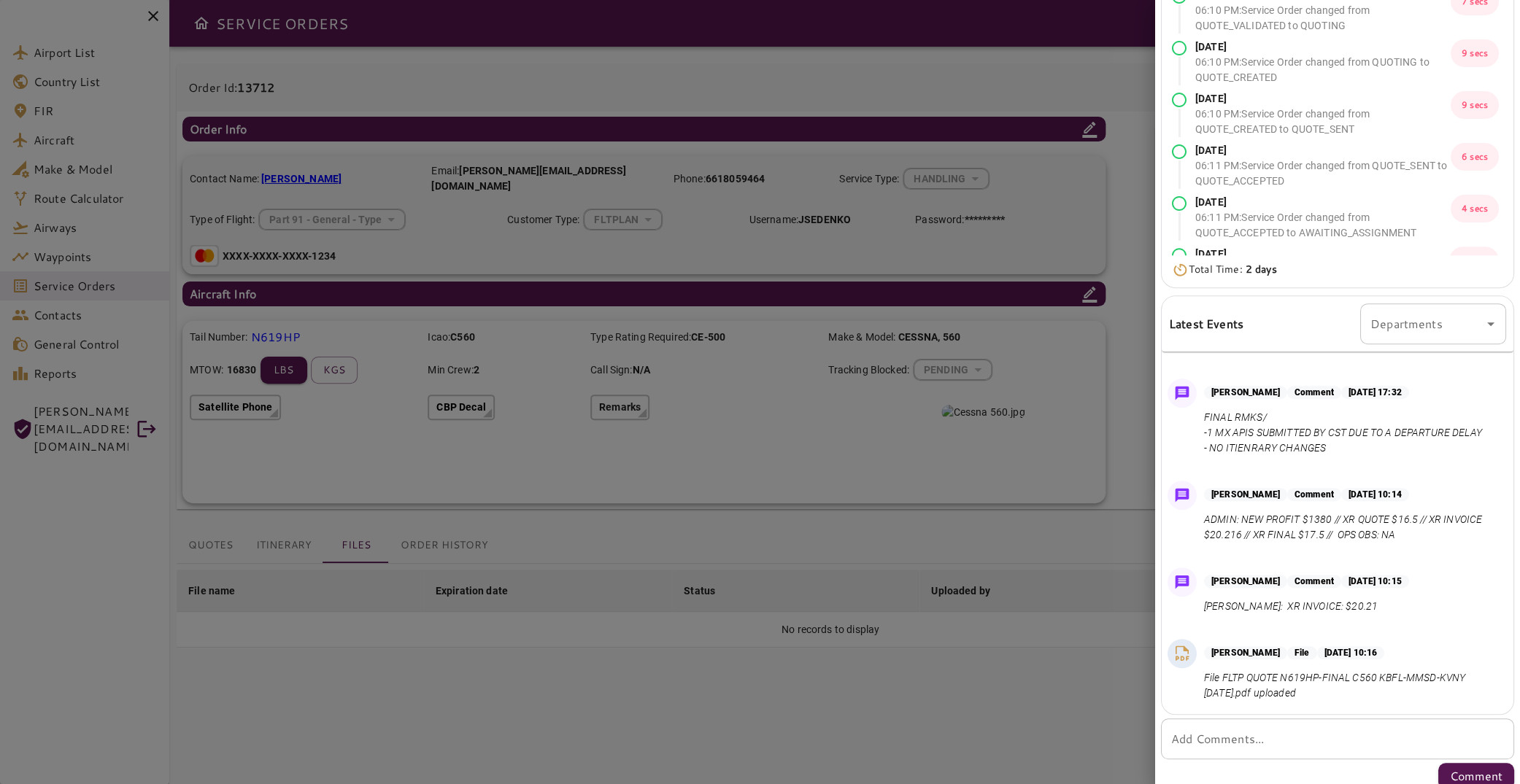
scroll to position [149, 0]
